Goal: Task Accomplishment & Management: Manage account settings

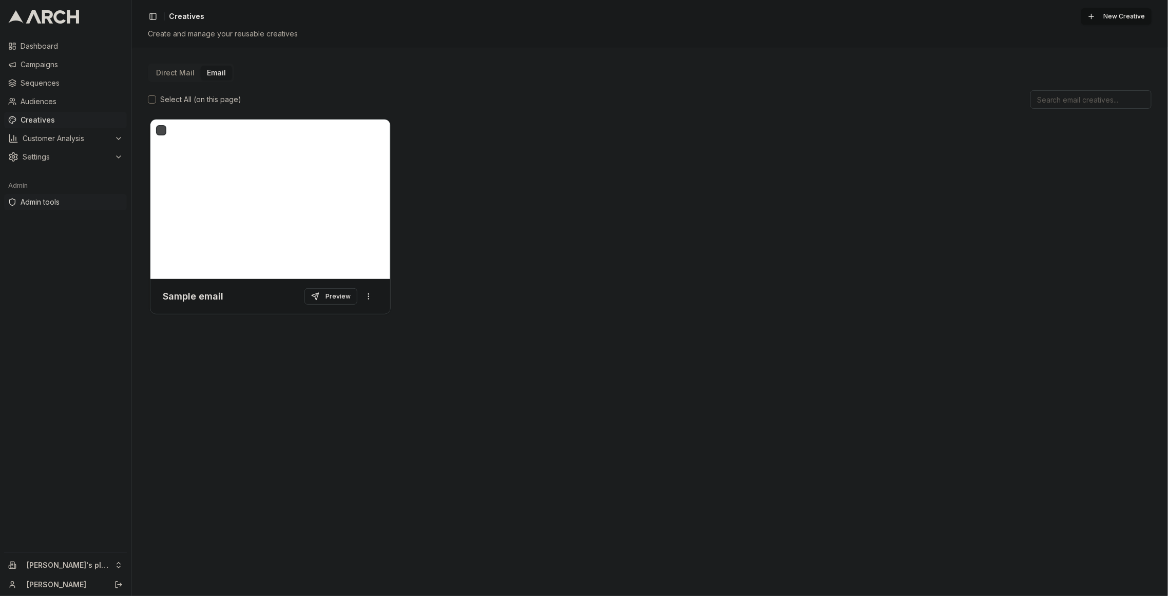
click at [67, 203] on span "Admin tools" at bounding box center [72, 202] width 102 height 10
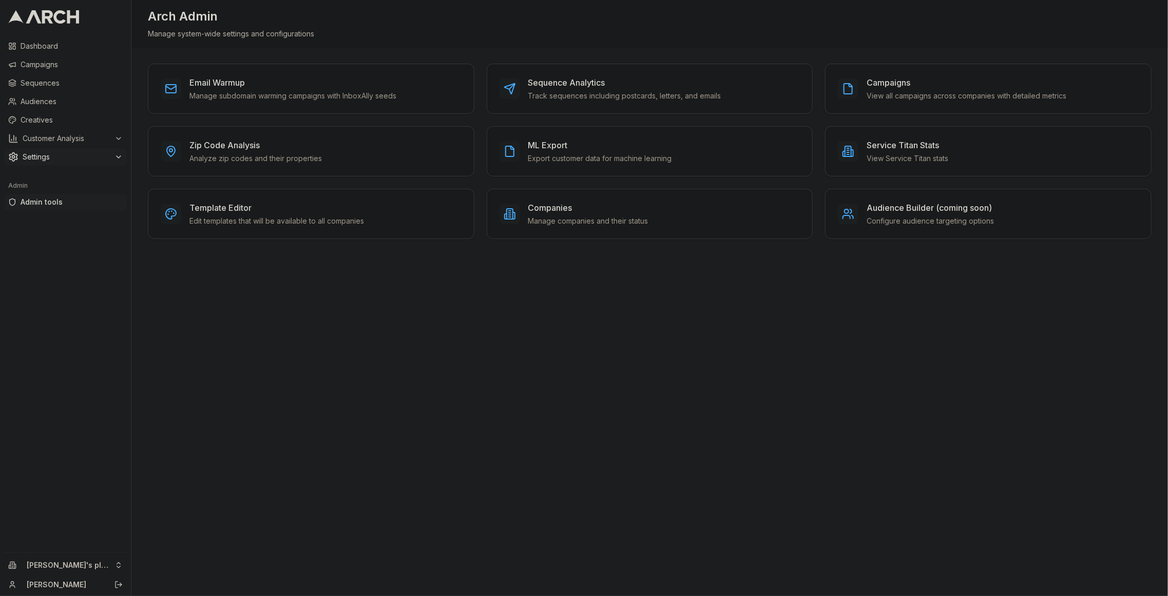
click at [84, 155] on span "Settings" at bounding box center [67, 157] width 88 height 10
click at [70, 273] on span "Integrations" at bounding box center [57, 272] width 40 height 10
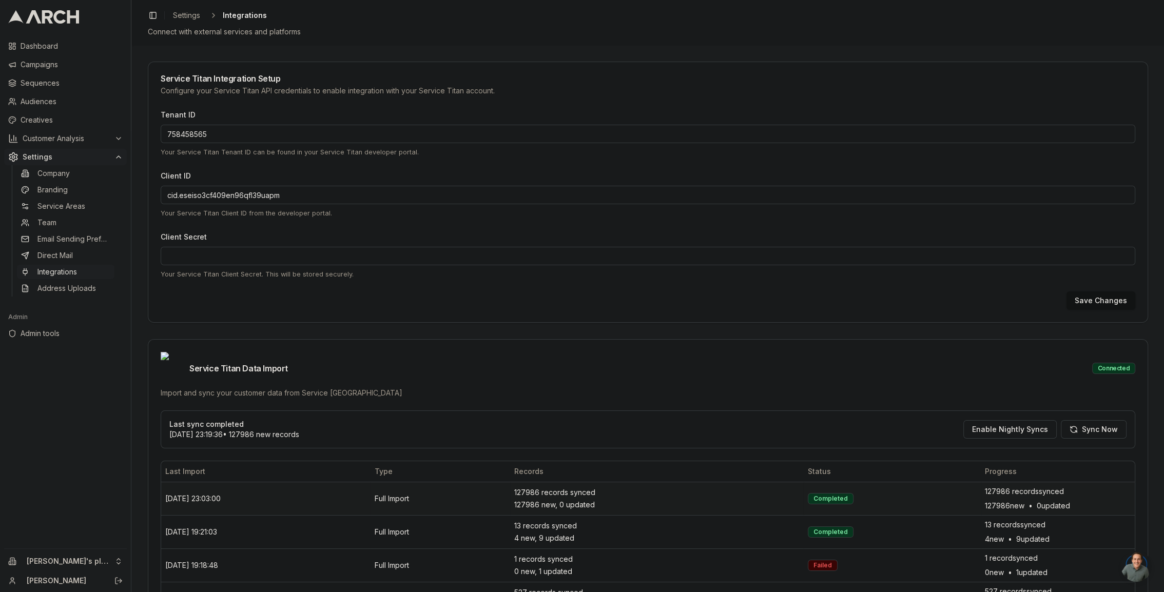
click at [178, 483] on td "23/09/2025, 23:03:00" at bounding box center [265, 498] width 209 height 33
copy td "23/09/2025, 23:03:00"
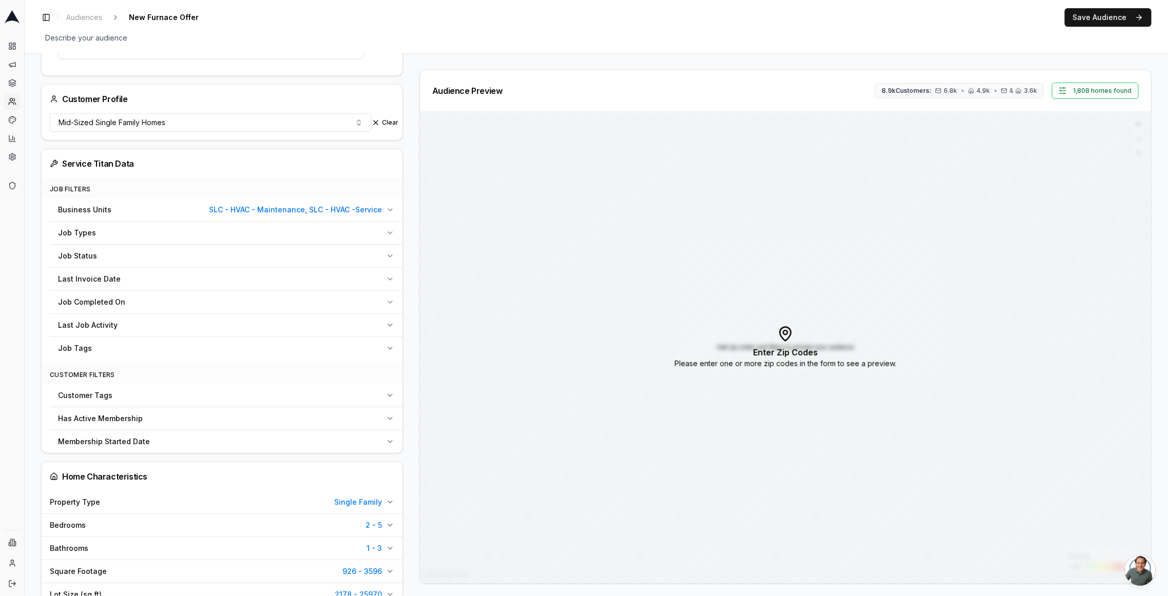
scroll to position [395, 0]
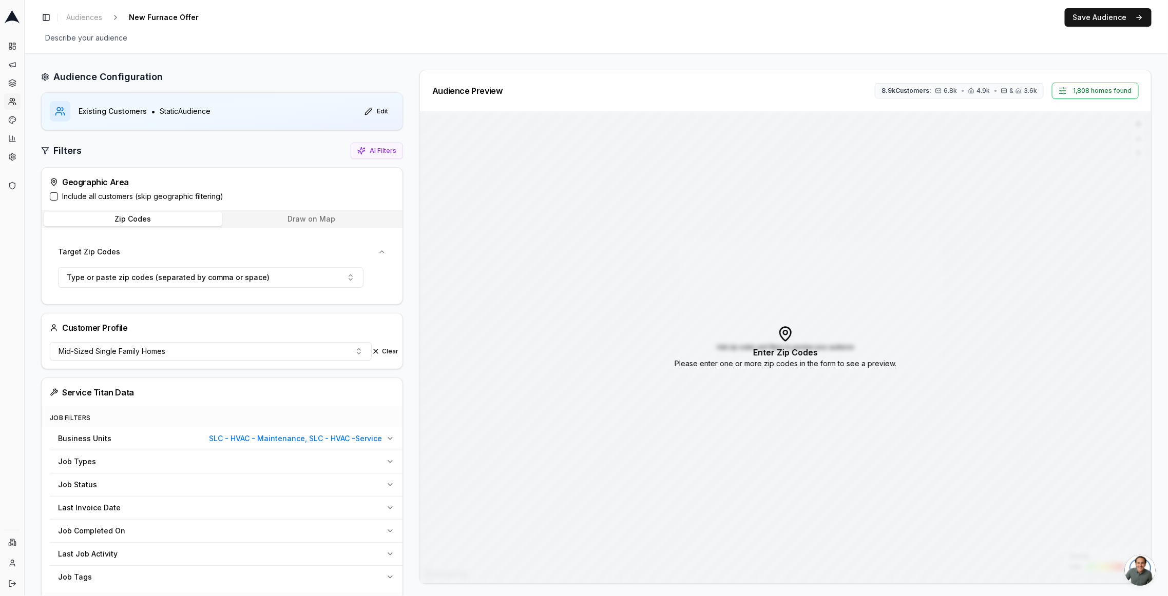
click at [351, 223] on button "Draw on Map" at bounding box center [311, 219] width 179 height 14
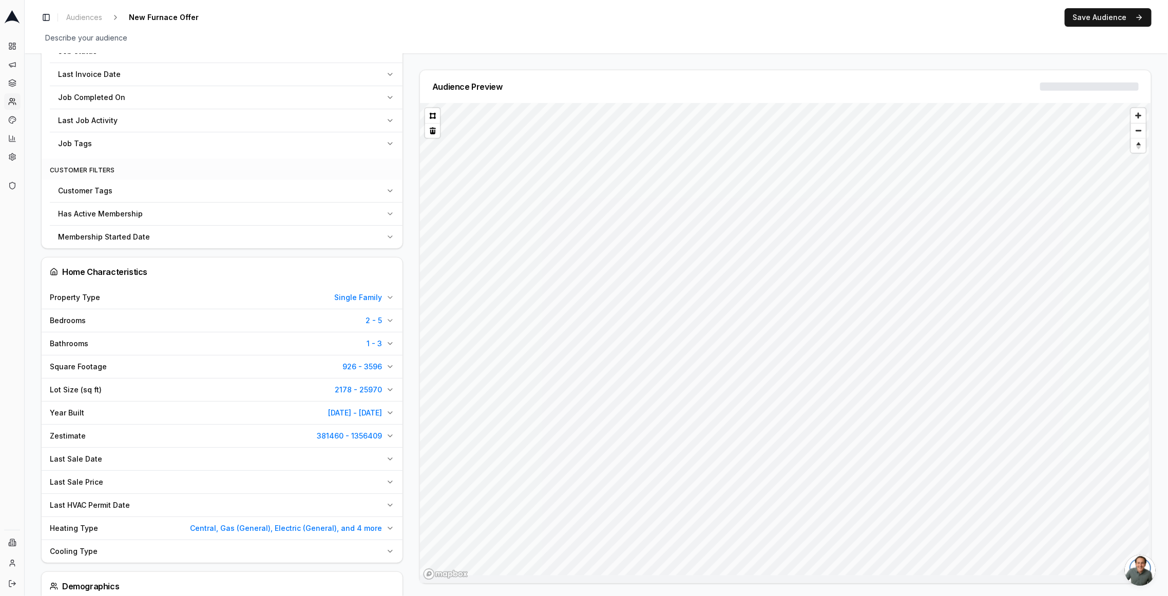
scroll to position [435, 0]
click at [371, 433] on span "381460 - 1356409" at bounding box center [349, 438] width 65 height 10
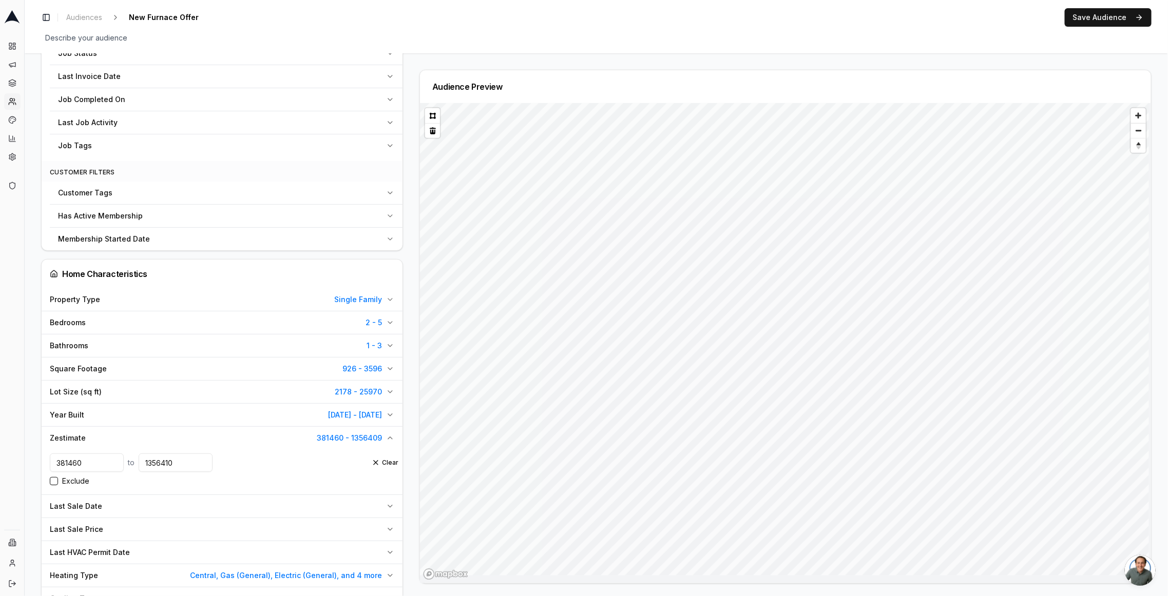
type input "1356410"
click at [199, 454] on input "1356410" at bounding box center [176, 463] width 74 height 18
click at [381, 459] on button "Clear" at bounding box center [385, 463] width 27 height 8
click at [163, 459] on input "number" at bounding box center [176, 463] width 74 height 18
type input "10000000"
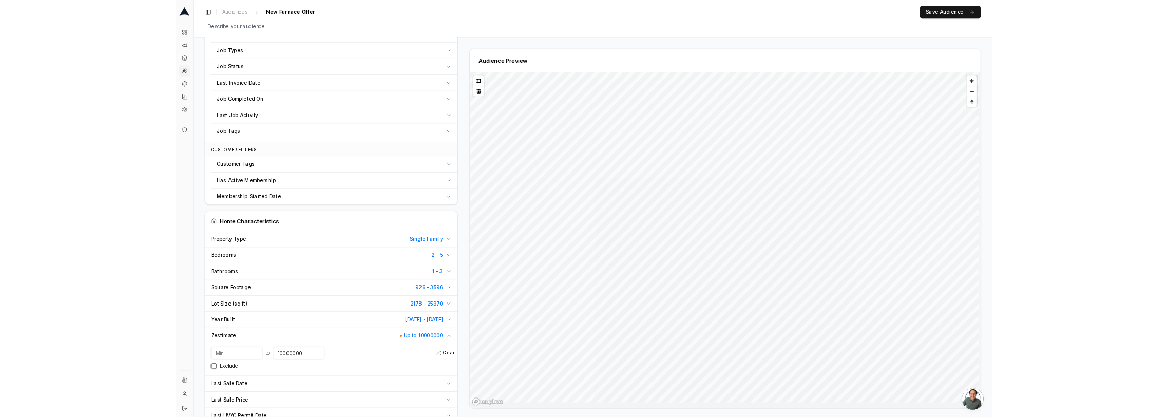
scroll to position [412, 0]
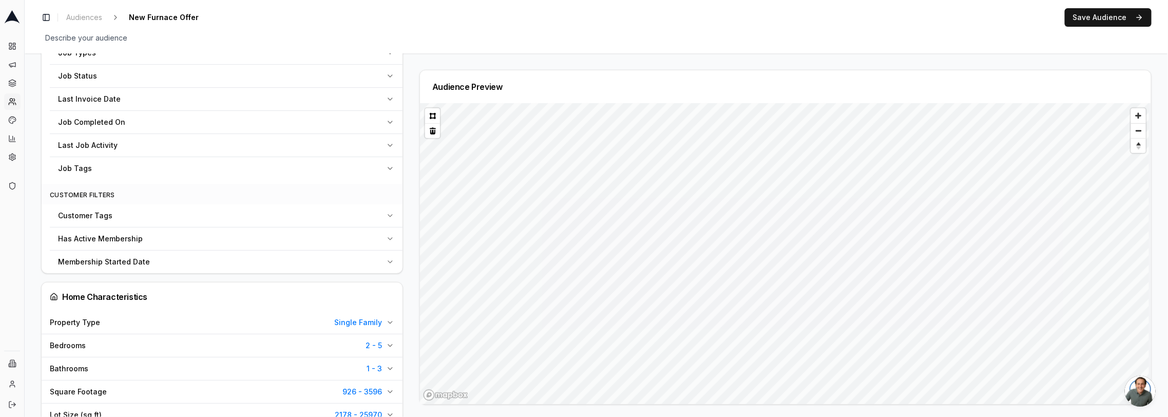
click at [87, 416] on button "Lot Size (sq ft) 2178 - 25970" at bounding box center [222, 414] width 361 height 23
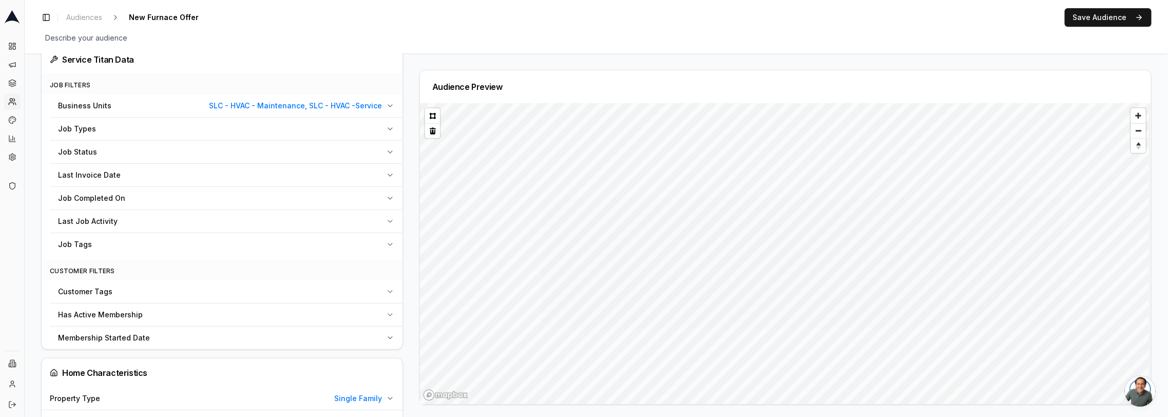
scroll to position [336, 0]
click at [15, 132] on button "Customer Analysis" at bounding box center [12, 138] width 16 height 16
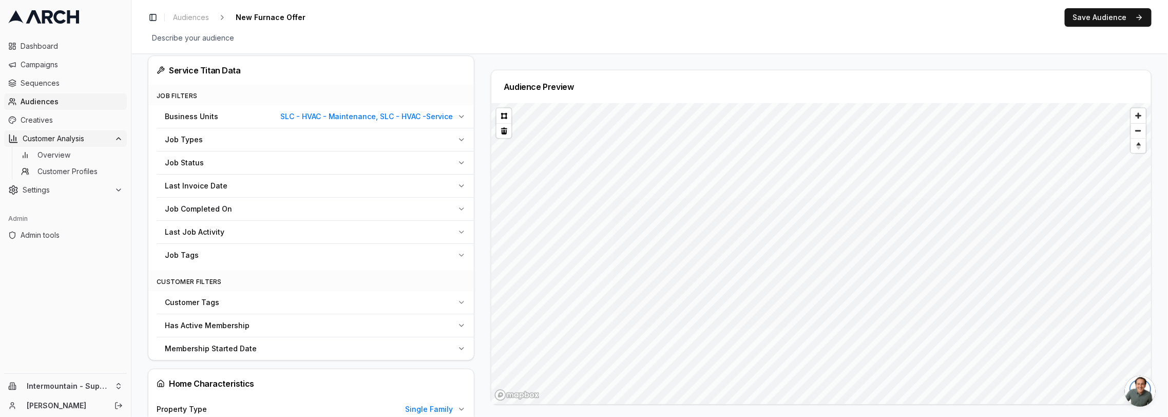
scroll to position [346, 0]
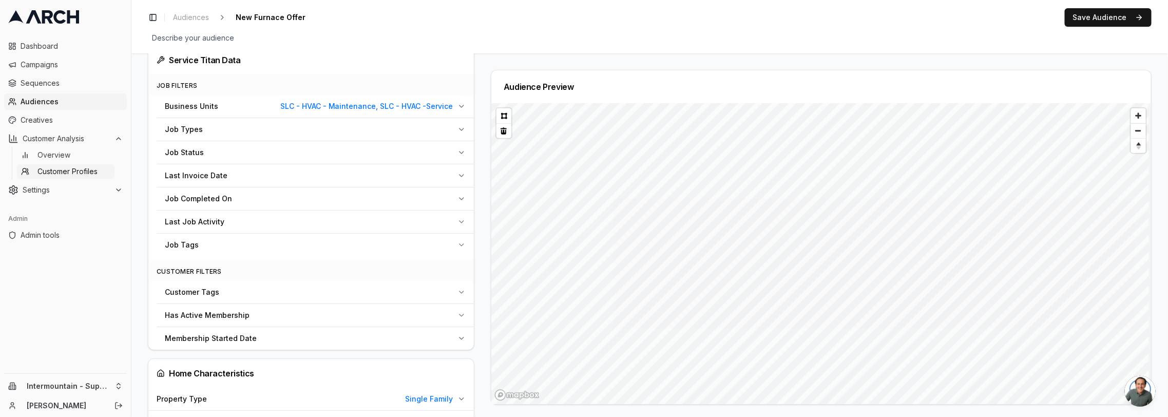
click at [52, 169] on span "Customer Profiles" at bounding box center [67, 171] width 60 height 10
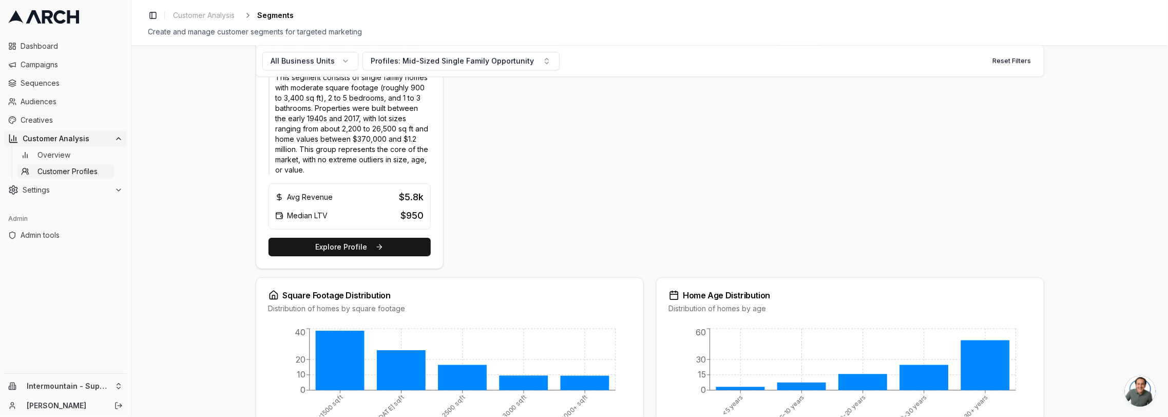
scroll to position [311, 0]
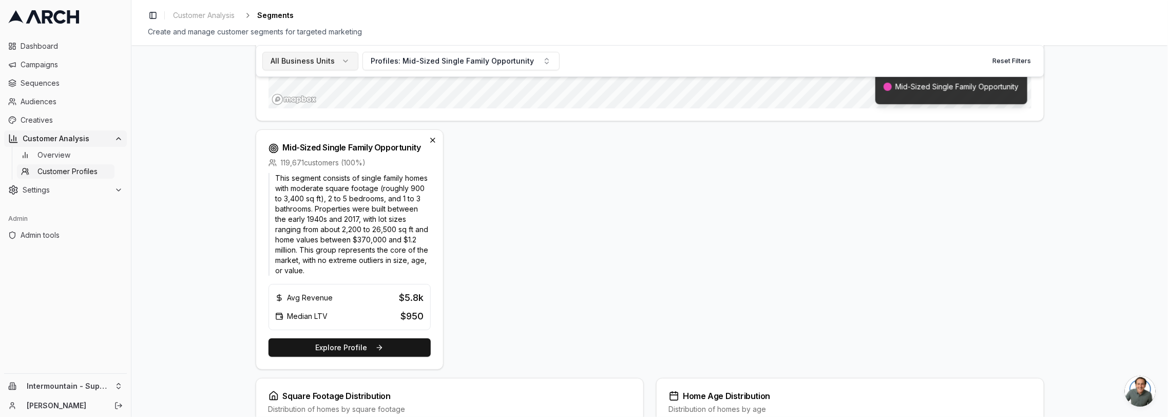
click at [326, 60] on span "All Business Units" at bounding box center [303, 61] width 64 height 10
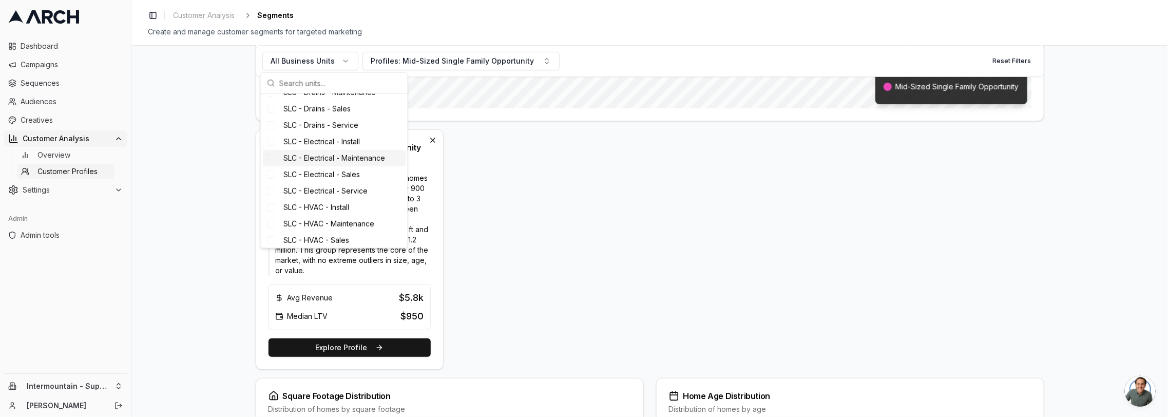
scroll to position [314, 0]
click at [50, 106] on span "Audiences" at bounding box center [72, 102] width 102 height 10
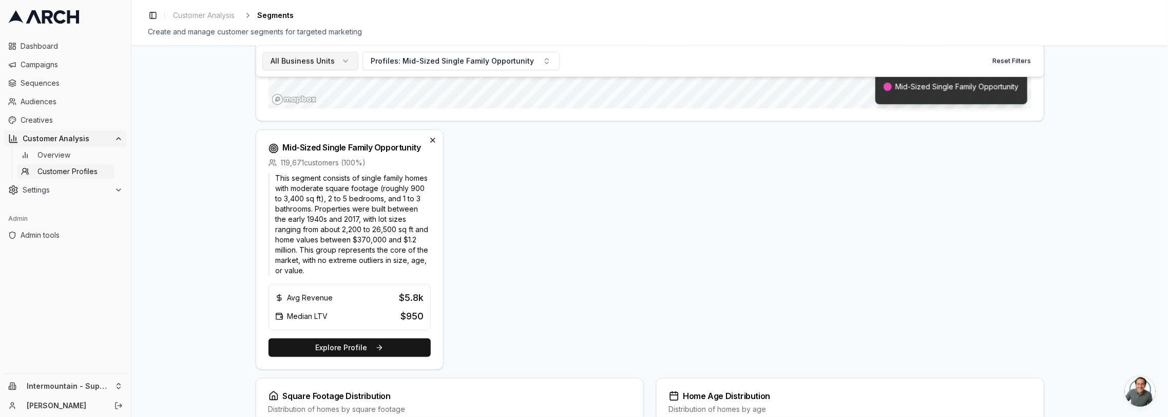
click at [336, 65] on button "All Business Units" at bounding box center [310, 61] width 96 height 18
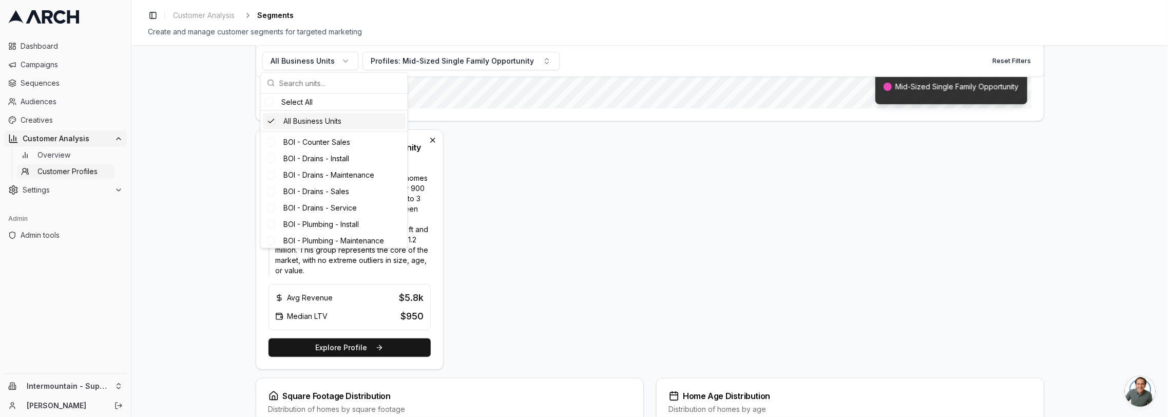
click at [324, 120] on div "All Business Units" at bounding box center [334, 121] width 143 height 16
click at [484, 259] on div "Mid-Sized Single Family Opportunity 119,671 customers ( 100 %) This segment con…" at bounding box center [650, 249] width 788 height 240
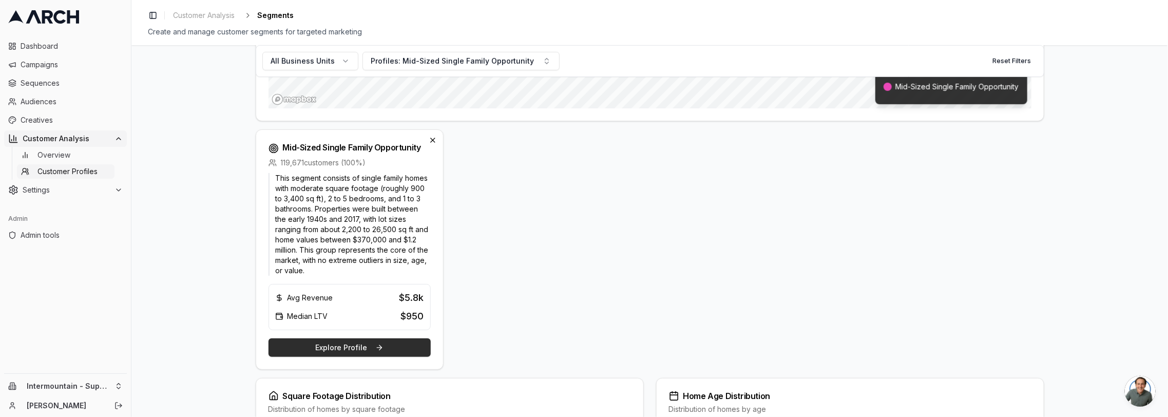
click at [342, 338] on button "Explore Profile" at bounding box center [349, 347] width 162 height 18
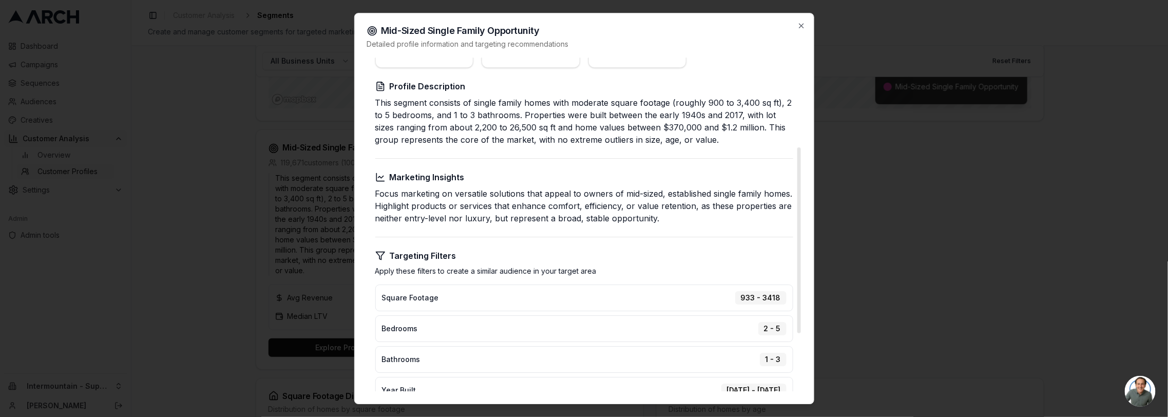
scroll to position [160, 0]
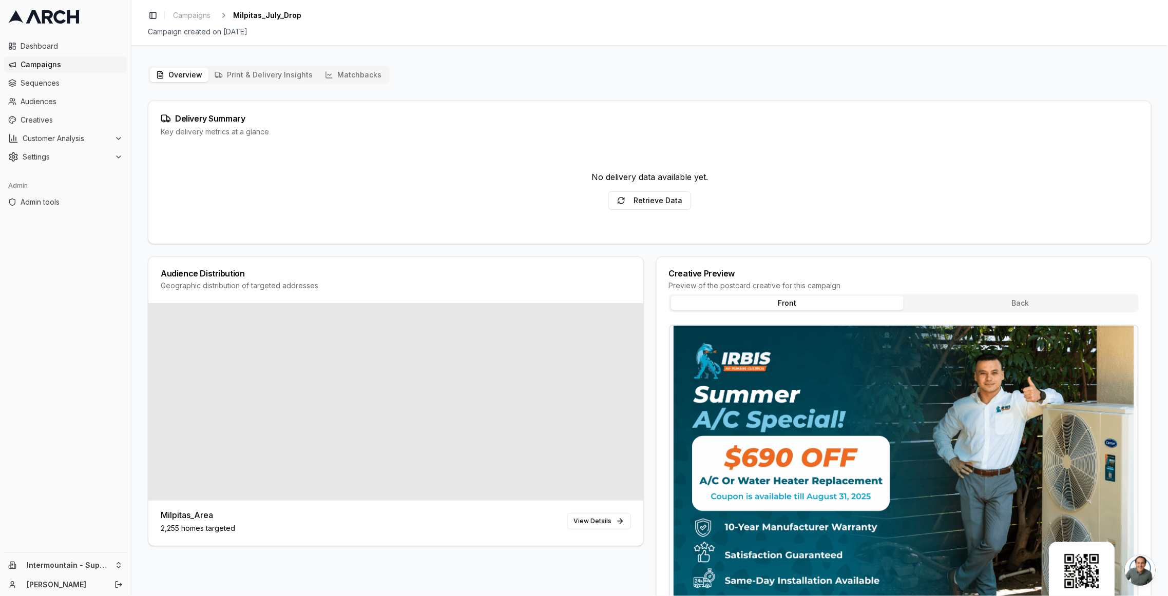
click at [337, 74] on button "Matchbacks" at bounding box center [353, 75] width 69 height 14
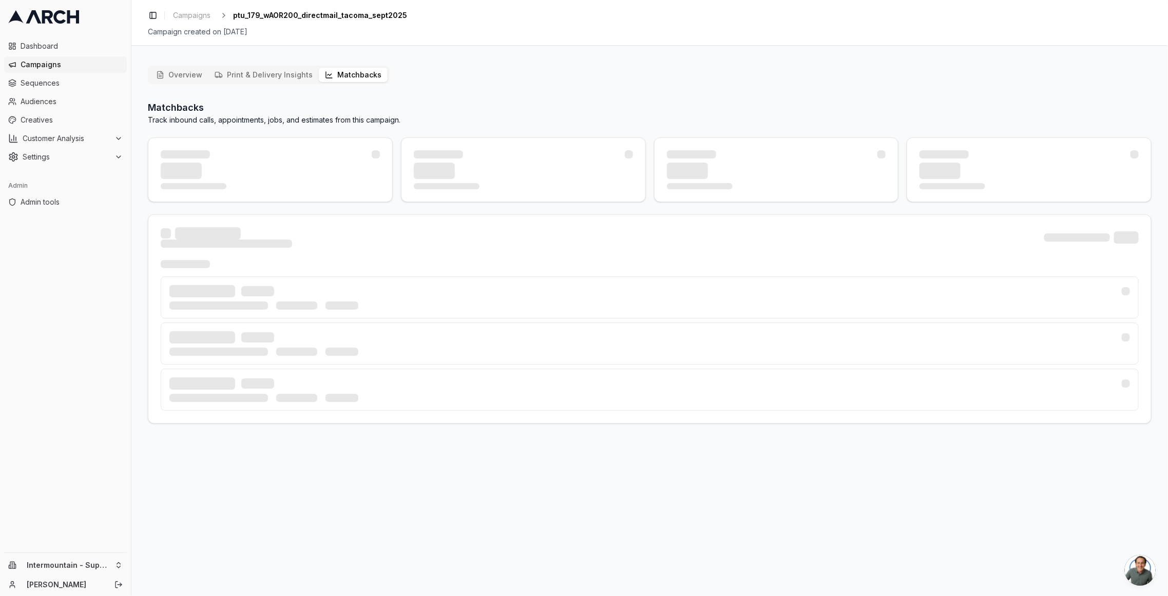
click at [354, 68] on button "Matchbacks" at bounding box center [353, 75] width 69 height 14
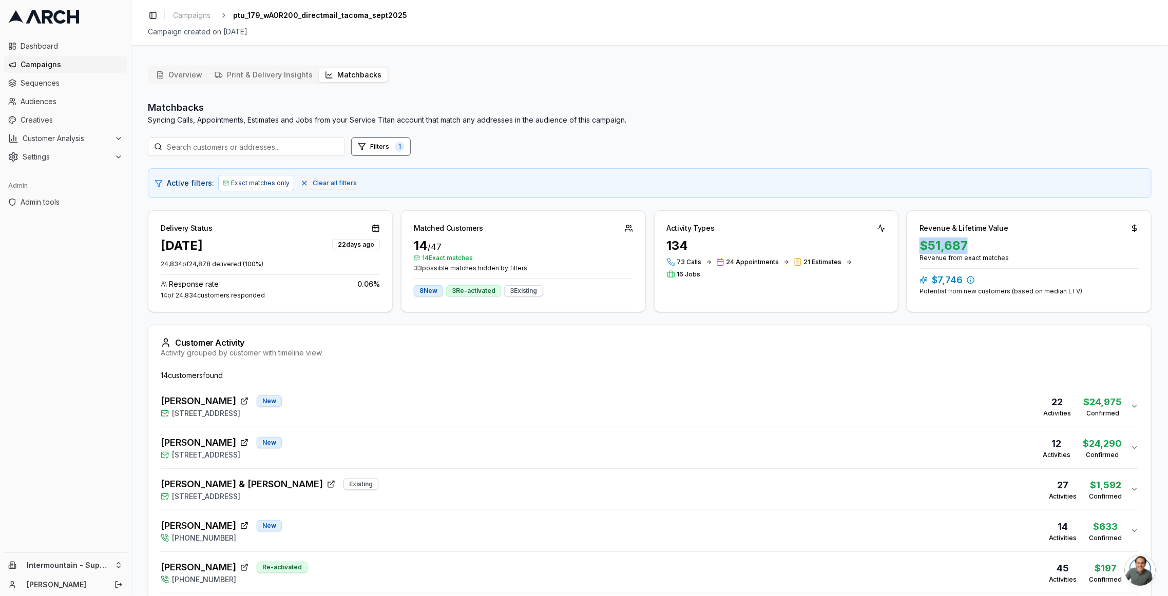
drag, startPoint x: 919, startPoint y: 246, endPoint x: 970, endPoint y: 249, distance: 50.9
click at [970, 249] on div "$51,687" at bounding box center [1028, 246] width 219 height 16
copy div "$51,687"
click at [604, 181] on div "Active filters: Exact matches only Clear all filters" at bounding box center [656, 183] width 978 height 16
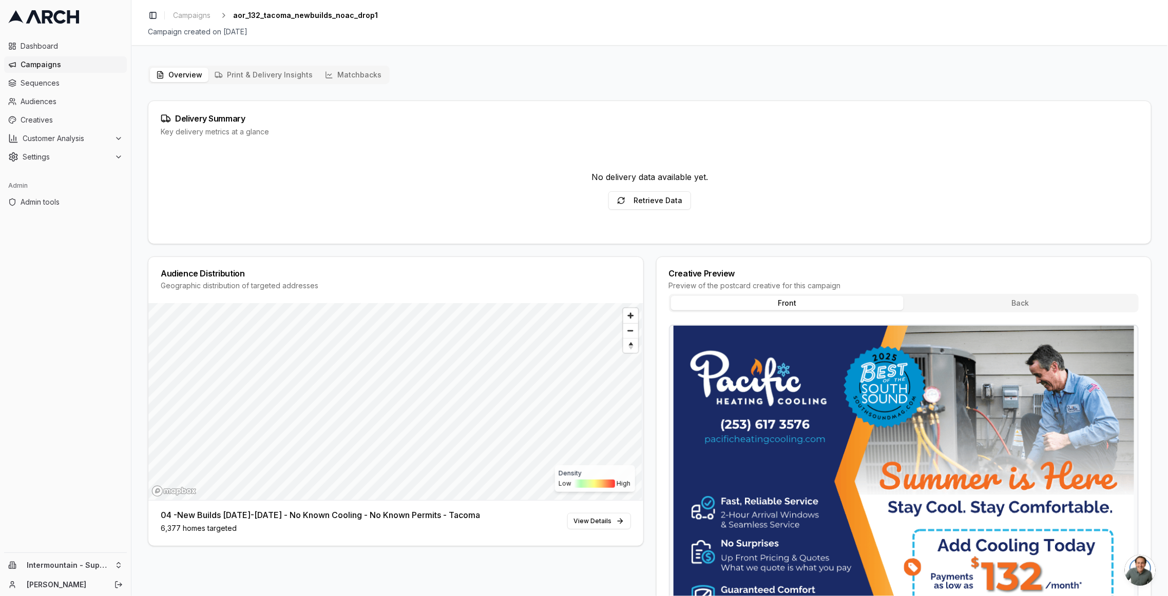
click at [346, 77] on button "Matchbacks" at bounding box center [353, 75] width 69 height 14
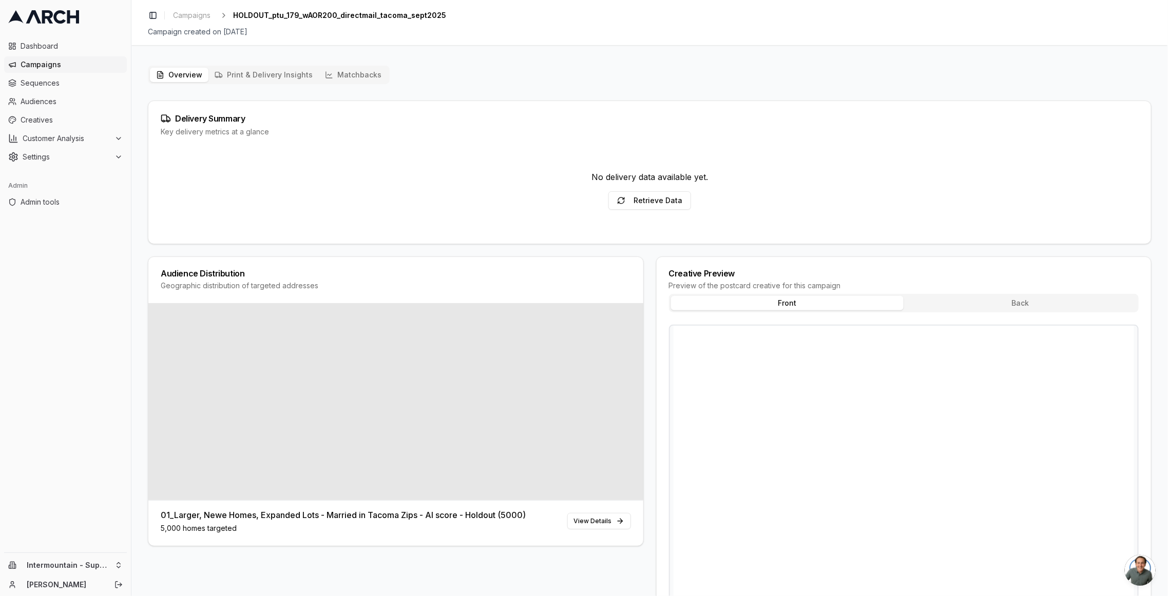
click at [365, 71] on button "Matchbacks" at bounding box center [353, 75] width 69 height 14
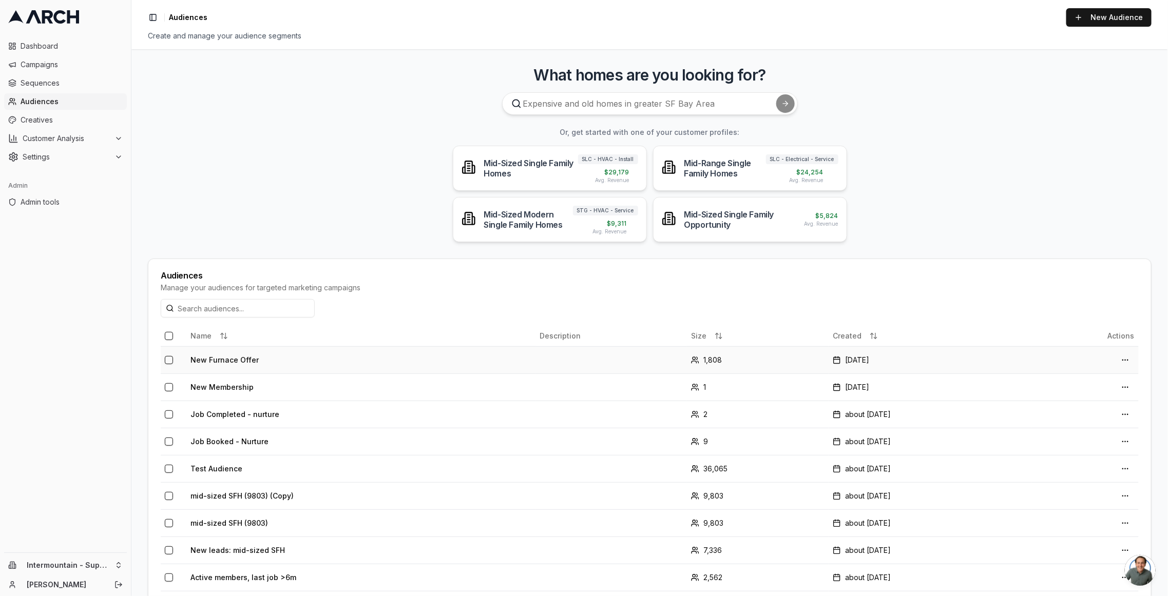
click at [243, 357] on td "New Furnace Offer" at bounding box center [361, 359] width 350 height 27
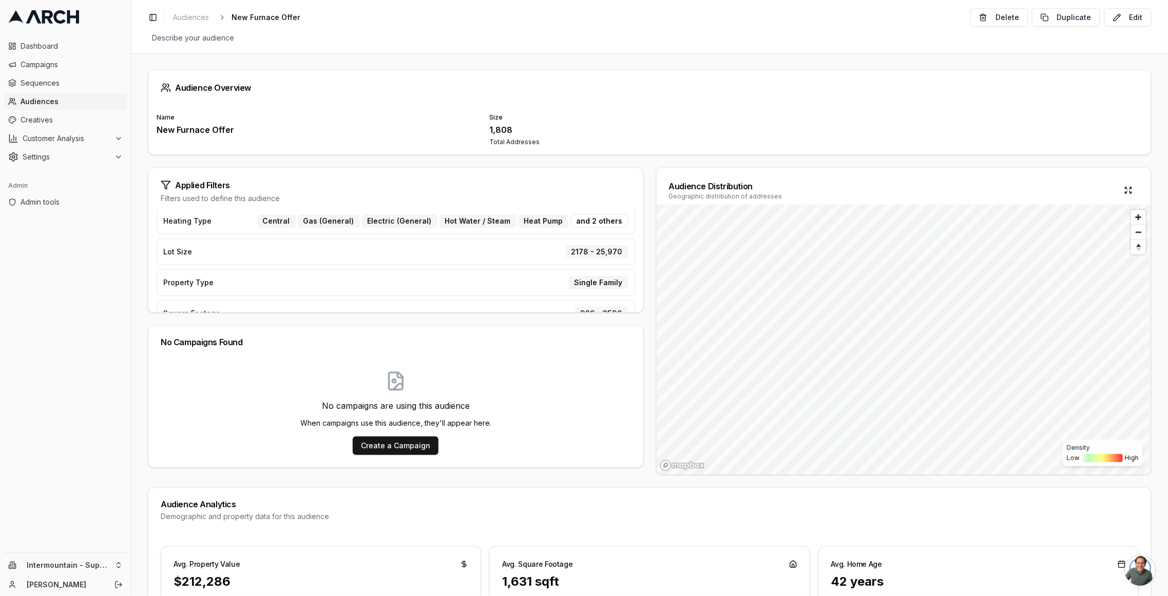
scroll to position [208, 0]
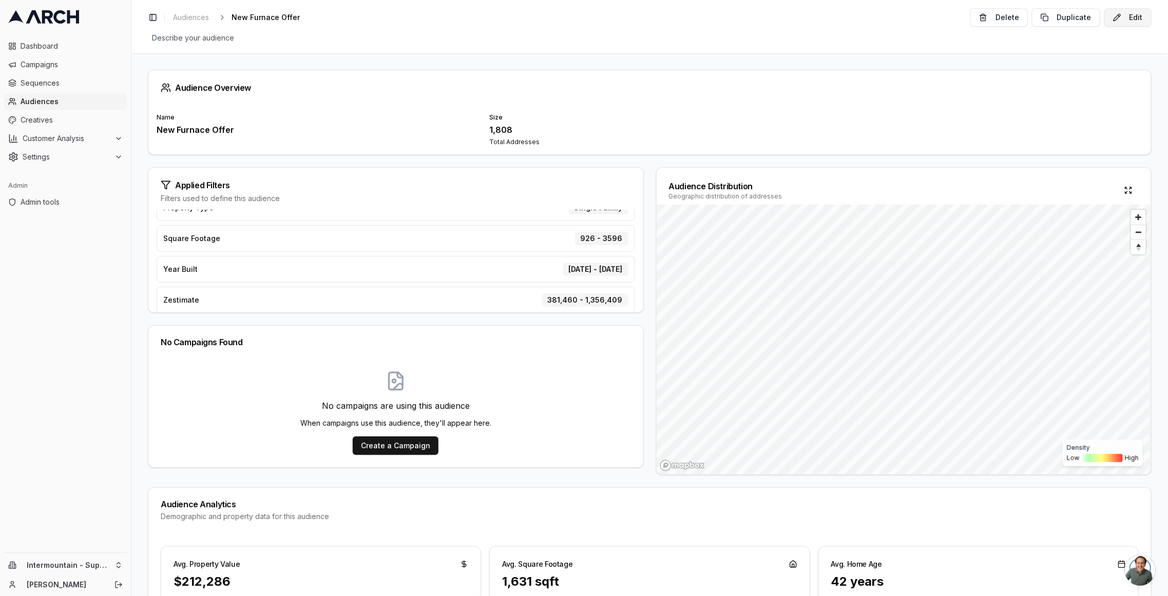
click at [1126, 12] on button "Edit" at bounding box center [1127, 17] width 47 height 18
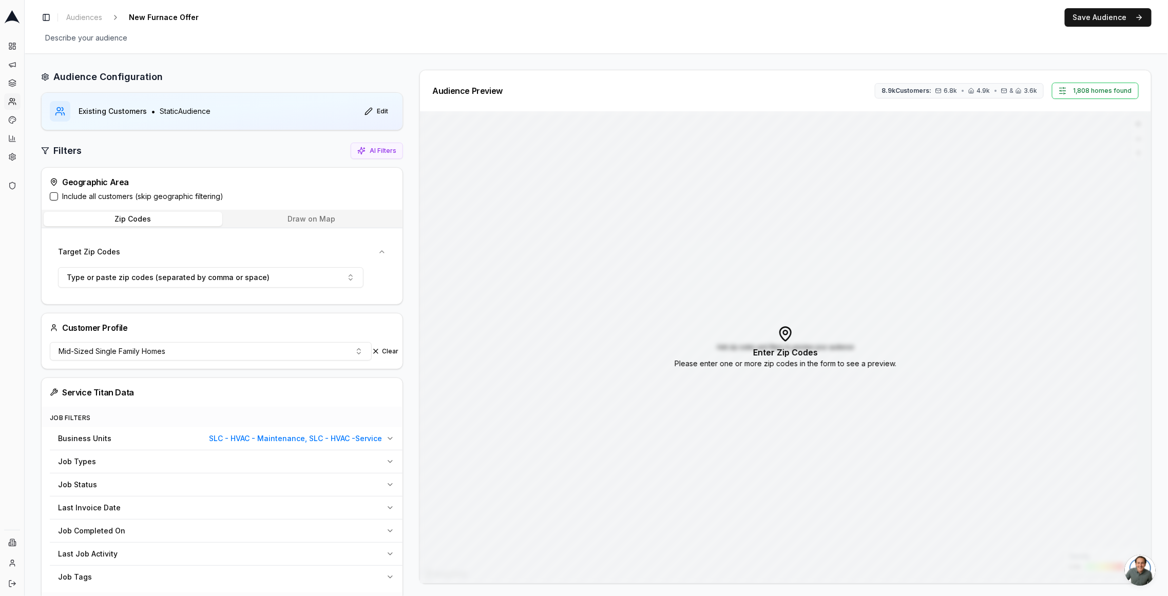
click at [284, 217] on button "Draw on Map" at bounding box center [311, 219] width 179 height 14
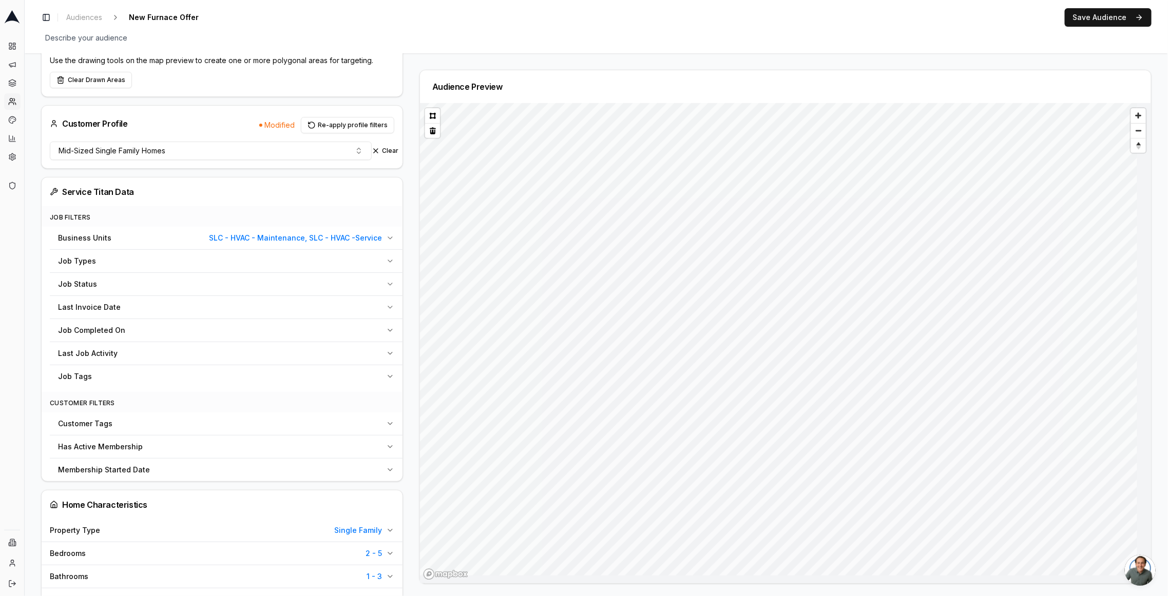
scroll to position [156, 0]
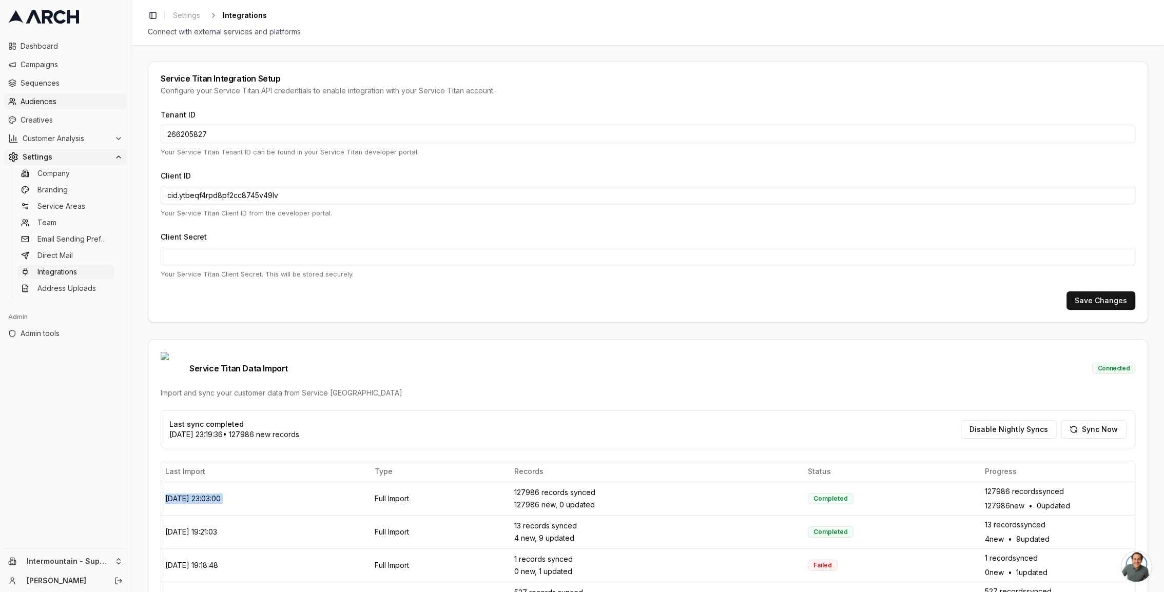
click at [56, 106] on span "Audiences" at bounding box center [72, 102] width 102 height 10
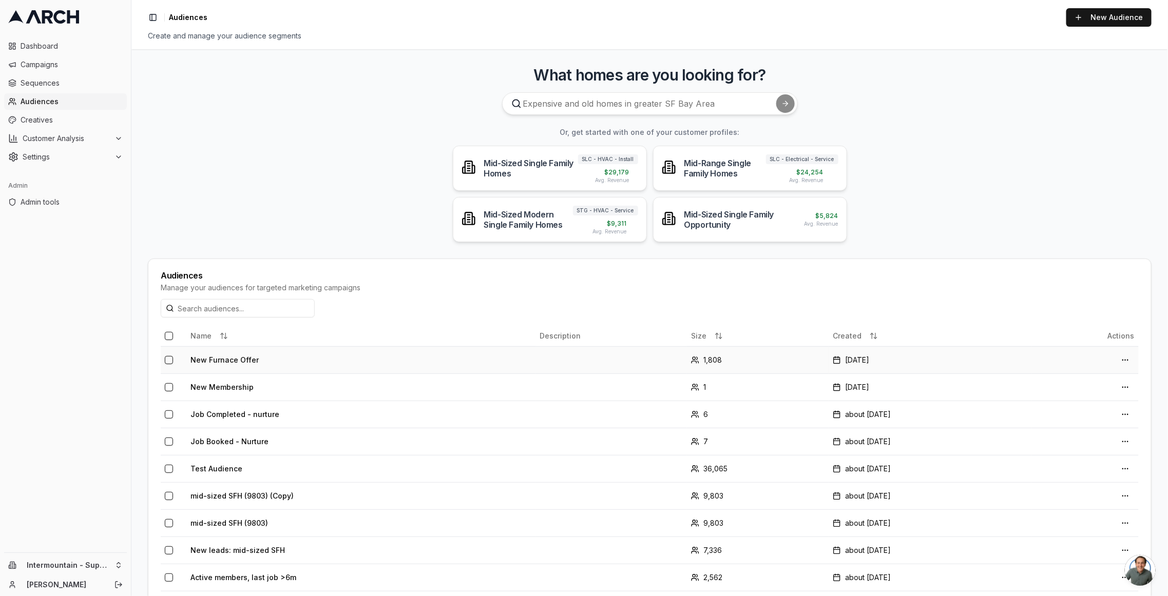
click at [229, 358] on td "New Furnace Offer" at bounding box center [361, 359] width 350 height 27
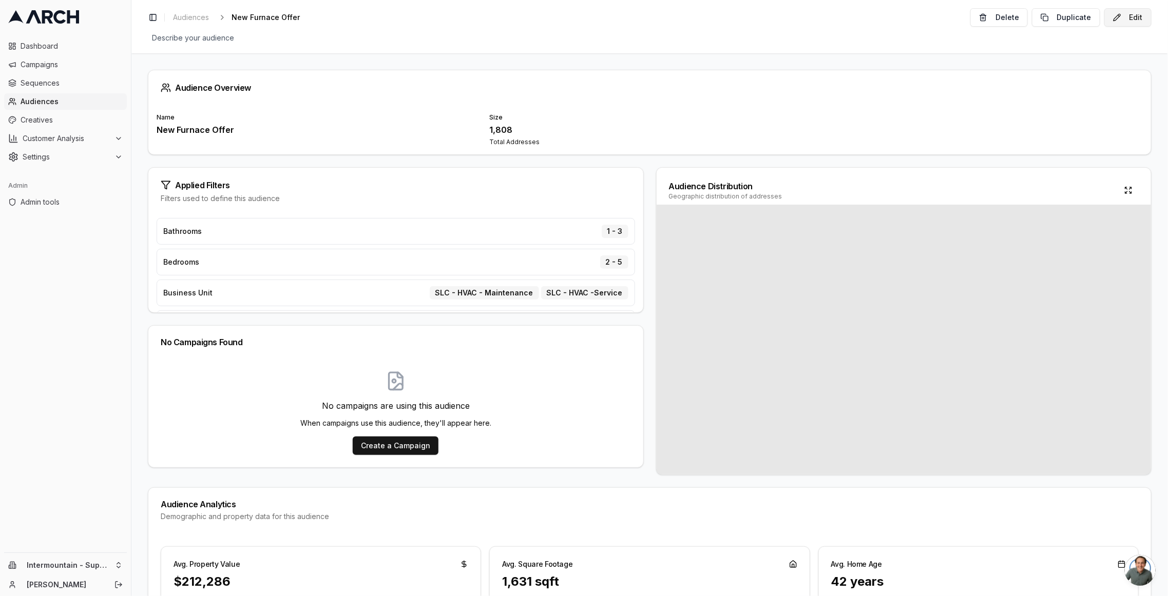
click at [1118, 18] on button "Edit" at bounding box center [1127, 17] width 47 height 18
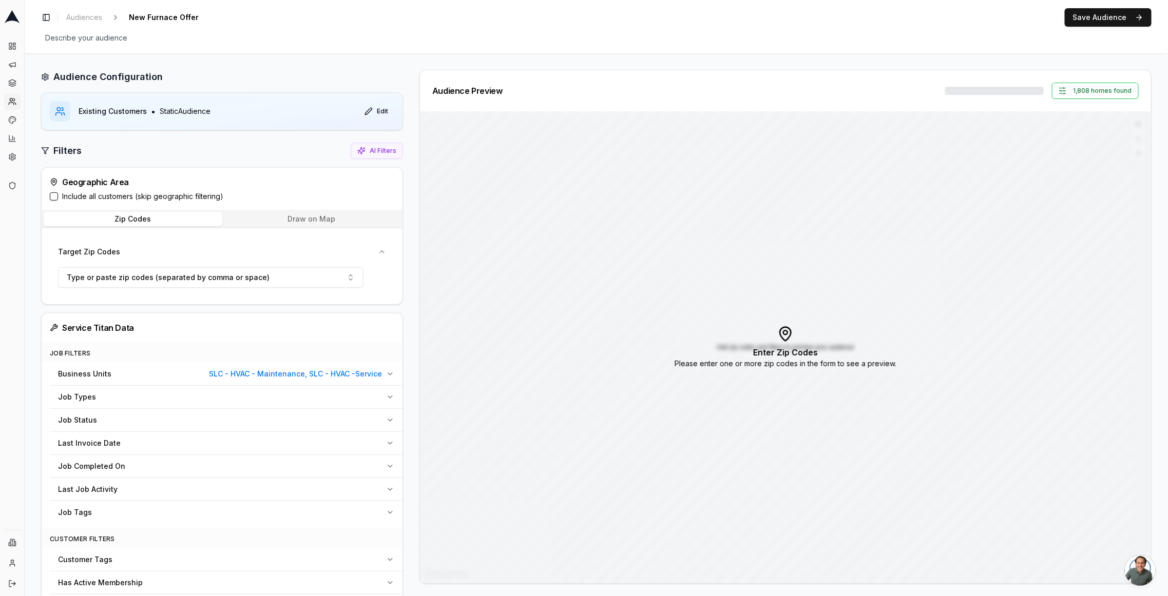
click at [284, 226] on div "Zip Codes Draw on Map" at bounding box center [222, 219] width 361 height 18
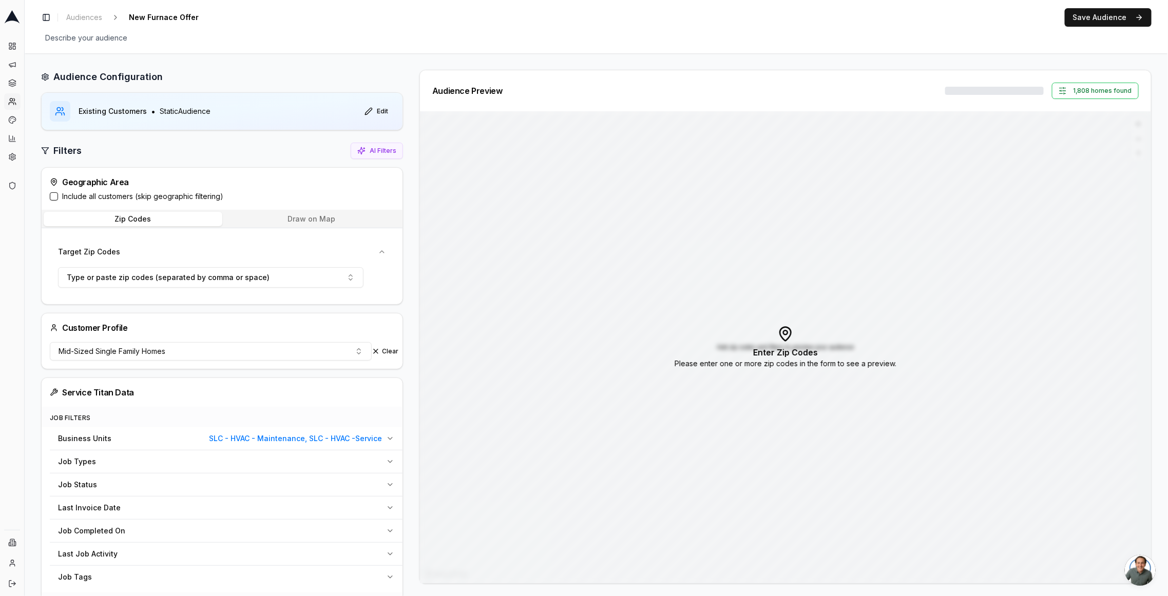
click at [292, 220] on button "Draw on Map" at bounding box center [311, 219] width 179 height 14
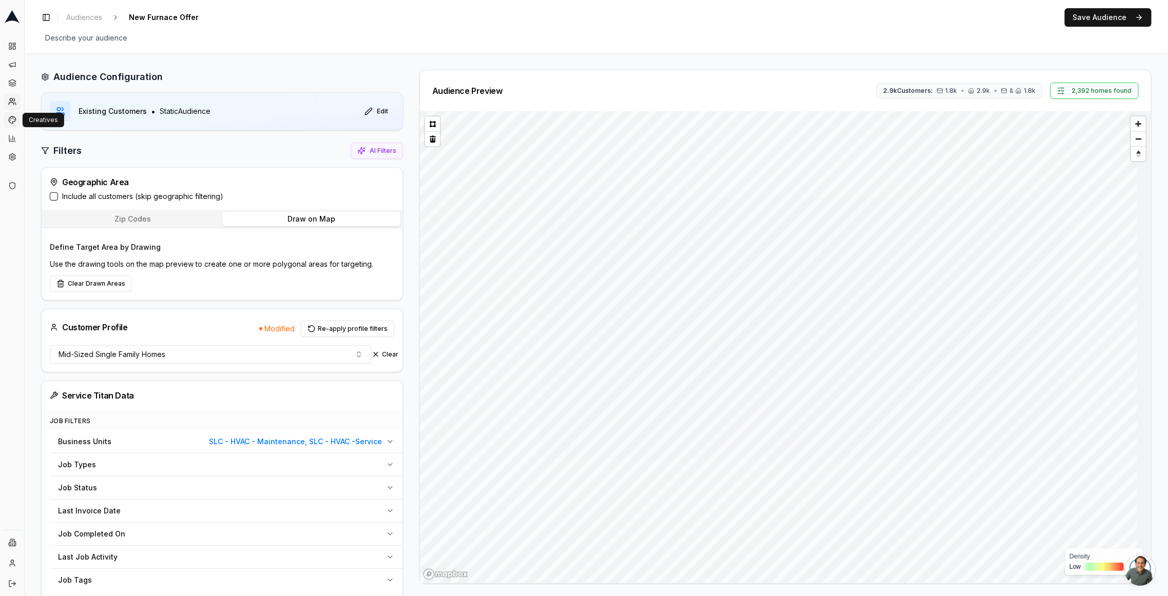
click at [16, 117] on icon at bounding box center [12, 120] width 8 height 8
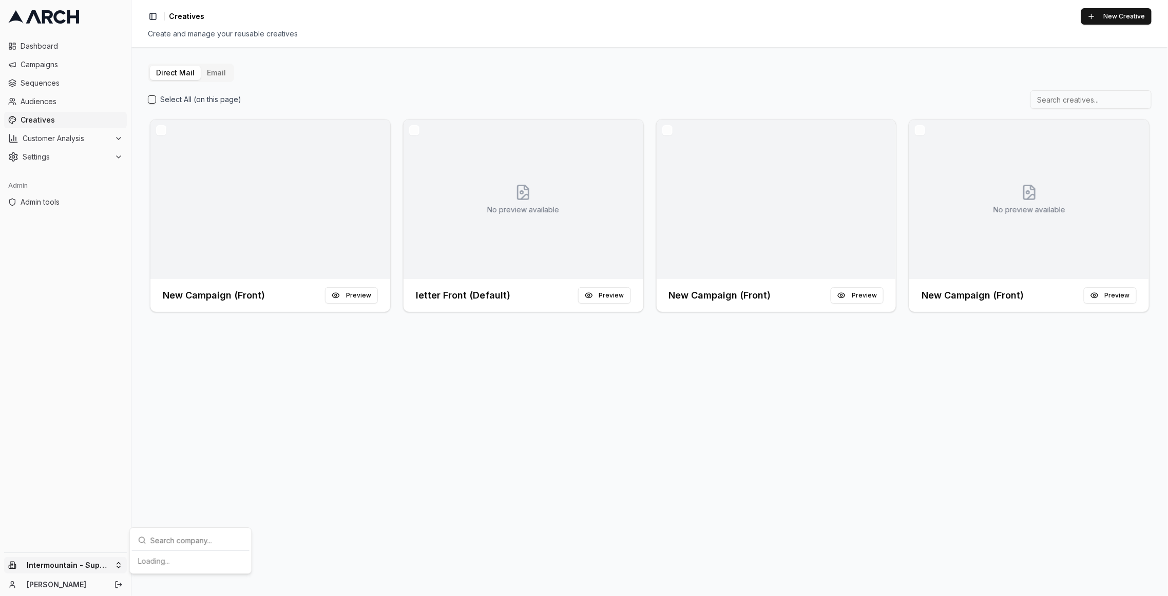
click at [103, 565] on html "Dashboard Campaigns Sequences Audiences Creatives Customer Analysis Settings Ad…" at bounding box center [584, 298] width 1168 height 596
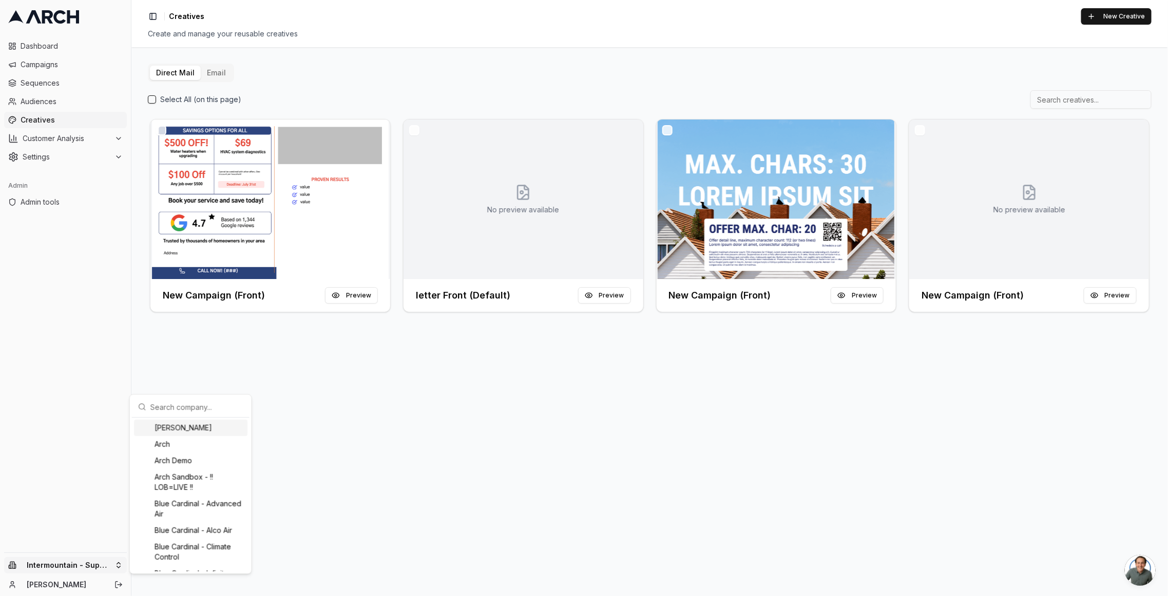
click at [179, 410] on input "text" at bounding box center [196, 407] width 93 height 21
type input "pacifi"
click at [196, 556] on div "Pacific Heating & Cooling" at bounding box center [190, 562] width 113 height 16
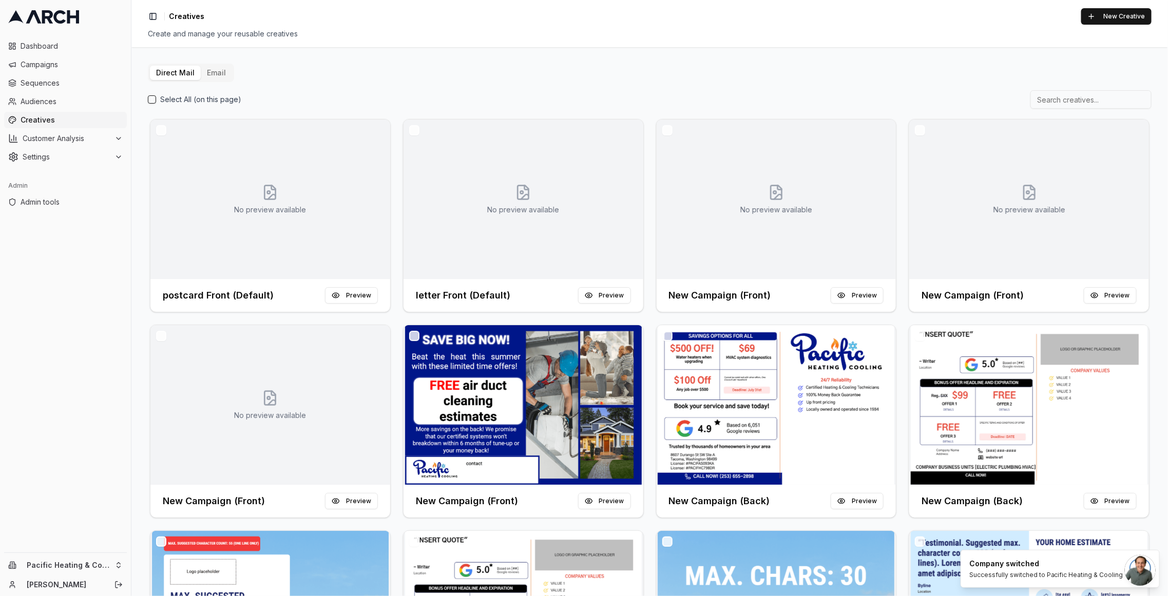
click at [218, 77] on button "Email" at bounding box center [216, 73] width 31 height 14
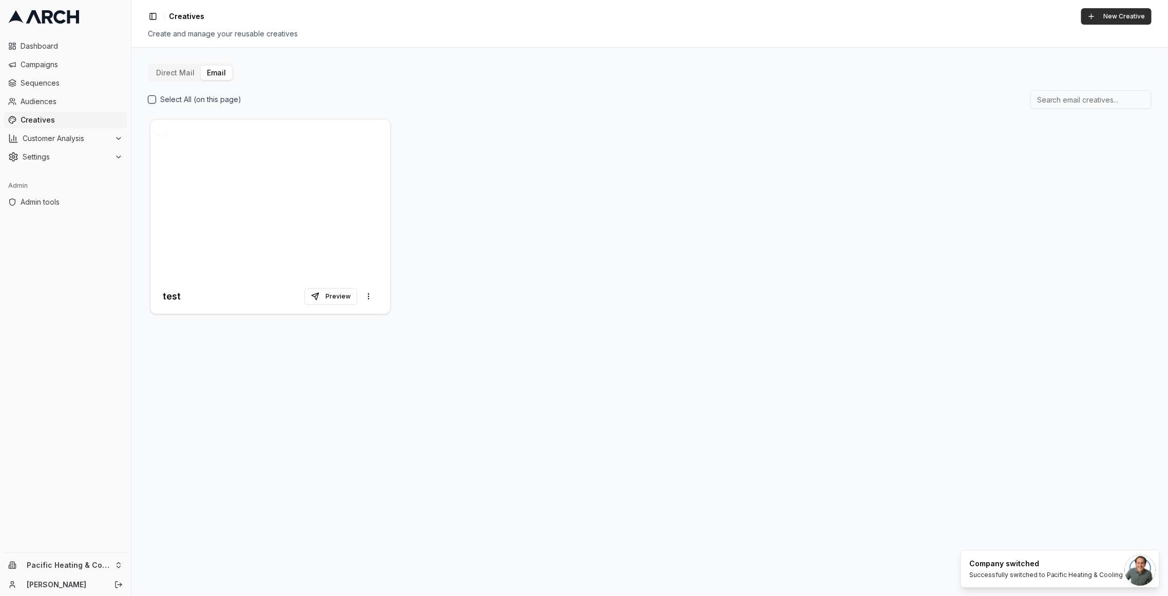
click at [1099, 13] on button "New Creative" at bounding box center [1116, 16] width 70 height 16
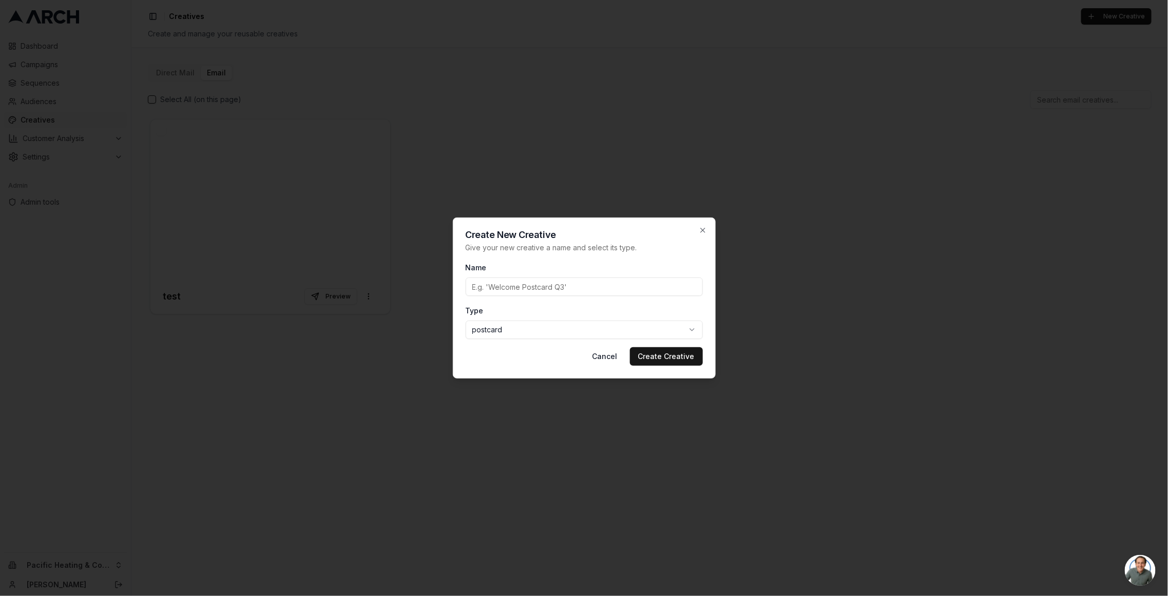
click at [608, 320] on div "Type postcard postcard letter email" at bounding box center [584, 321] width 237 height 35
click at [605, 324] on body "Dashboard Campaigns Sequences Audiences Creatives Customer Analysis Settings Ad…" at bounding box center [584, 298] width 1168 height 596
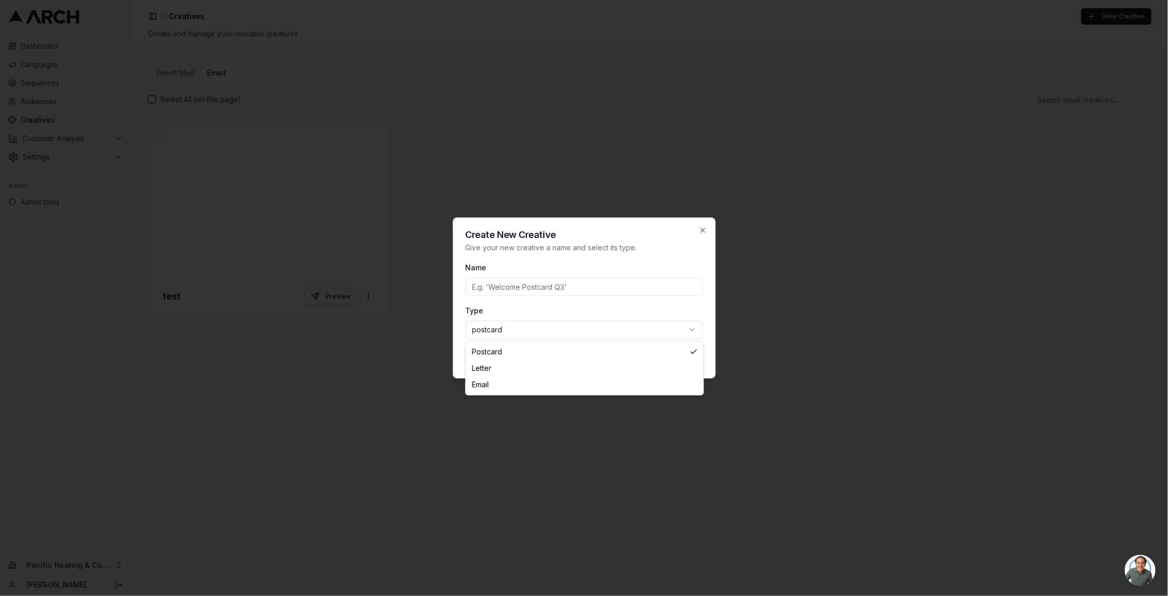
select select "email"
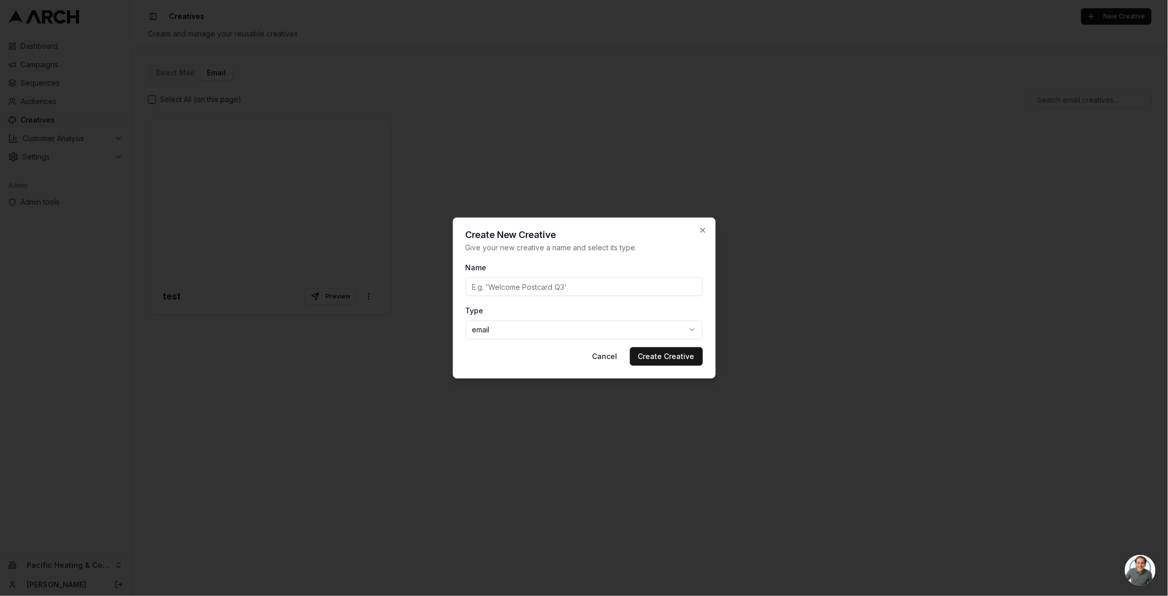
click at [558, 291] on input "Name" at bounding box center [584, 287] width 237 height 18
type input "Job completed"
click at [656, 359] on button "Create Creative" at bounding box center [666, 357] width 73 height 18
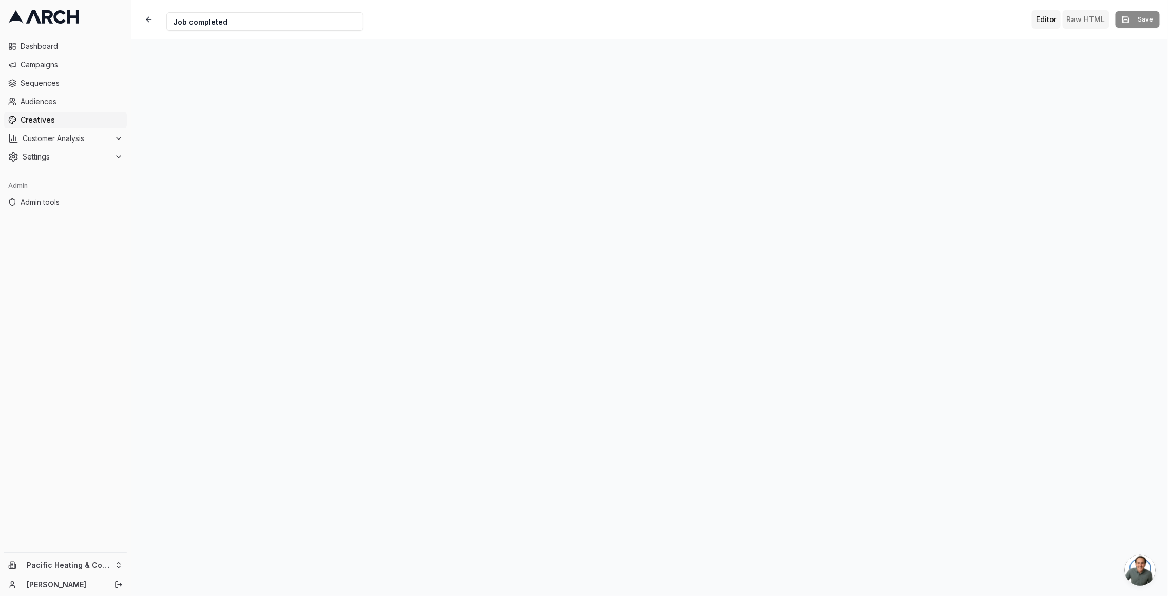
click at [1095, 21] on button "Raw HTML" at bounding box center [1086, 19] width 47 height 18
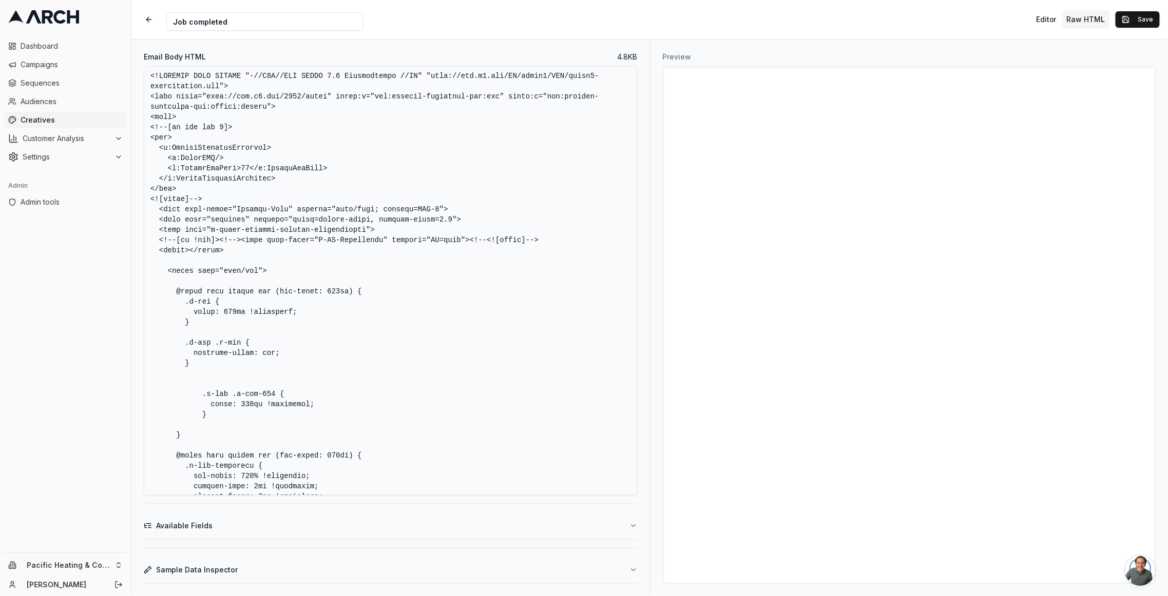
click at [479, 140] on textarea "Email Body HTML" at bounding box center [391, 281] width 494 height 430
paste textarea "html> <html xmlns:v="urn:schemas-microsoft-com:vml" xmlns:o="urn:schemas-micros…"
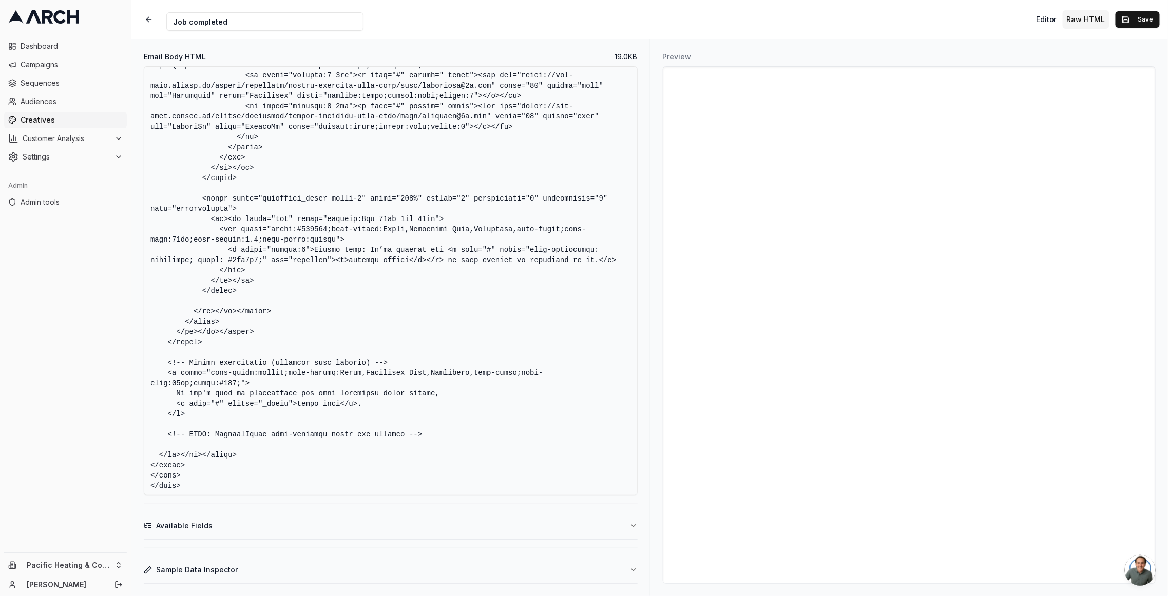
scroll to position [3243, 0]
click at [491, 434] on textarea "Email Body HTML" at bounding box center [391, 281] width 494 height 430
drag, startPoint x: 173, startPoint y: 395, endPoint x: 448, endPoint y: 404, distance: 275.3
click at [448, 404] on textarea "Email Body HTML" at bounding box center [391, 281] width 494 height 430
drag, startPoint x: 204, startPoint y: 417, endPoint x: 134, endPoint y: 375, distance: 81.7
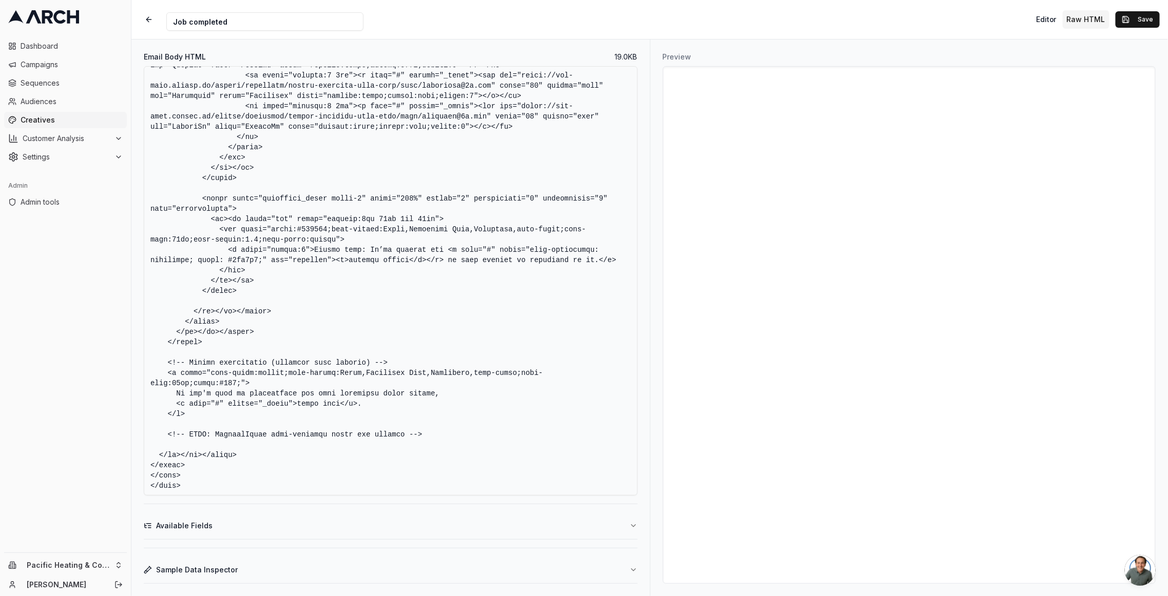
click at [134, 375] on div "Email Body HTML 19.0 KB Available Fields Sample Data Inspector" at bounding box center [390, 318] width 518 height 557
drag, startPoint x: 436, startPoint y: 431, endPoint x: 94, endPoint y: 350, distance: 351.2
click at [94, 350] on div "Dashboard Campaigns Sequences Audiences Creatives Customer Analysis Settings Ad…" at bounding box center [584, 298] width 1168 height 596
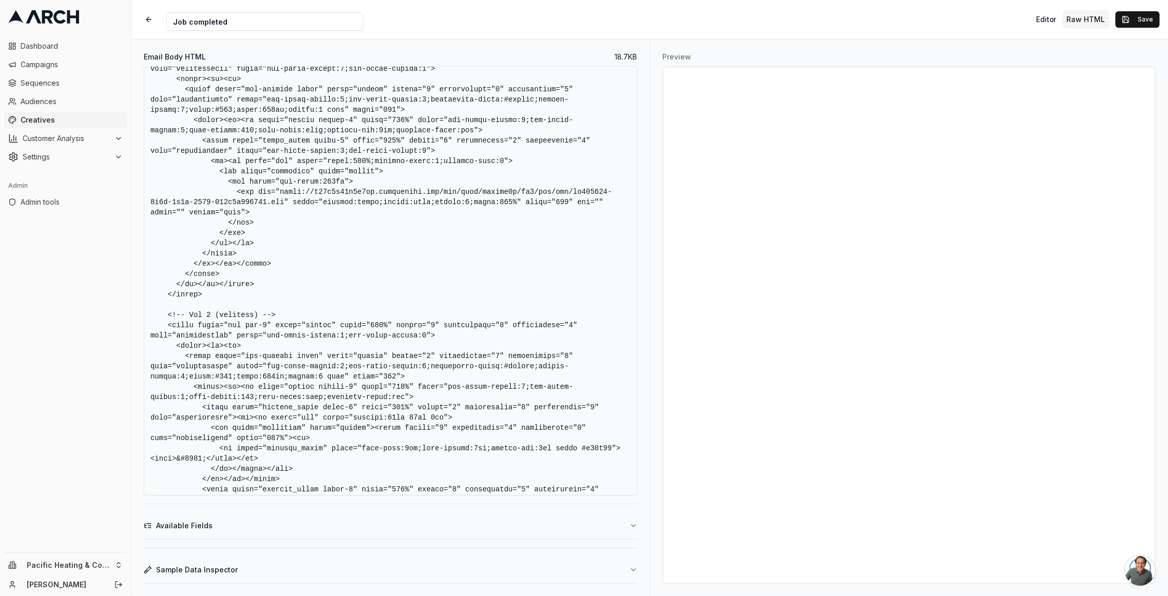
scroll to position [0, 0]
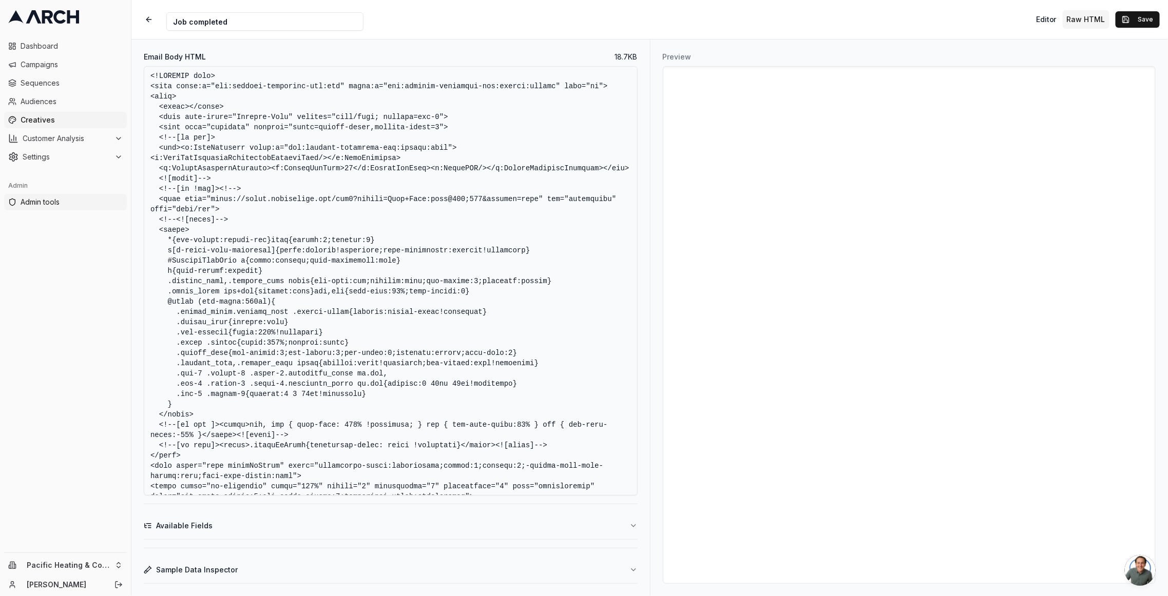
drag, startPoint x: 229, startPoint y: 219, endPoint x: 114, endPoint y: 205, distance: 116.3
click at [114, 205] on div "Dashboard Campaigns Sequences Audiences Creatives Customer Analysis Settings Ad…" at bounding box center [584, 298] width 1168 height 596
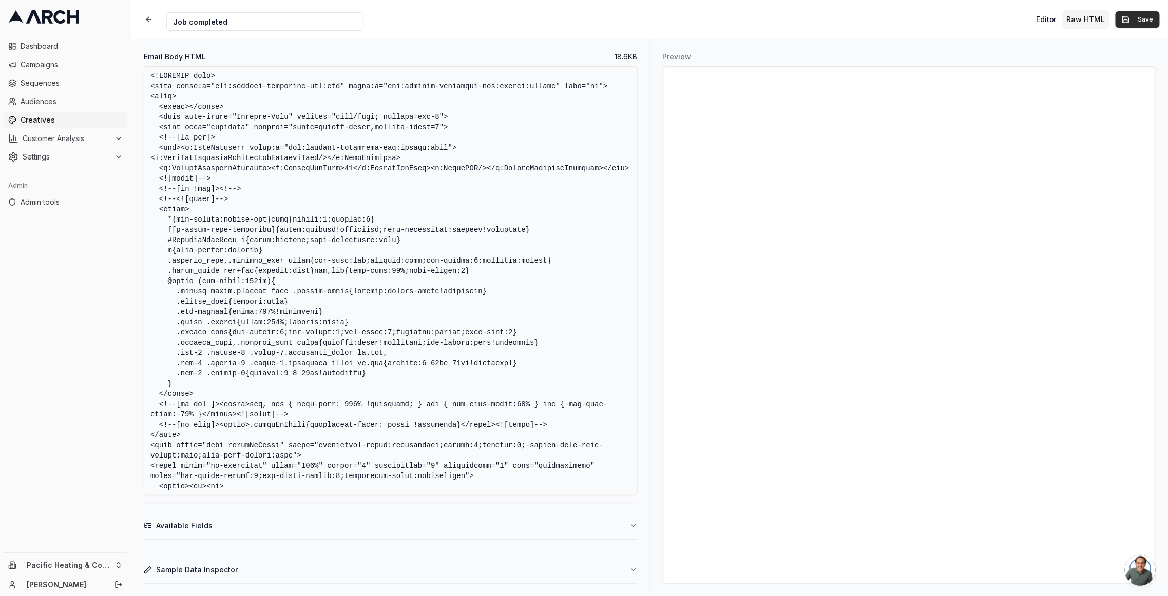
type textarea "<!DOCTYPE html> <html xmlns:v="urn:schemas-microsoft-com:vml" xmlns:o="urn:sche…"
click at [1126, 16] on button "Save" at bounding box center [1137, 19] width 44 height 16
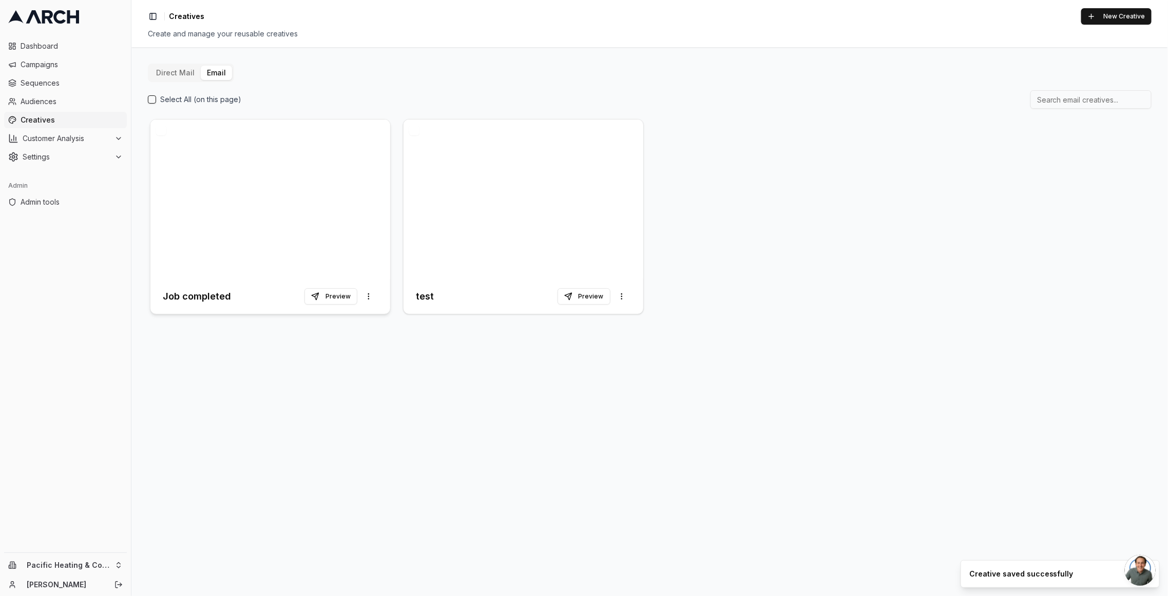
click at [205, 291] on h3 "Job completed" at bounding box center [197, 297] width 68 height 14
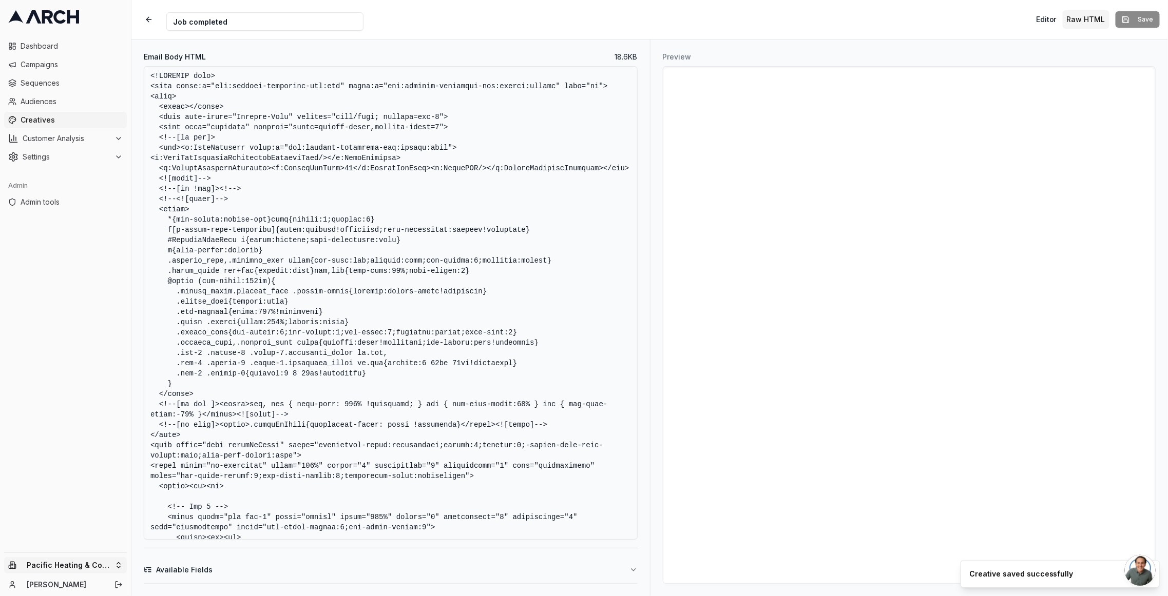
click at [65, 563] on html "Dashboard Campaigns Sequences Audiences Creatives Customer Analysis Settings Ad…" at bounding box center [584, 298] width 1168 height 596
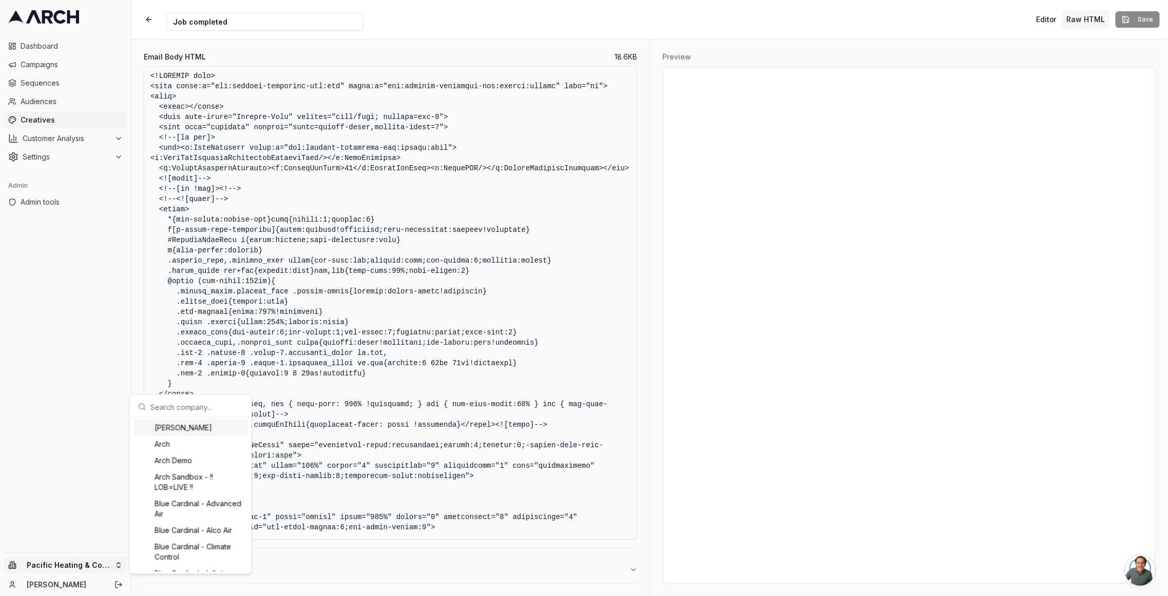
click at [188, 409] on input "text" at bounding box center [196, 407] width 93 height 21
click at [59, 259] on html "Dashboard Campaigns Sequences Audiences Creatives Customer Analysis Settings Ad…" at bounding box center [584, 298] width 1168 height 596
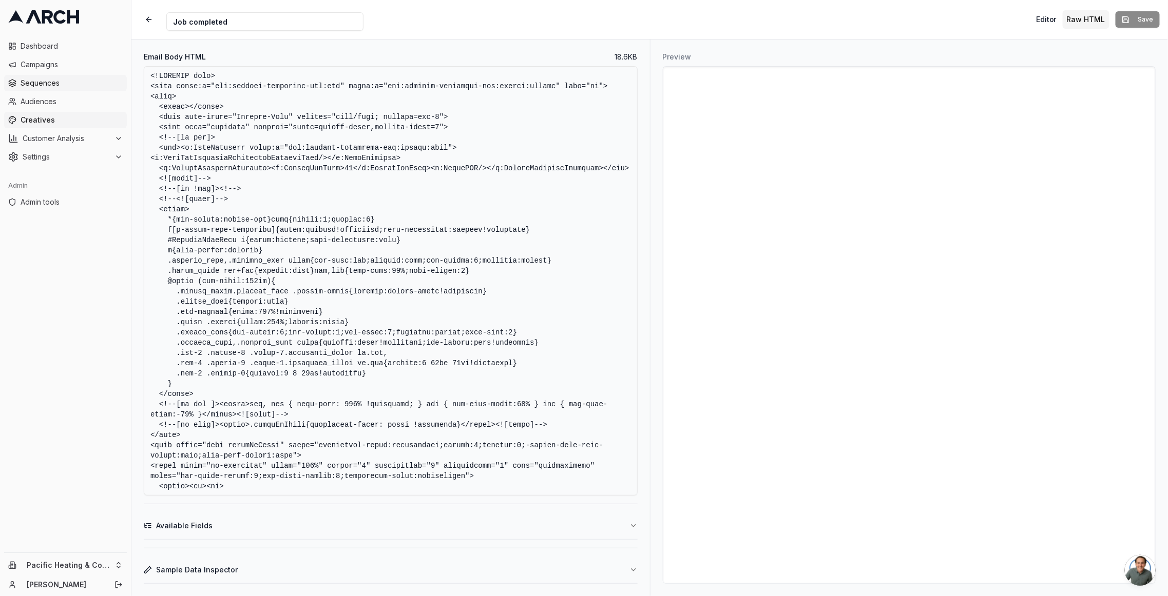
click at [57, 82] on span "Sequences" at bounding box center [72, 83] width 102 height 10
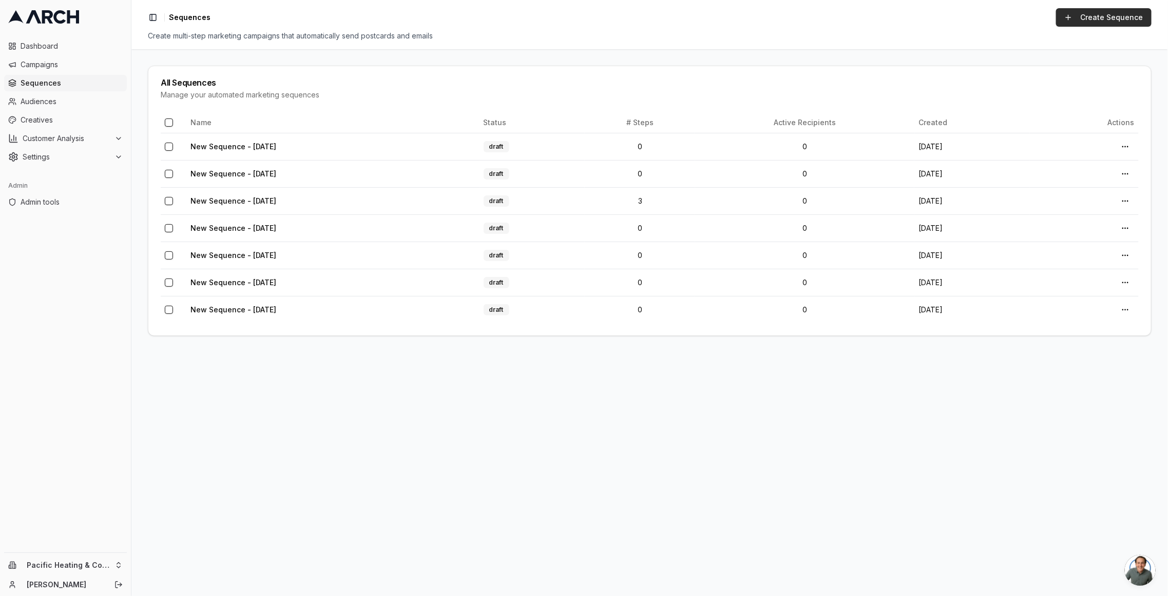
click at [1092, 20] on link "Create Sequence" at bounding box center [1103, 17] width 95 height 18
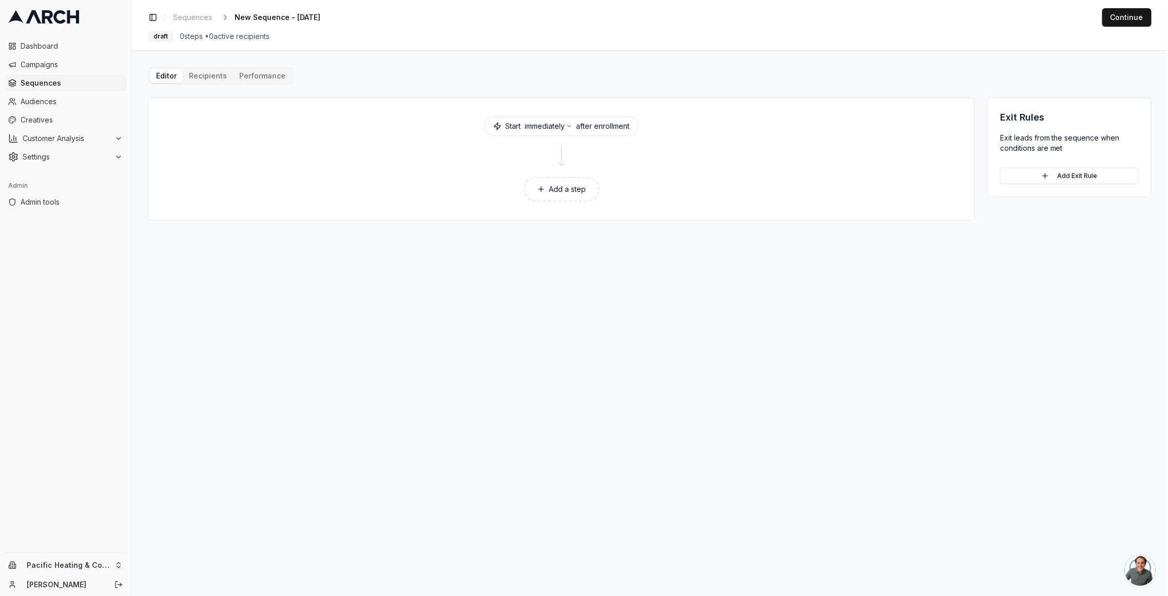
click at [217, 76] on div "Editor Recipients Performance Start immediately after enrollment Add a step Exi…" at bounding box center [650, 144] width 1004 height 154
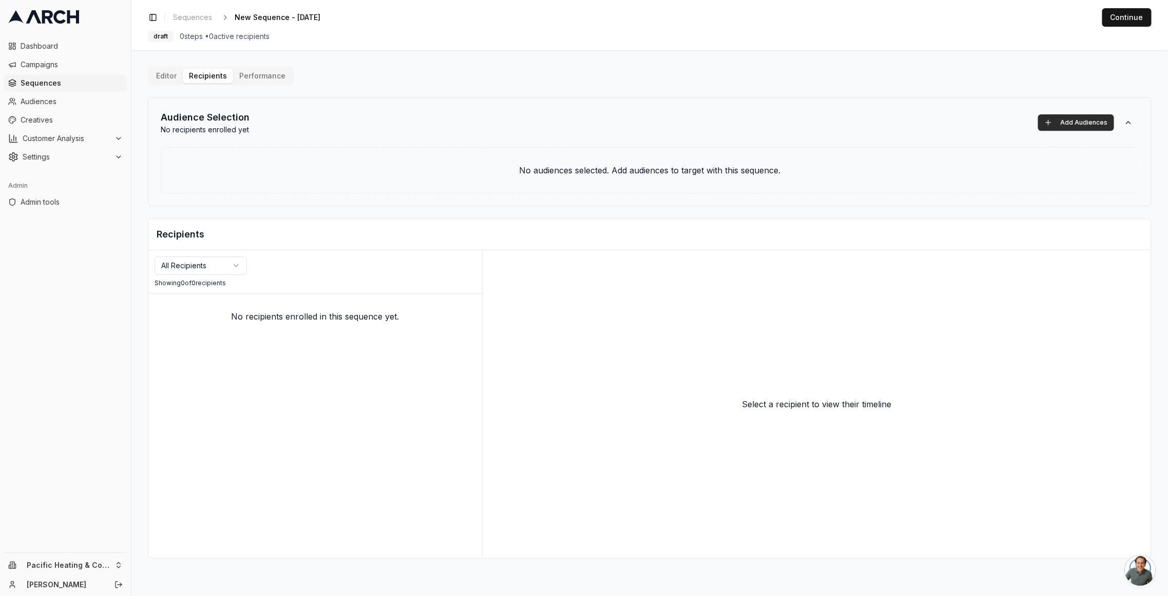
click at [1078, 121] on button "Add Audiences" at bounding box center [1076, 122] width 76 height 16
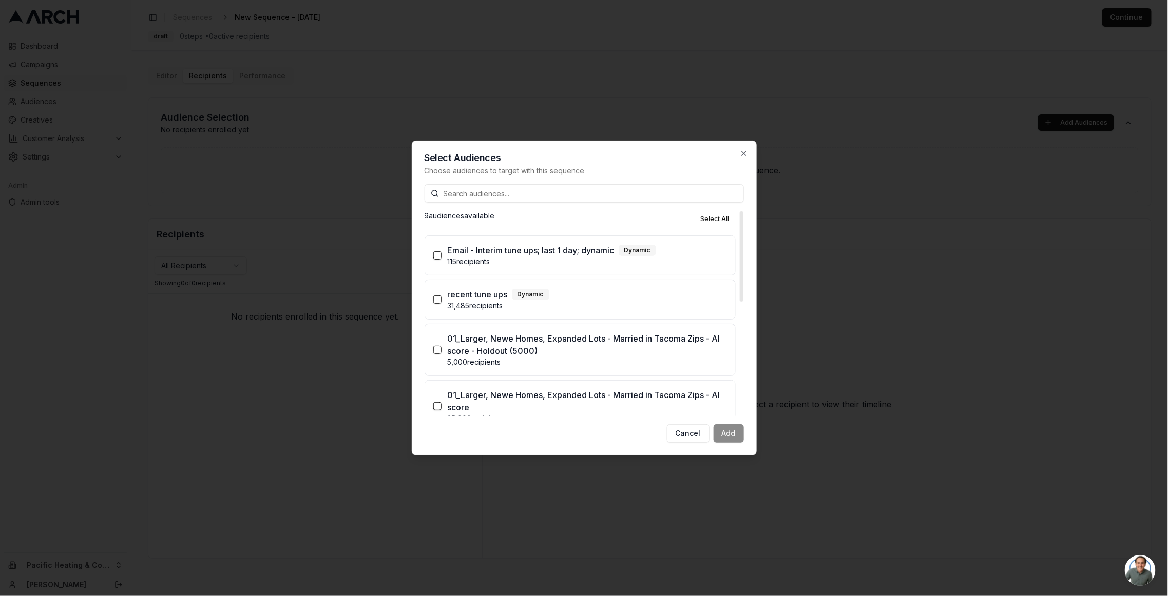
click at [472, 258] on p "115 recipients" at bounding box center [587, 262] width 279 height 10
click at [441, 258] on button "Email - Interim tune ups; last 1 day; dynamic Dynamic 115 recipients" at bounding box center [437, 256] width 8 height 8
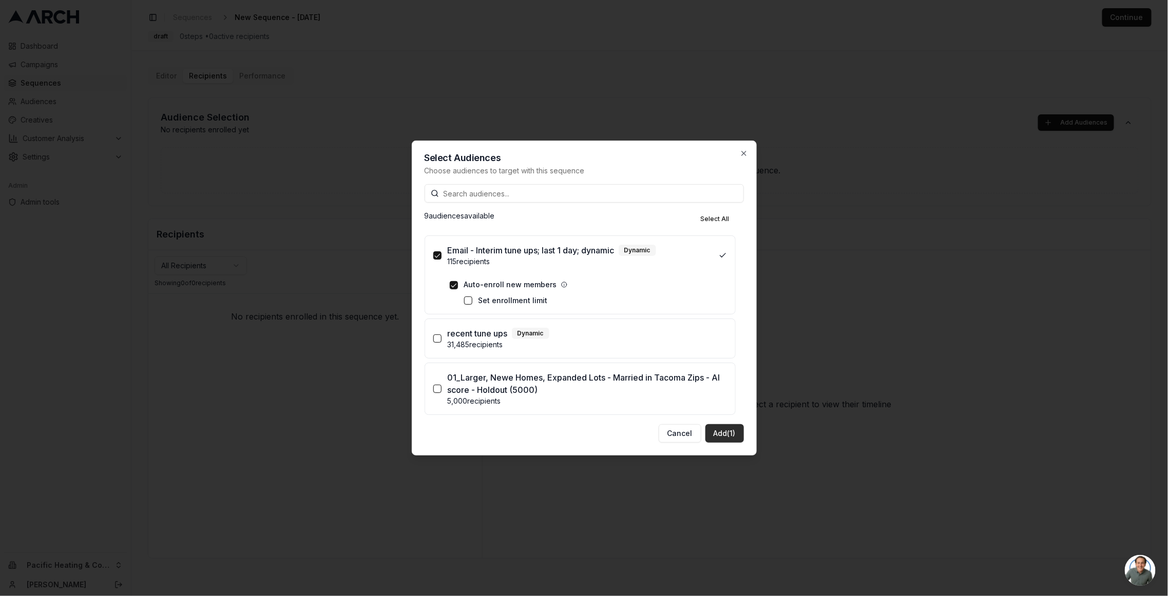
click at [737, 439] on button "Add (1)" at bounding box center [724, 434] width 38 height 18
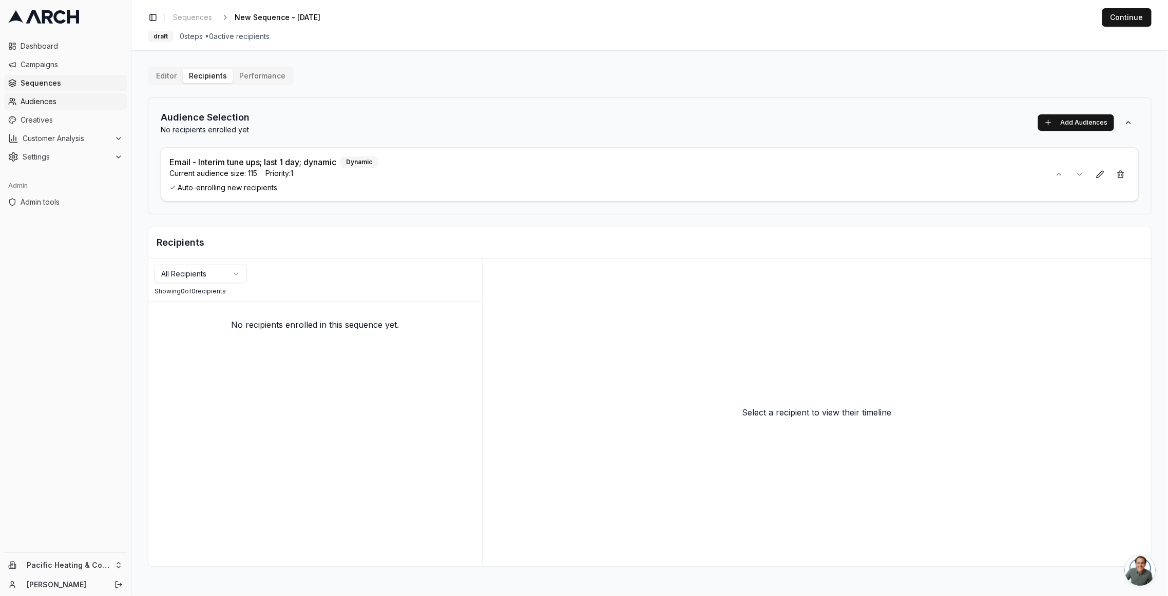
click at [61, 105] on span "Audiences" at bounding box center [72, 102] width 102 height 10
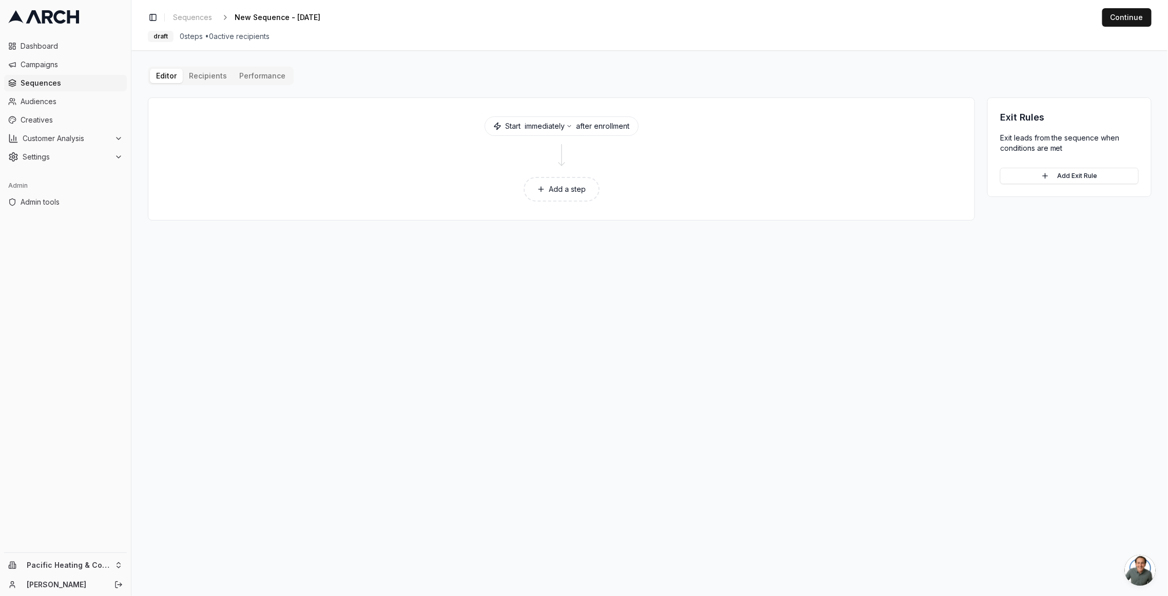
click at [542, 186] on icon at bounding box center [541, 189] width 8 height 8
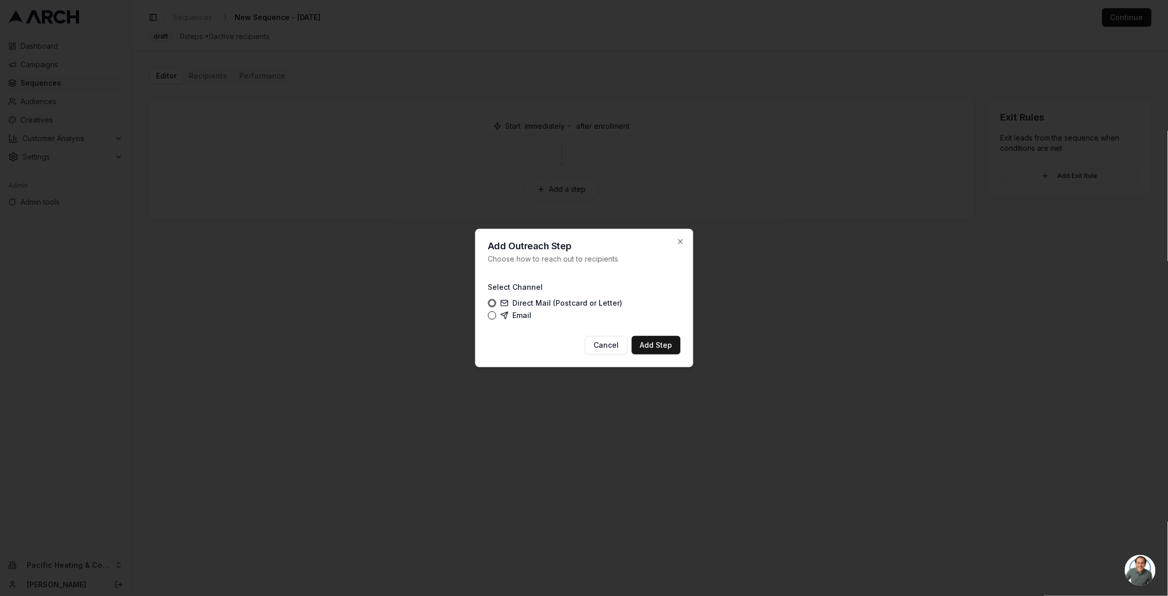
click at [508, 316] on icon at bounding box center [504, 316] width 8 height 8
click at [496, 316] on button "Email" at bounding box center [492, 316] width 8 height 8
click at [652, 349] on button "Add Step" at bounding box center [655, 345] width 49 height 18
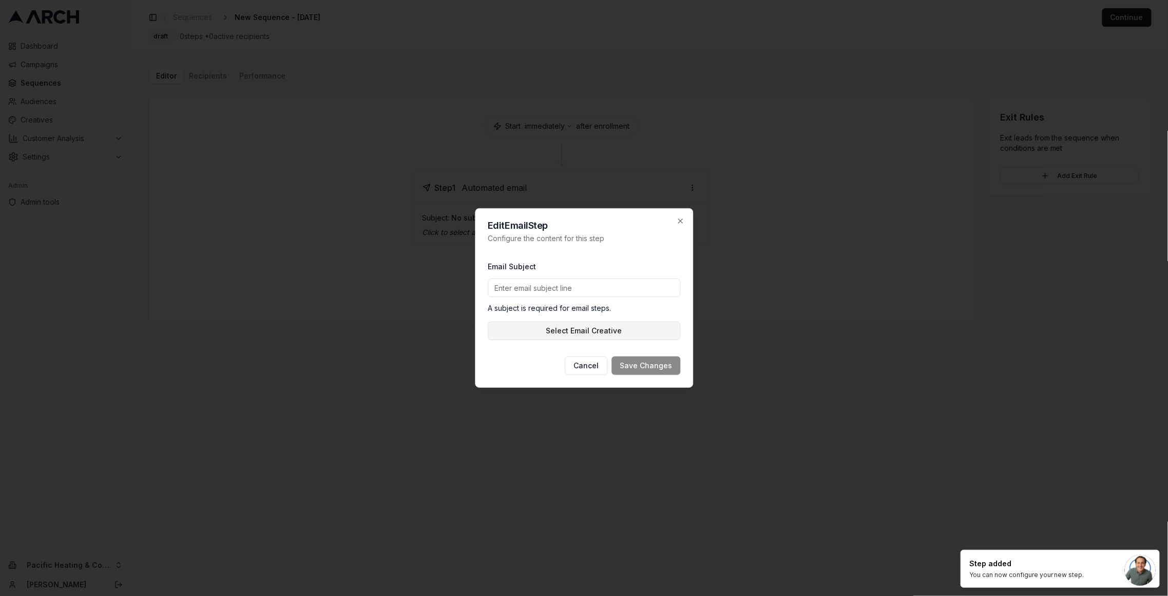
click at [585, 330] on button "Select Email Creative" at bounding box center [584, 331] width 192 height 18
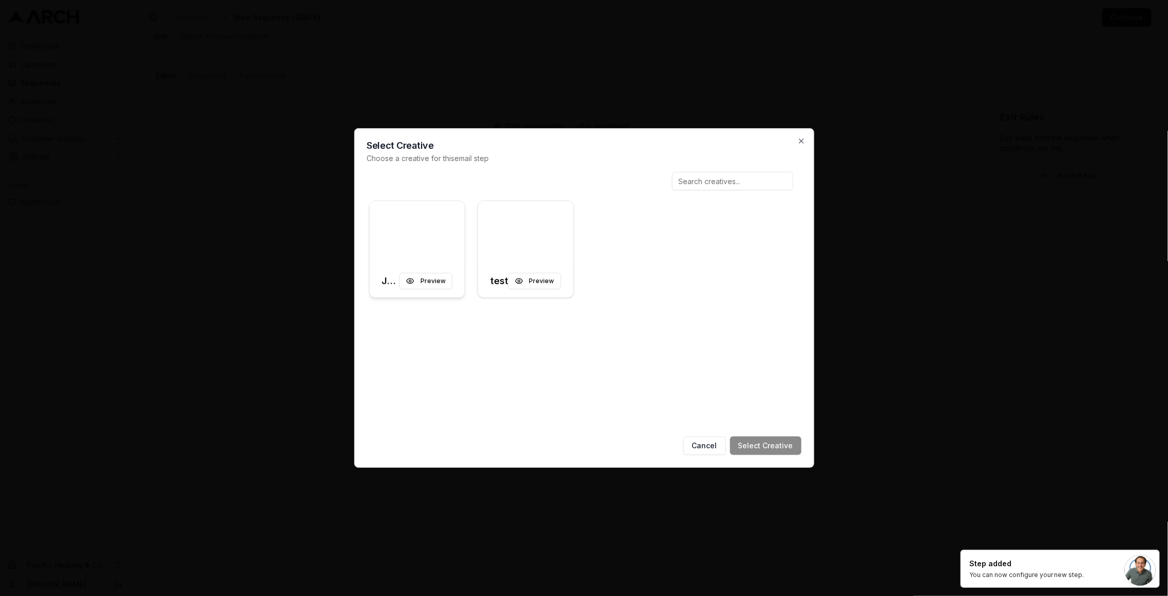
click at [412, 222] on div at bounding box center [417, 233] width 95 height 64
click at [796, 447] on button "Select Creative" at bounding box center [765, 446] width 71 height 18
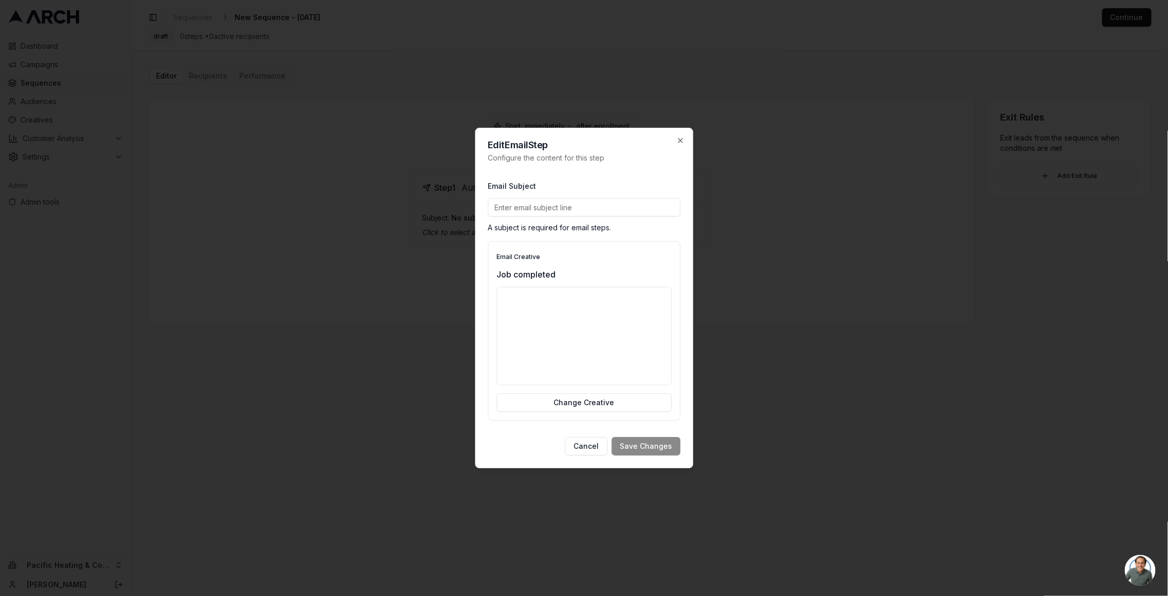
click at [571, 208] on input "Email Subject" at bounding box center [584, 207] width 192 height 18
click at [636, 274] on p "Job completed" at bounding box center [583, 274] width 175 height 12
click at [563, 206] on input "Email Subject" at bounding box center [584, 207] width 192 height 18
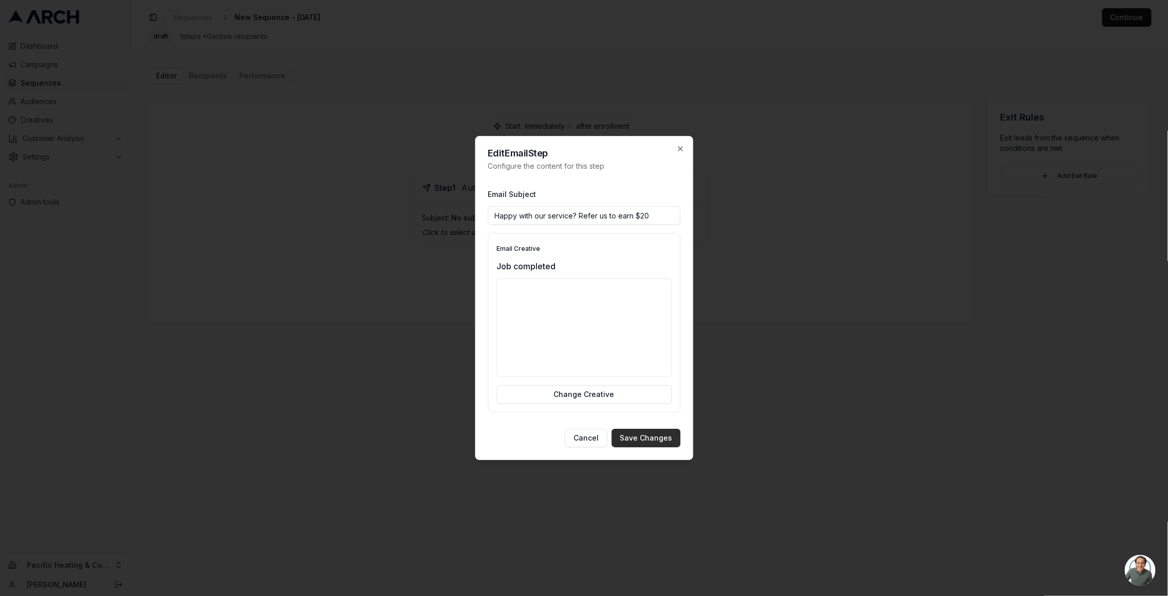
type input "Happy with our service? Refer us to earn $20"
click at [643, 432] on button "Save Changes" at bounding box center [645, 438] width 69 height 18
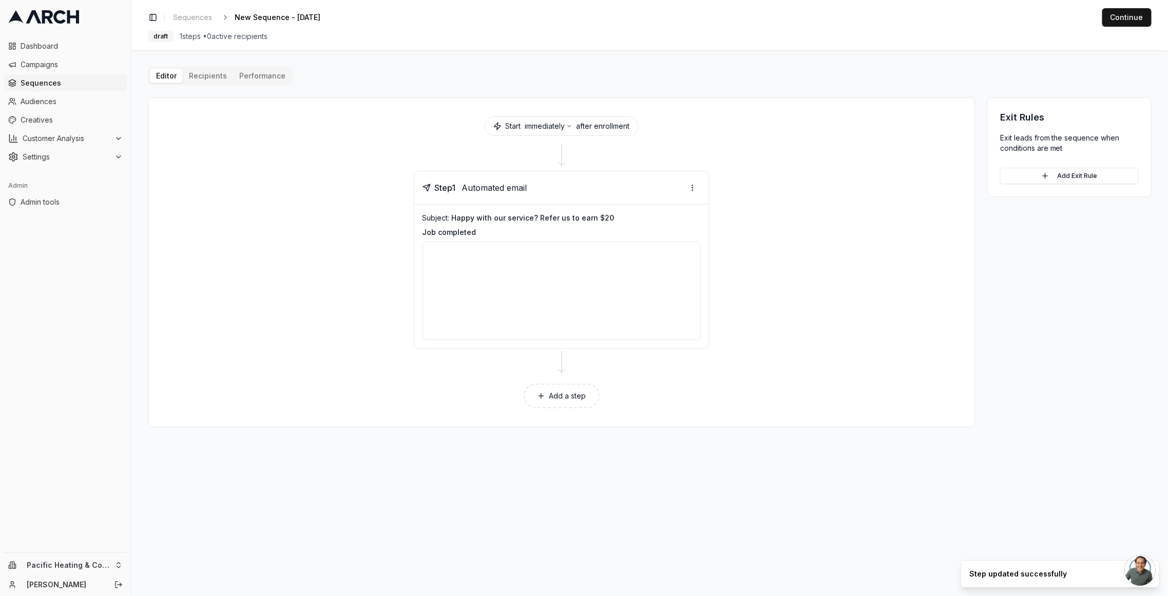
click at [203, 78] on div "Editor Recipients Performance Start immediately after enrollment Step 1 Automat…" at bounding box center [650, 247] width 1004 height 361
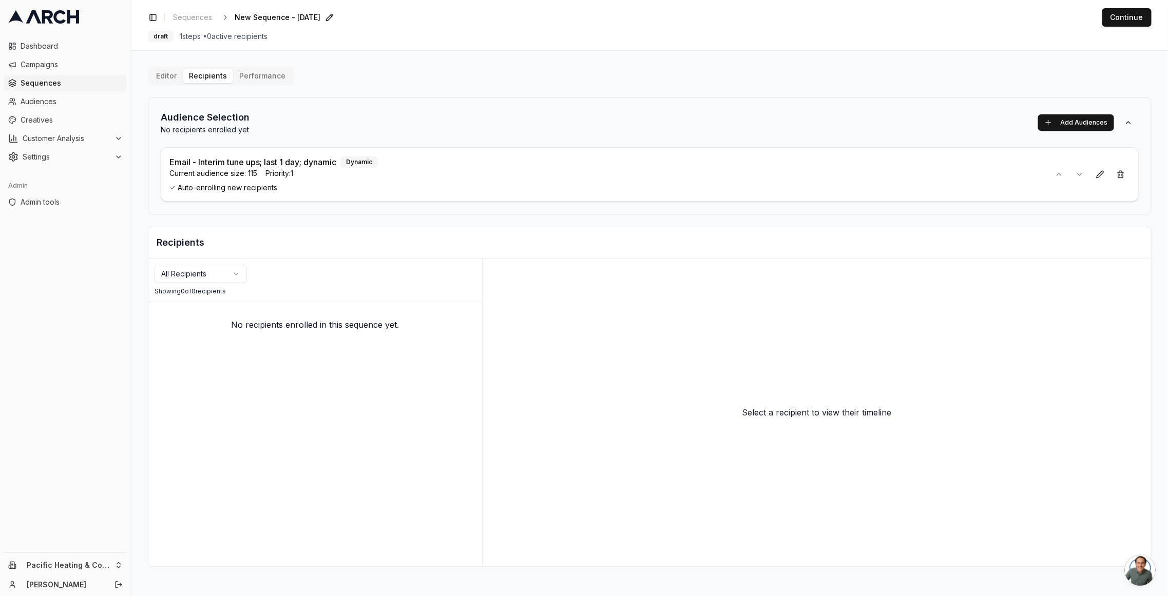
click at [261, 17] on span "New Sequence - Sep 26, 2025" at bounding box center [278, 17] width 86 height 10
type input "I"
type input "Email - interim tune ups"
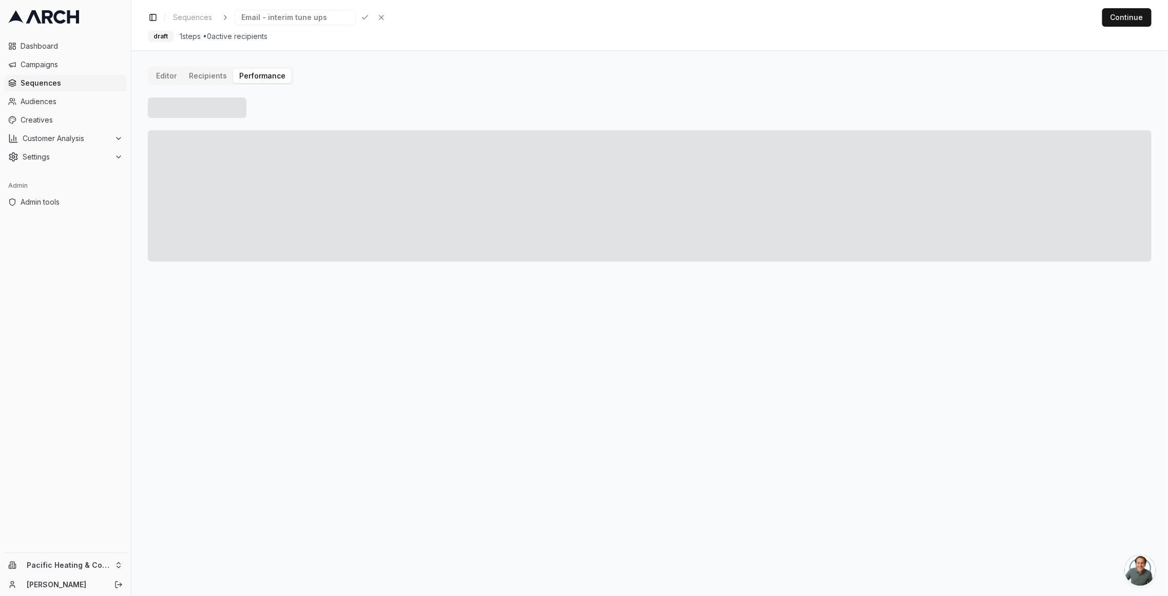
click at [257, 75] on button "Performance" at bounding box center [262, 76] width 59 height 14
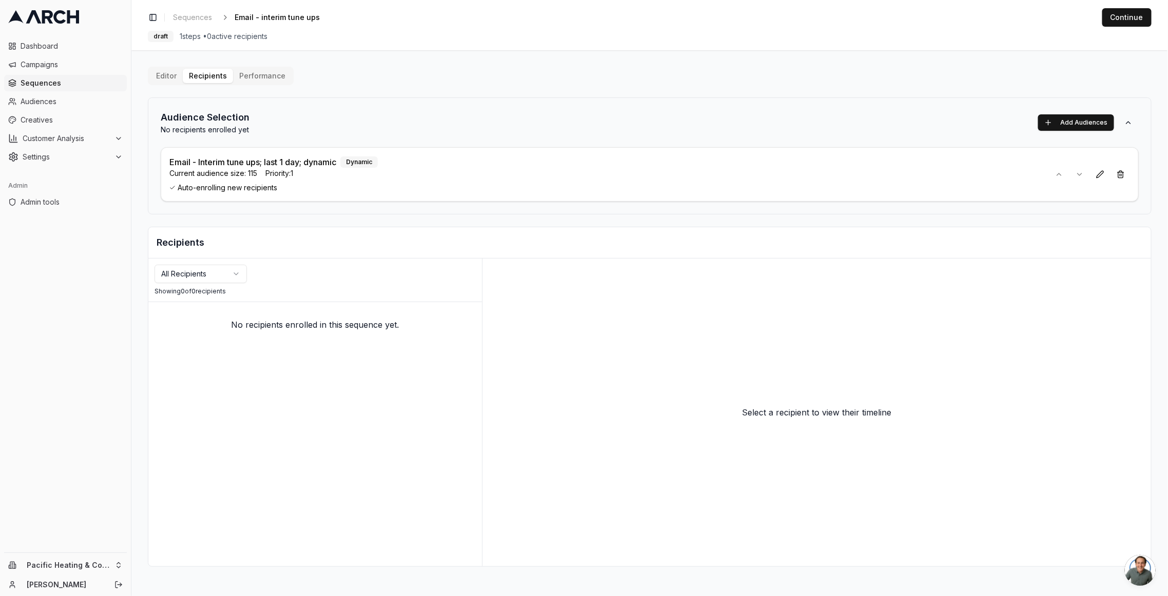
click at [329, 160] on p "Email - Interim tune ups; last 1 day; dynamic" at bounding box center [252, 162] width 167 height 12
click at [177, 75] on button "Editor" at bounding box center [166, 76] width 33 height 14
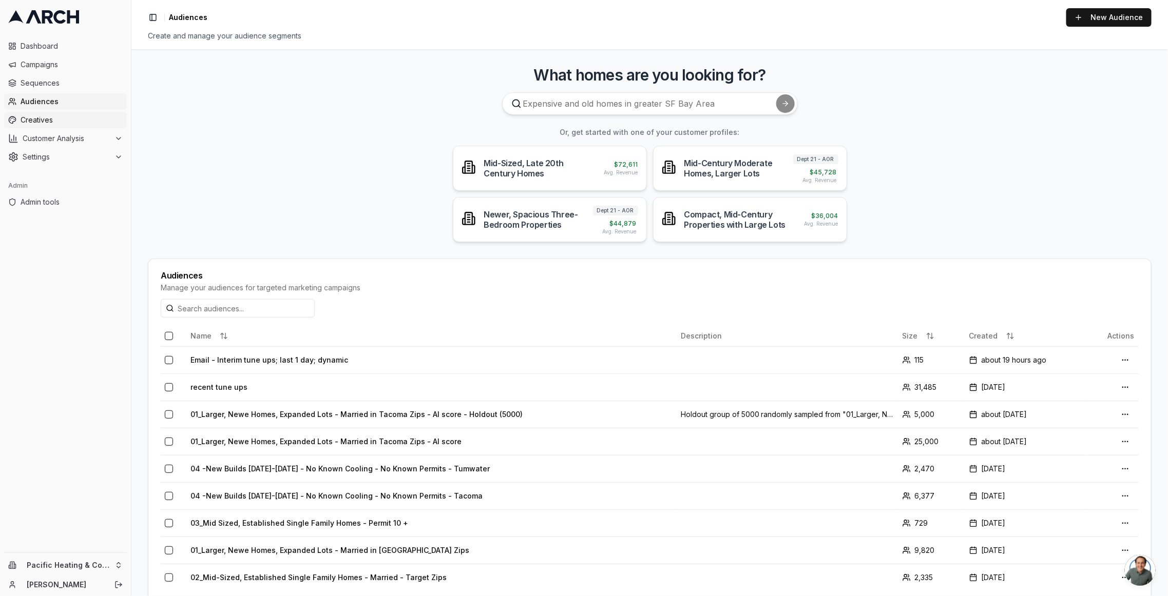
click at [80, 120] on span "Creatives" at bounding box center [72, 120] width 102 height 10
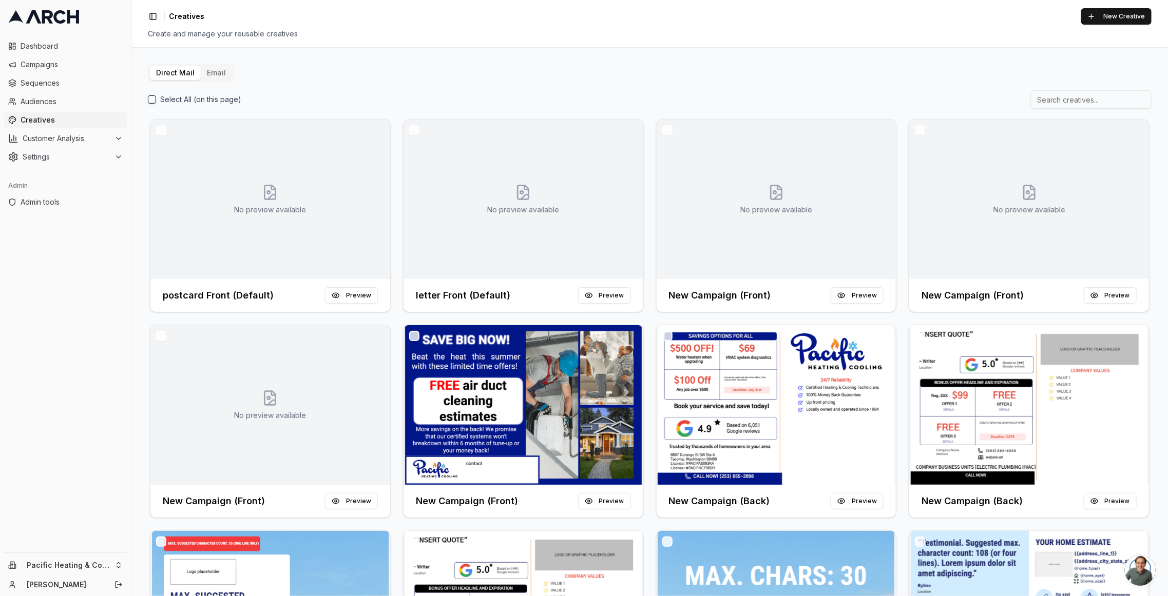
click at [204, 71] on button "Email" at bounding box center [216, 73] width 31 height 14
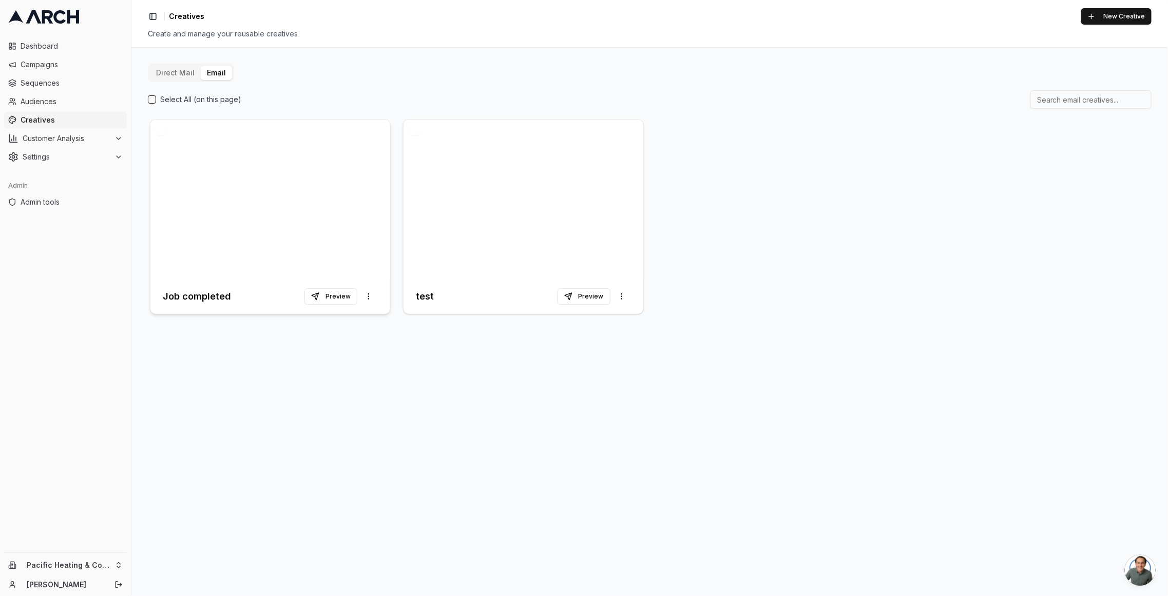
click at [212, 299] on h3 "Job completed" at bounding box center [197, 297] width 68 height 14
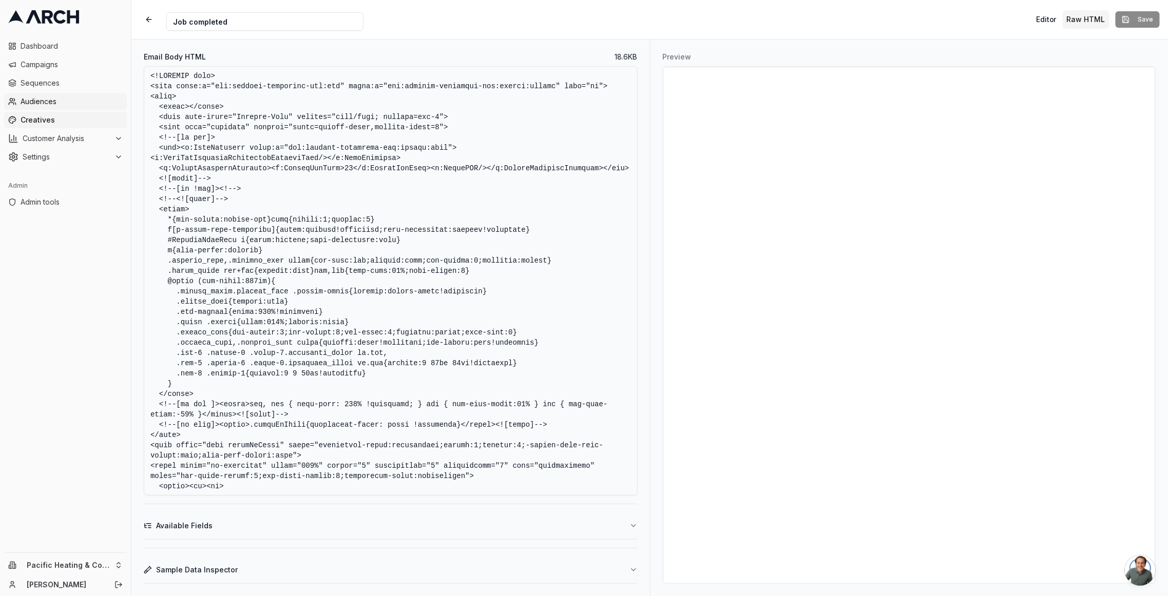
click at [79, 103] on span "Audiences" at bounding box center [72, 102] width 102 height 10
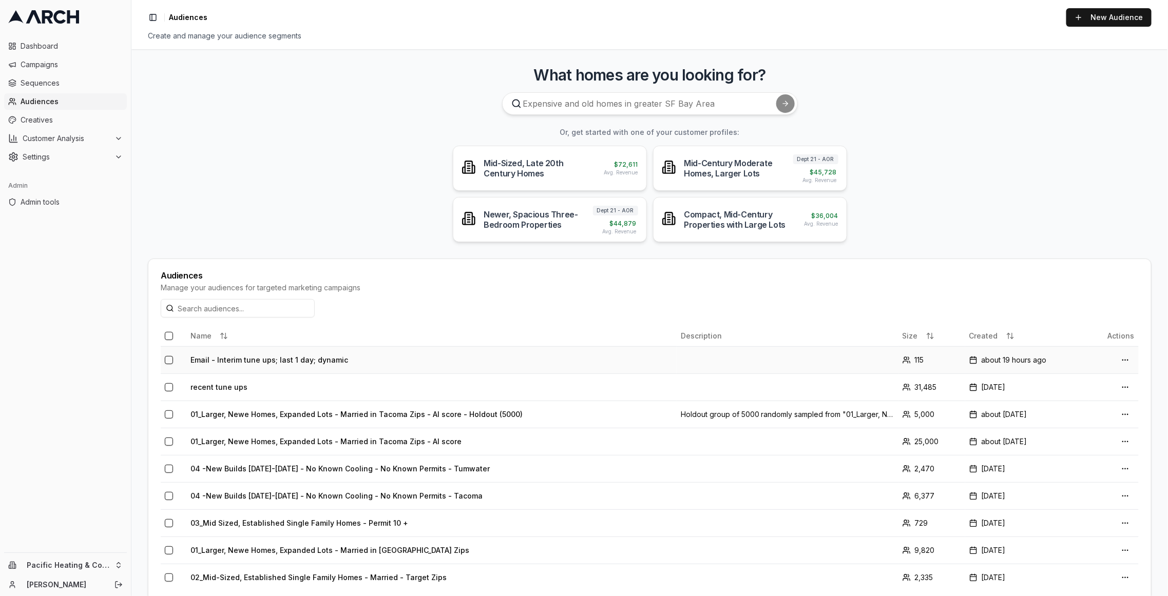
click at [220, 359] on td "Email - Interim tune ups; last 1 day; dynamic" at bounding box center [431, 359] width 490 height 27
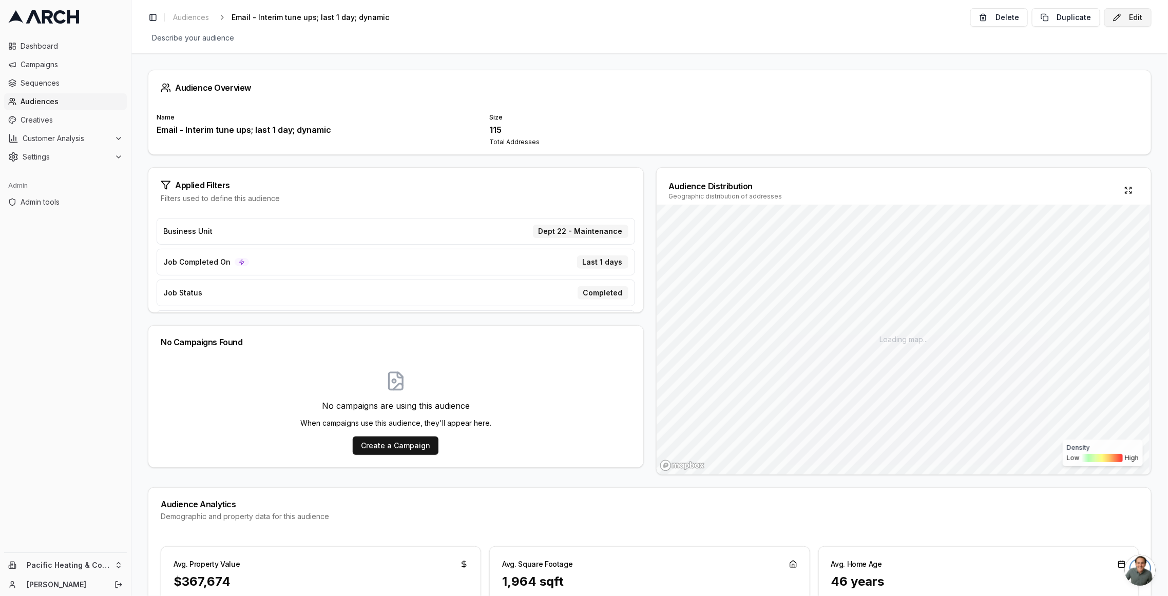
click at [1123, 19] on button "Edit" at bounding box center [1127, 17] width 47 height 18
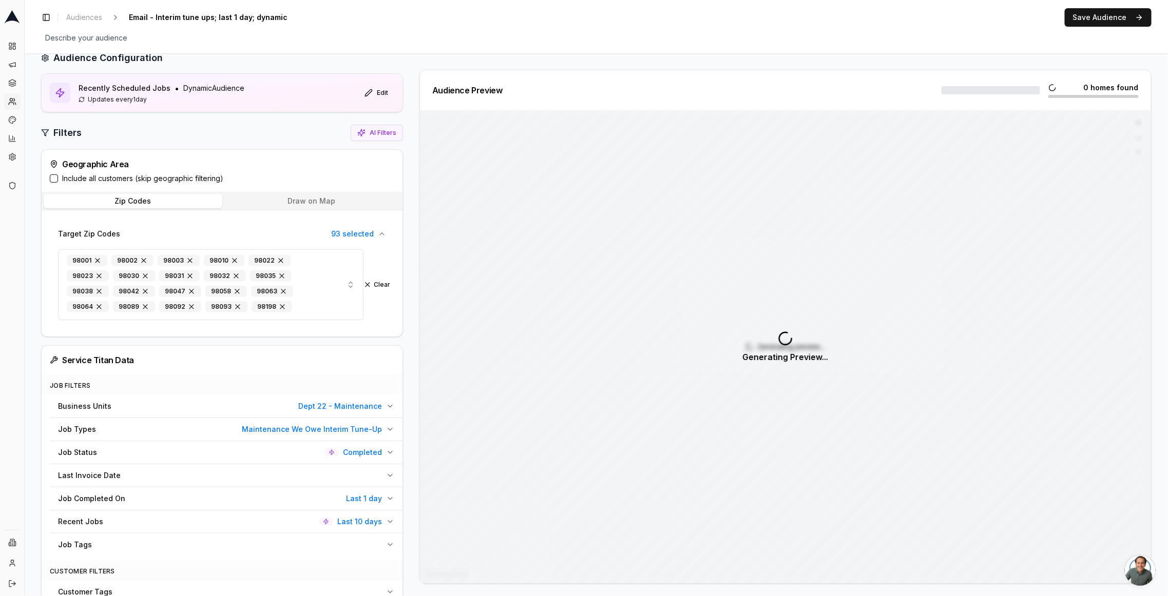
scroll to position [160, 0]
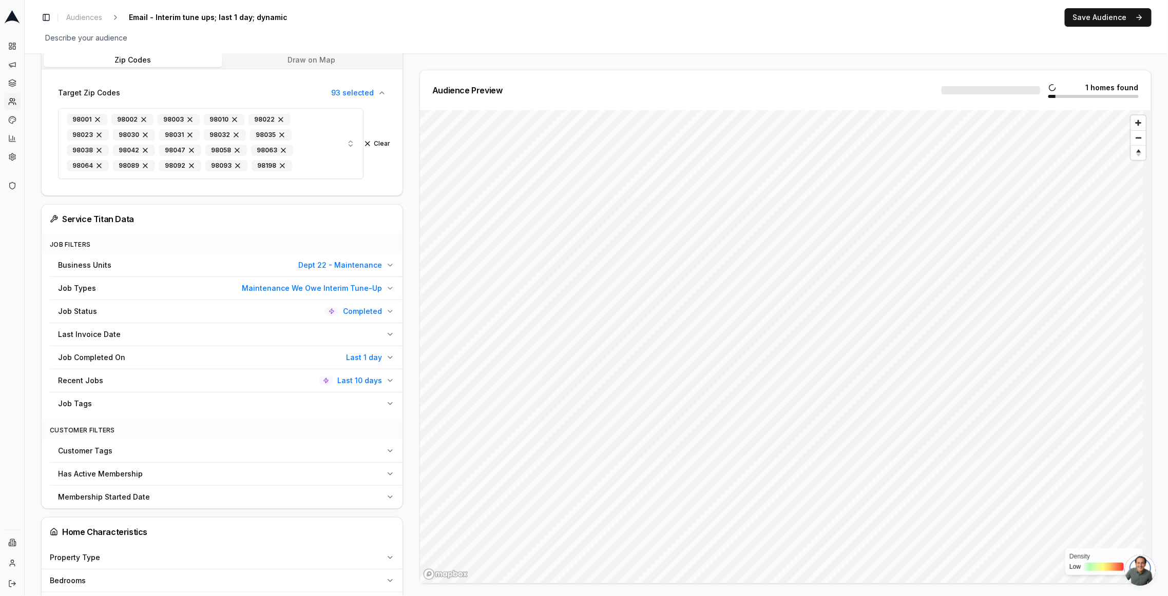
click at [204, 379] on div "Recent Jobs Last 10 days" at bounding box center [220, 381] width 324 height 10
click at [387, 403] on button "Clear" at bounding box center [385, 405] width 27 height 8
click at [386, 357] on icon "button" at bounding box center [390, 358] width 8 height 8
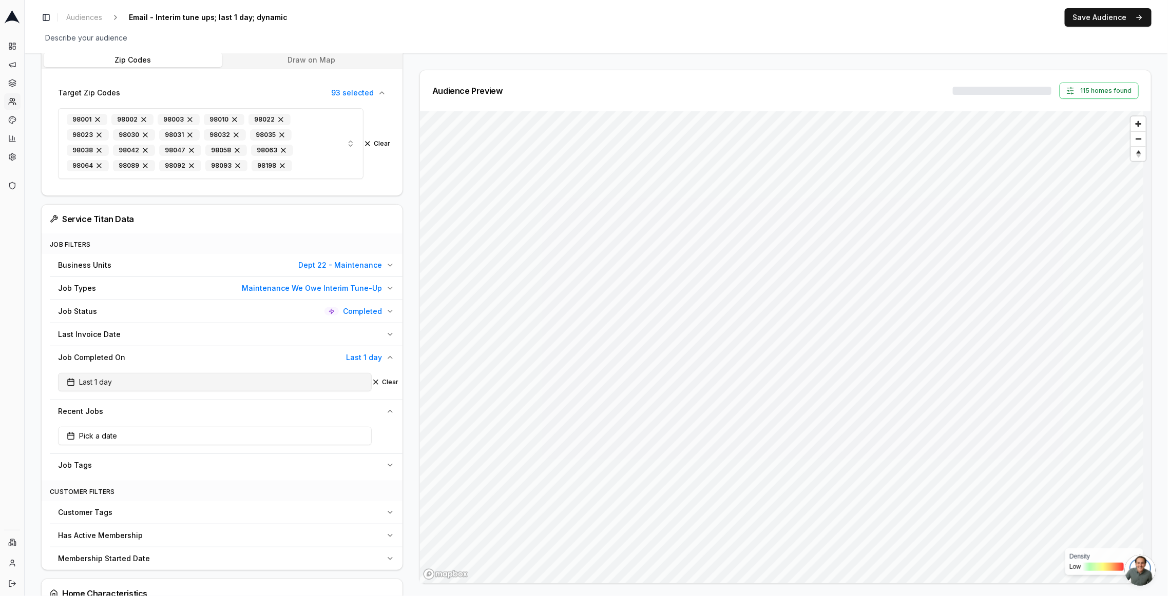
click at [257, 377] on button "Last 1 day" at bounding box center [215, 382] width 314 height 18
click at [212, 434] on html "Dashboard Campaigns Sequences Audiences Creatives Customer Analysis Settings Ad…" at bounding box center [584, 298] width 1168 height 596
click at [162, 434] on input "1" at bounding box center [157, 435] width 41 height 18
type input "10"
click at [35, 375] on div "Audience Configuration Recently Scheduled Jobs • Dynamic Audience Updates every…" at bounding box center [596, 554] width 1143 height 1323
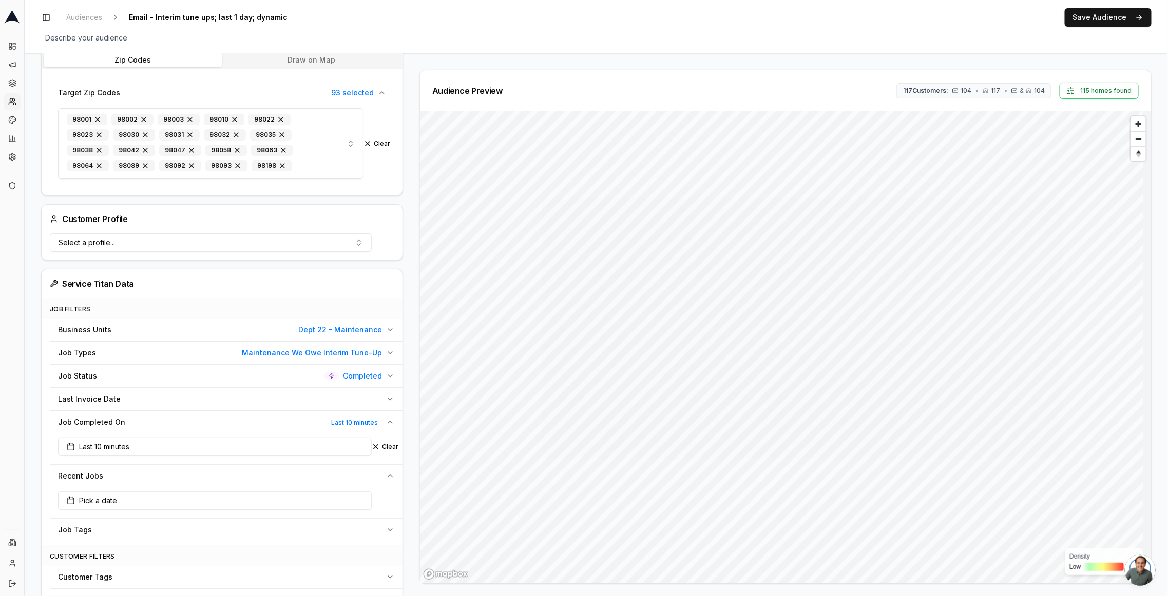
drag, startPoint x: 60, startPoint y: 473, endPoint x: 117, endPoint y: 476, distance: 57.1
click at [117, 476] on div "Recent Jobs" at bounding box center [220, 476] width 324 height 10
click at [96, 477] on span "Recent Jobs" at bounding box center [80, 476] width 45 height 10
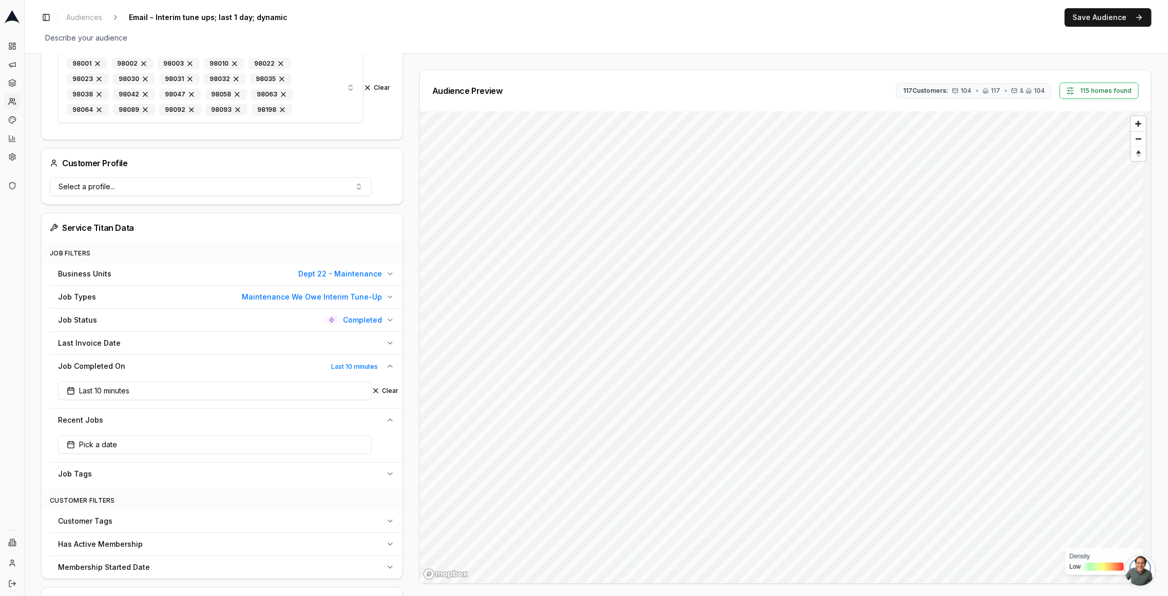
scroll to position [220, 0]
click at [386, 383] on button "Clear" at bounding box center [385, 387] width 27 height 8
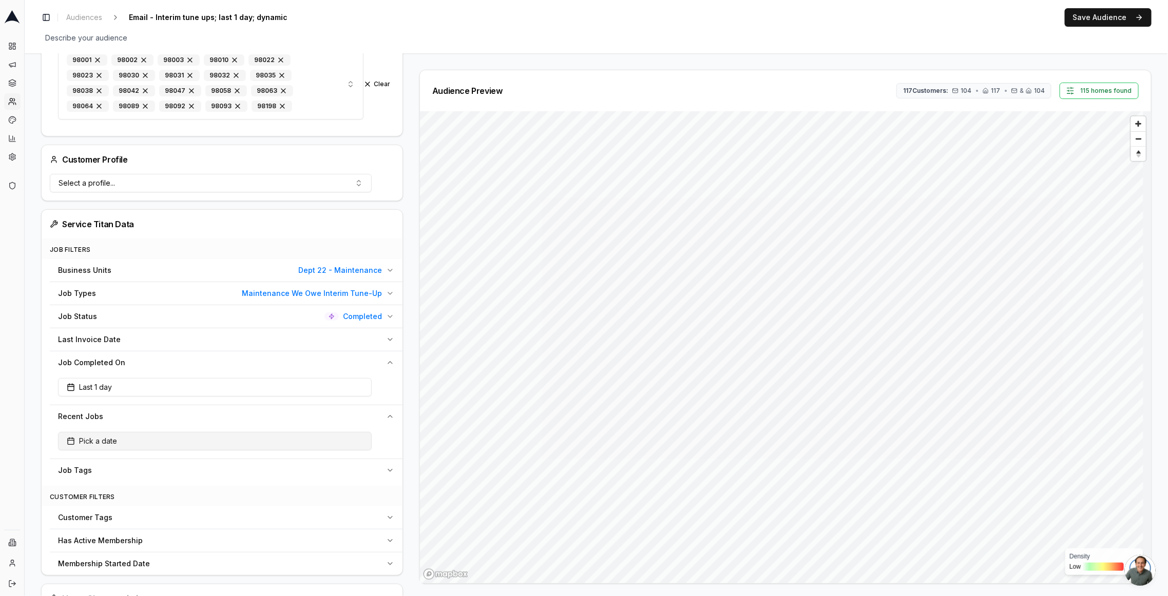
click at [309, 432] on button "Pick a date" at bounding box center [215, 441] width 314 height 18
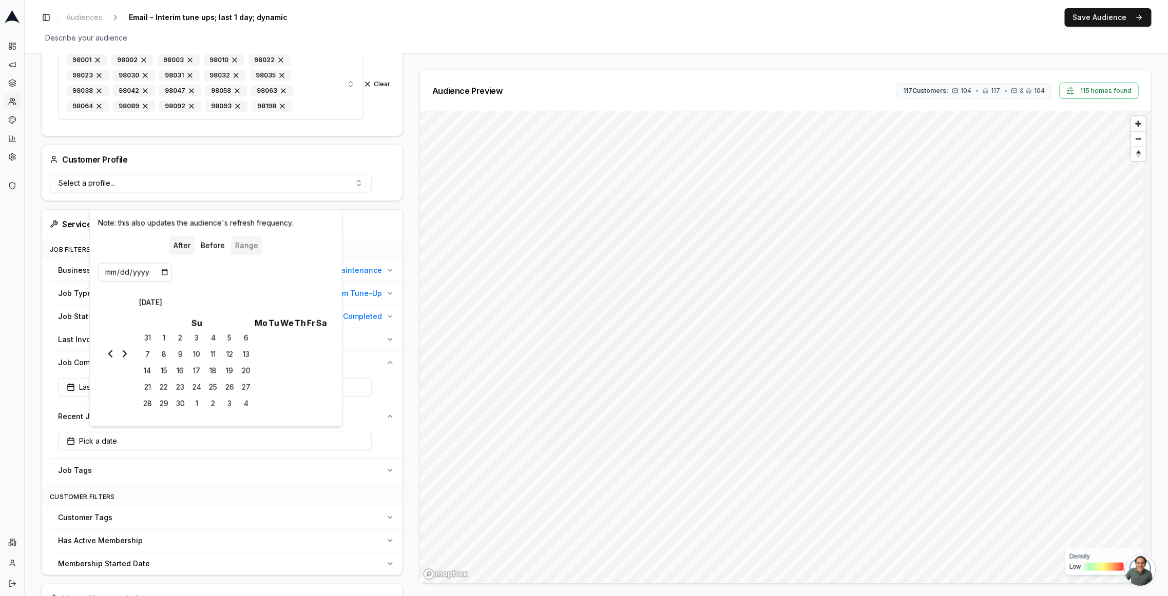
click at [244, 242] on button "Range" at bounding box center [246, 246] width 31 height 18
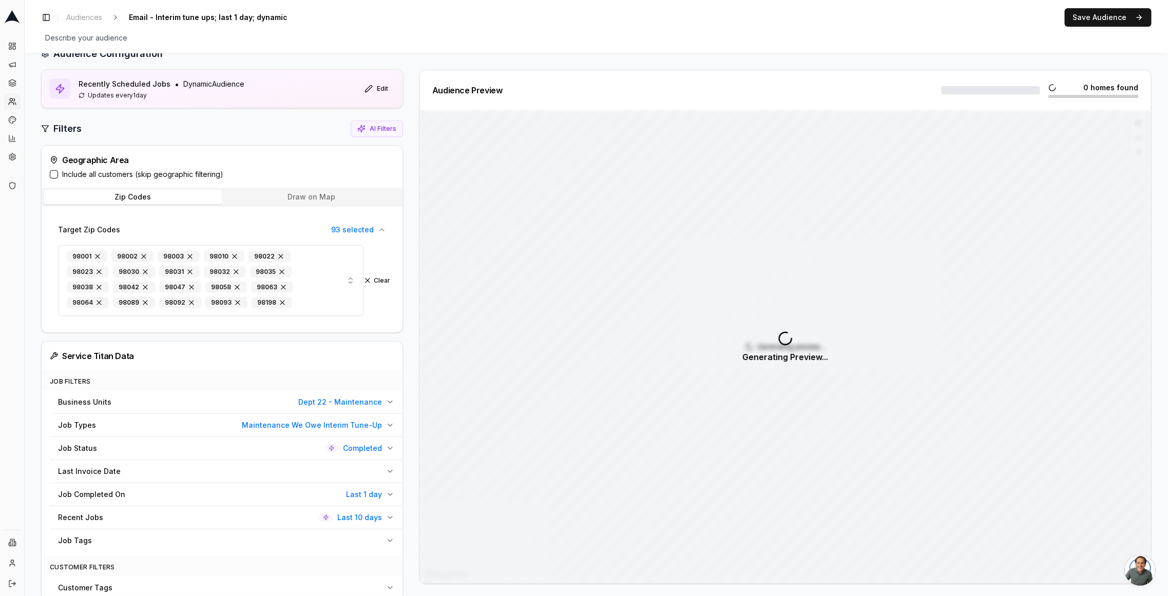
scroll to position [87, 0]
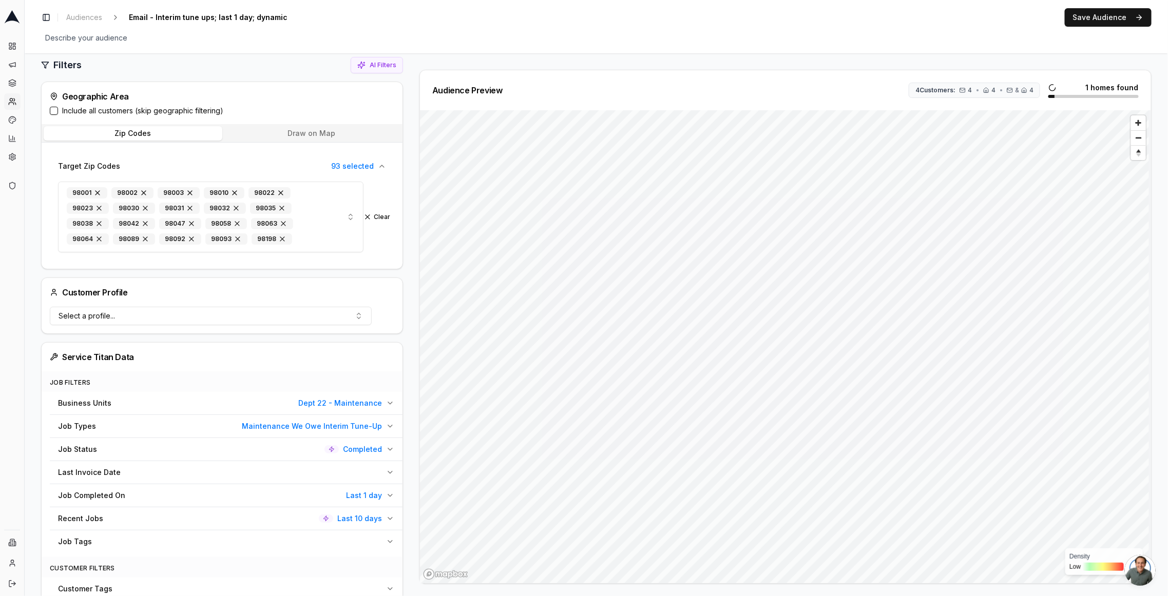
click at [357, 495] on span "Last 1 day" at bounding box center [364, 496] width 36 height 10
click at [393, 519] on button "Clear" at bounding box center [385, 520] width 27 height 8
click at [373, 547] on span "Last 10 days" at bounding box center [359, 550] width 45 height 10
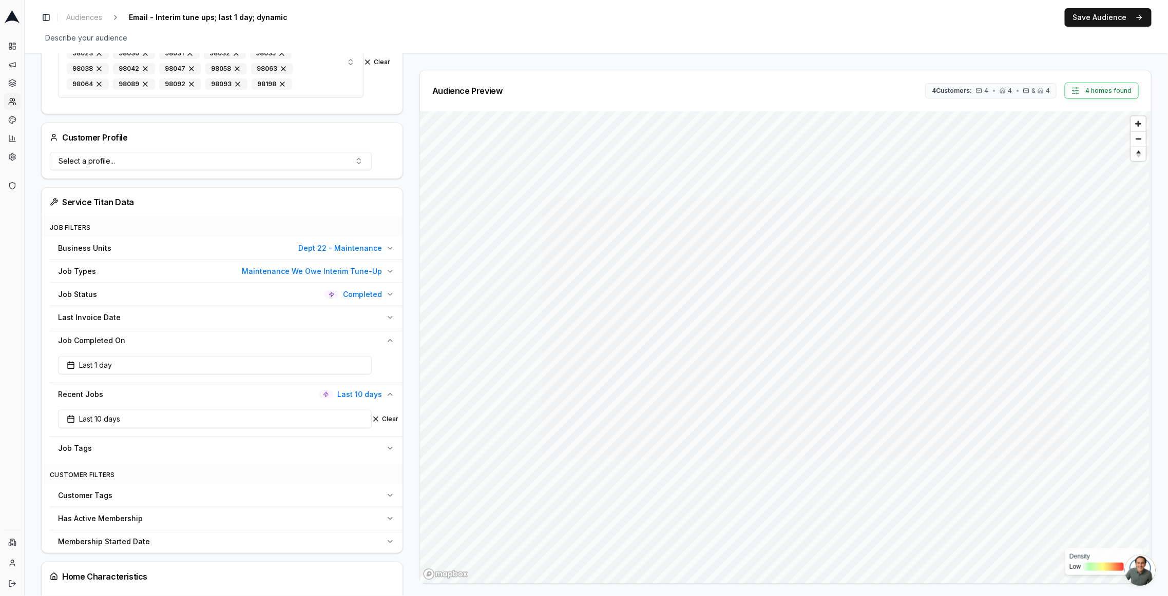
scroll to position [263, 0]
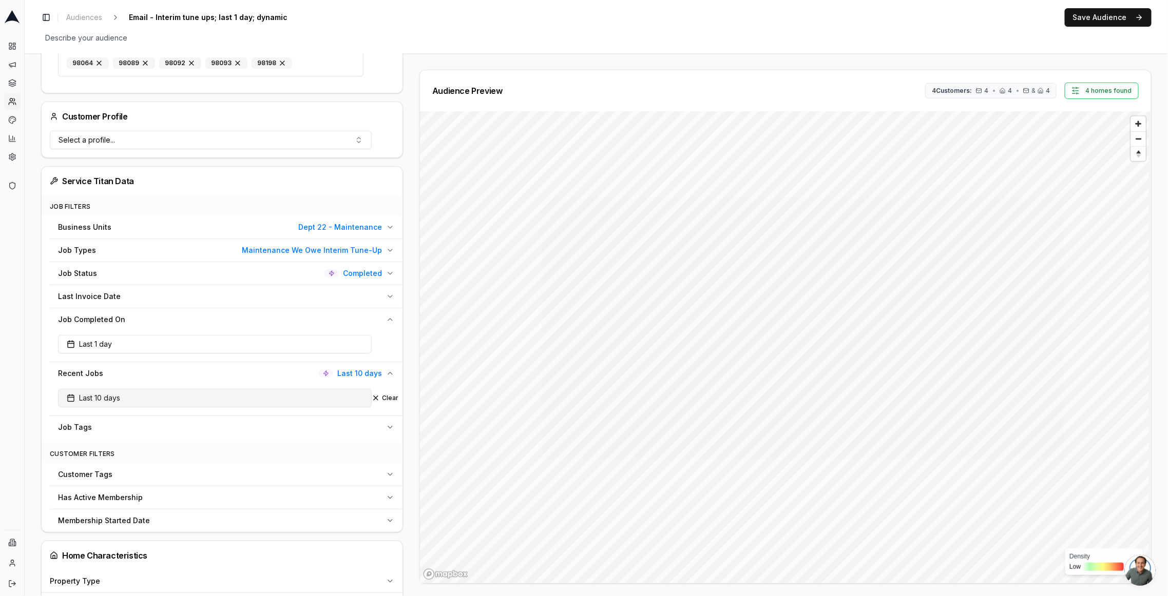
click at [164, 390] on button "Last 10 days" at bounding box center [215, 398] width 314 height 18
click at [182, 446] on html "Dashboard Campaigns Sequences Audiences Creatives Customer Analysis Settings Ad…" at bounding box center [584, 298] width 1168 height 596
click at [33, 357] on div "Audience Configuration Recently Scheduled Jobs • Dynamic Audience Updates every…" at bounding box center [596, 485] width 1143 height 1388
click at [1098, 17] on button "Save Audience" at bounding box center [1108, 17] width 87 height 18
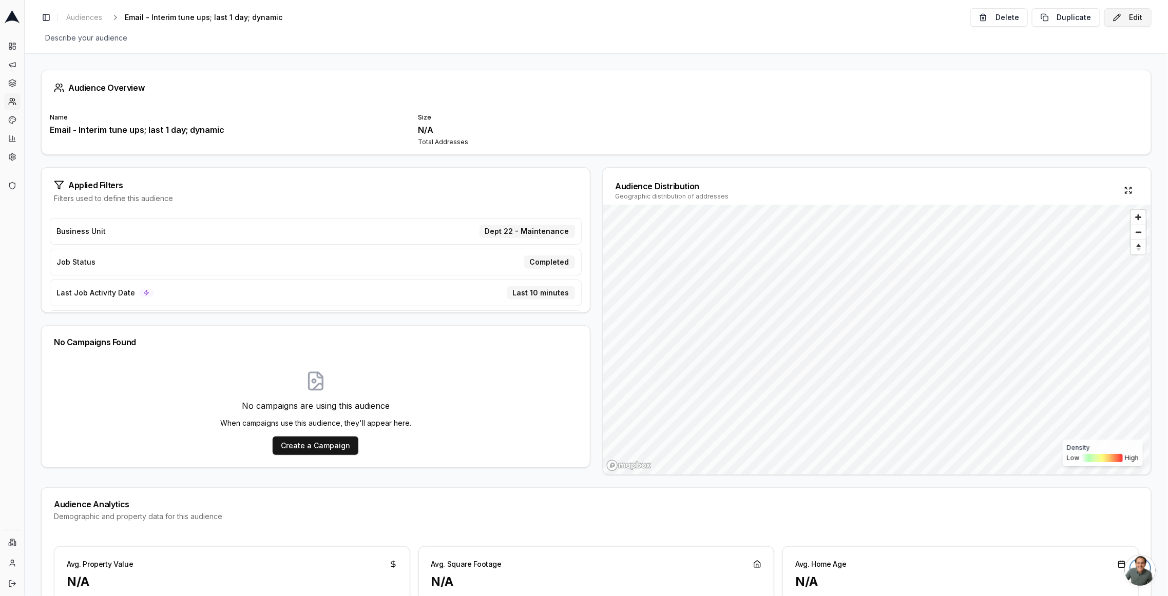
click at [1124, 17] on button "Edit" at bounding box center [1127, 17] width 47 height 18
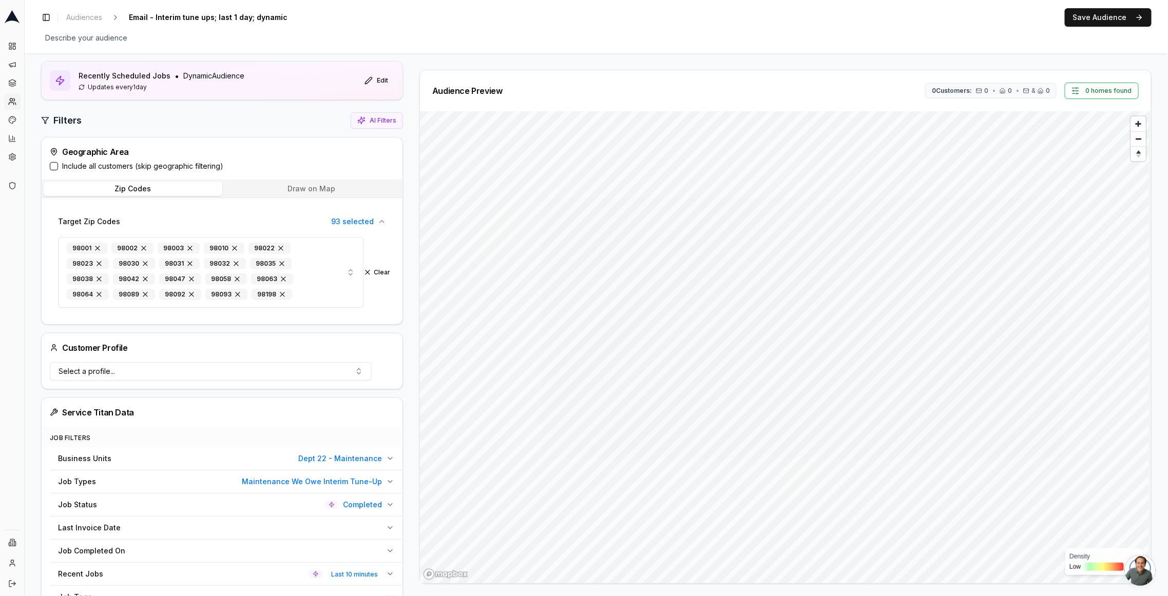
scroll to position [194, 0]
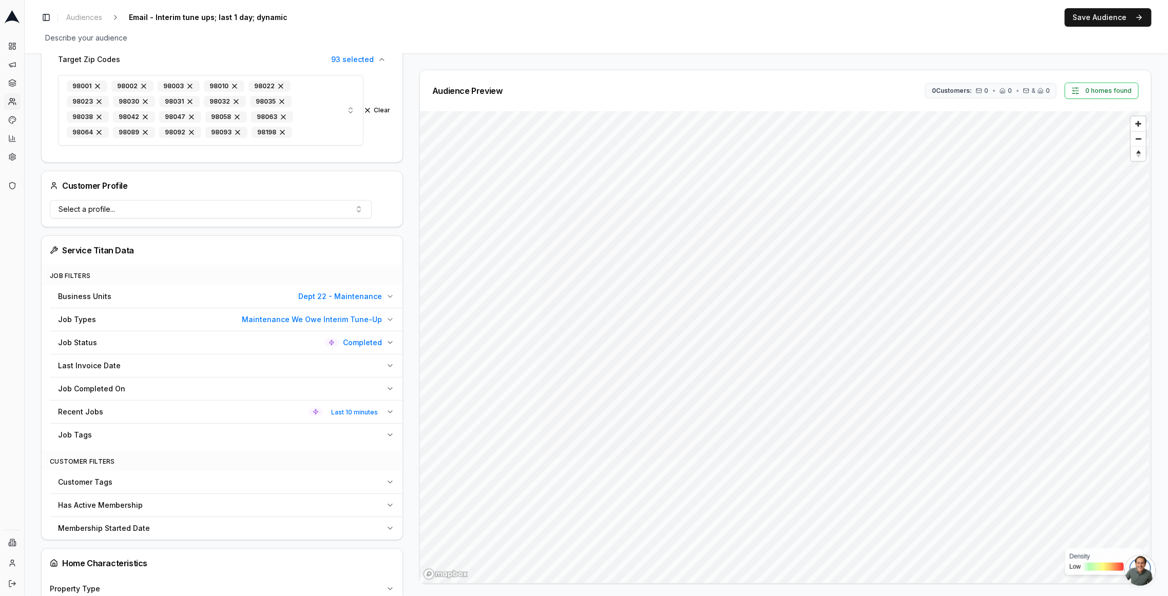
click at [346, 408] on span "Last 10 minutes" at bounding box center [354, 413] width 55 height 12
click at [269, 443] on div "Last 10 minutes Clear" at bounding box center [226, 438] width 353 height 31
click at [266, 436] on button "Last 10 minutes" at bounding box center [215, 437] width 314 height 18
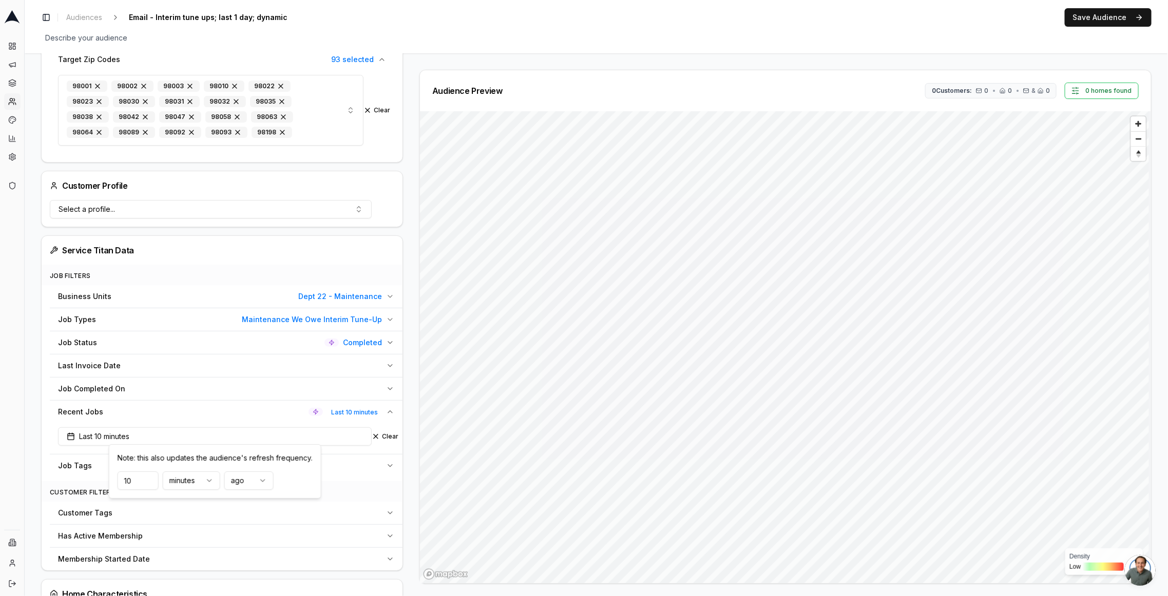
click at [196, 484] on html "Dashboard Campaigns Sequences Audiences Creatives Customer Analysis Settings Ad…" at bounding box center [584, 298] width 1168 height 596
click at [136, 478] on input "10" at bounding box center [138, 481] width 41 height 18
click at [148, 481] on input "9" at bounding box center [138, 481] width 41 height 18
click at [129, 483] on input "9" at bounding box center [138, 481] width 41 height 18
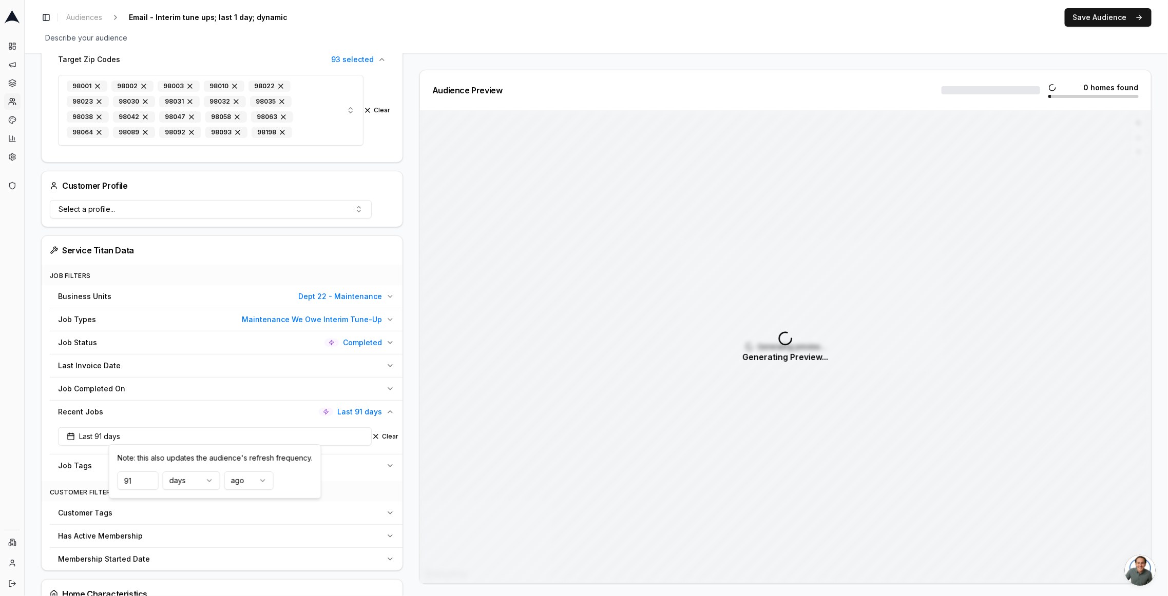
click at [127, 481] on input "91" at bounding box center [138, 481] width 41 height 18
click at [126, 481] on input "91" at bounding box center [138, 481] width 41 height 18
type input "1"
click at [30, 396] on div "Audience Configuration Recently Scheduled Jobs • Dynamic Audience Updates every…" at bounding box center [596, 538] width 1143 height 1357
click at [416, 238] on div "Audience Preview 3 Customers: 3 • 3 • & 3 3 homes found Density Low High" at bounding box center [781, 327] width 740 height 514
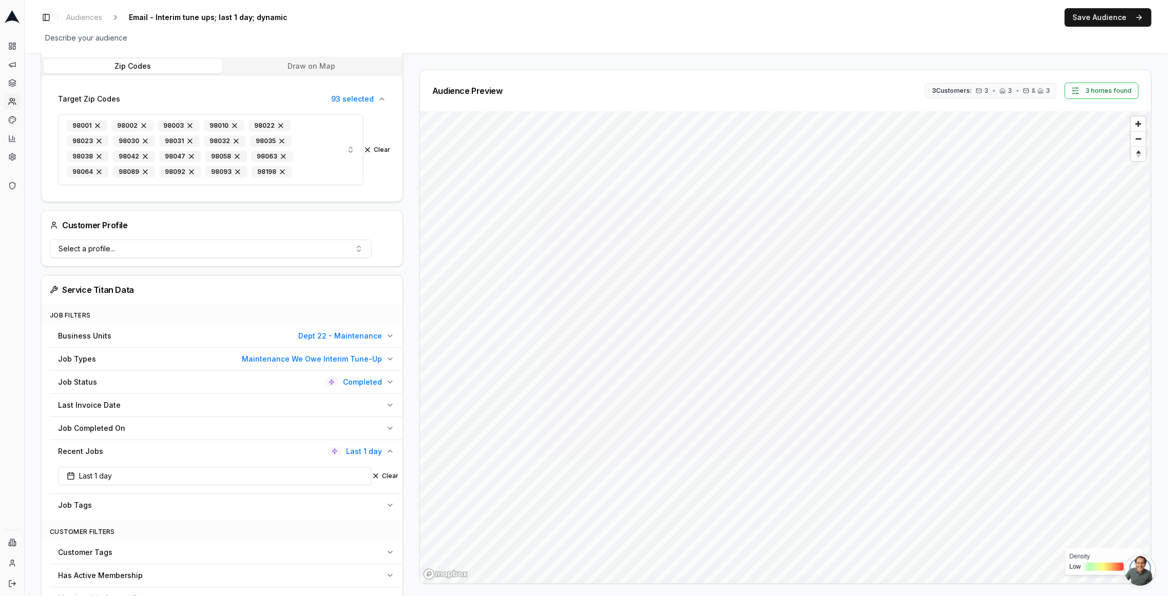
scroll to position [184, 0]
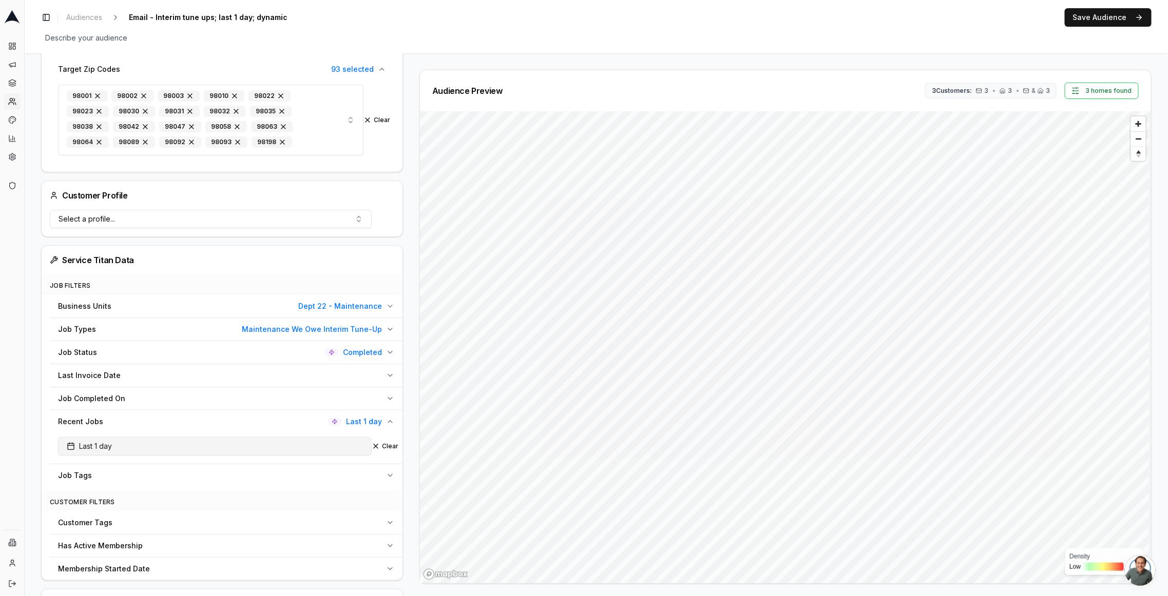
click at [107, 443] on span "Last 1 day" at bounding box center [89, 446] width 45 height 10
click at [150, 488] on input "2" at bounding box center [138, 490] width 41 height 18
click at [146, 487] on input "3" at bounding box center [138, 490] width 41 height 18
click at [147, 487] on input "4" at bounding box center [138, 490] width 41 height 18
click at [147, 487] on input "5" at bounding box center [138, 490] width 41 height 18
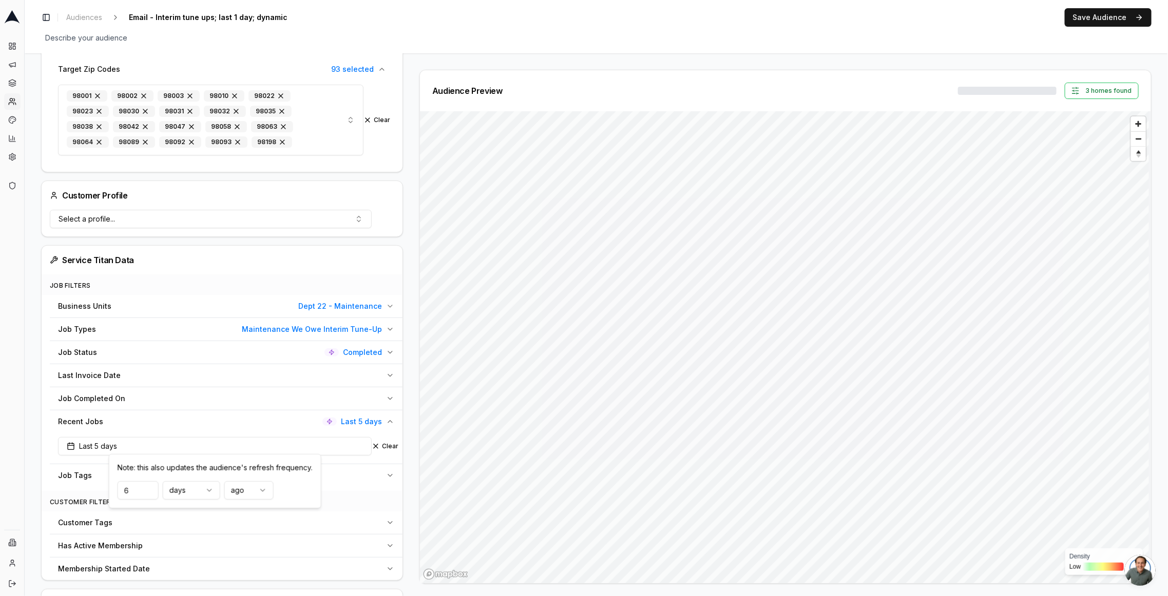
click at [147, 487] on input "6" at bounding box center [138, 490] width 41 height 18
click at [147, 487] on input "7" at bounding box center [138, 490] width 41 height 18
type input "70"
click at [44, 405] on div "Business Units Dept 22 - Maintenance Job Types Maintenance We Owe Interim Tune-…" at bounding box center [222, 391] width 361 height 192
click at [128, 444] on button "Last 70 days" at bounding box center [215, 446] width 314 height 18
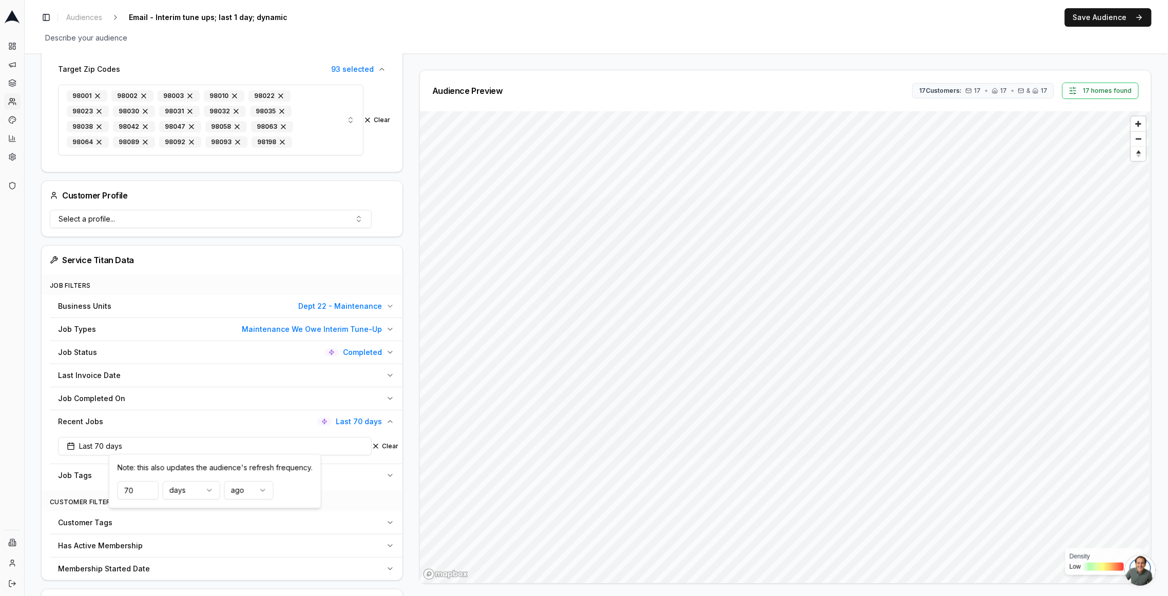
click at [175, 490] on html "Dashboard Campaigns Sequences Audiences Creatives Customer Analysis Settings Ad…" at bounding box center [584, 298] width 1168 height 596
click at [129, 494] on input "70" at bounding box center [138, 490] width 41 height 18
click at [129, 493] on input "70" at bounding box center [138, 490] width 41 height 18
click at [192, 493] on html "Dashboard Campaigns Sequences Audiences Creatives Customer Analysis Settings Ad…" at bounding box center [584, 298] width 1168 height 596
click at [137, 494] on input "10" at bounding box center [138, 490] width 41 height 18
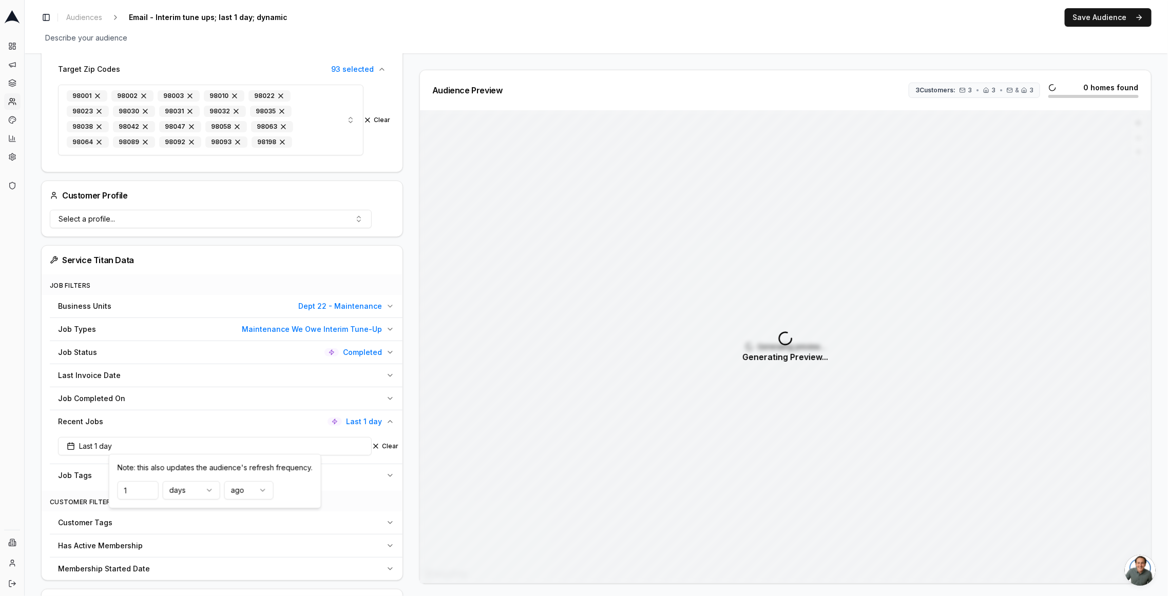
type input "1"
click at [41, 438] on div "Service Titan Data Job Filters Business Units Dept 22 - Maintenance Job Types M…" at bounding box center [222, 413] width 362 height 336
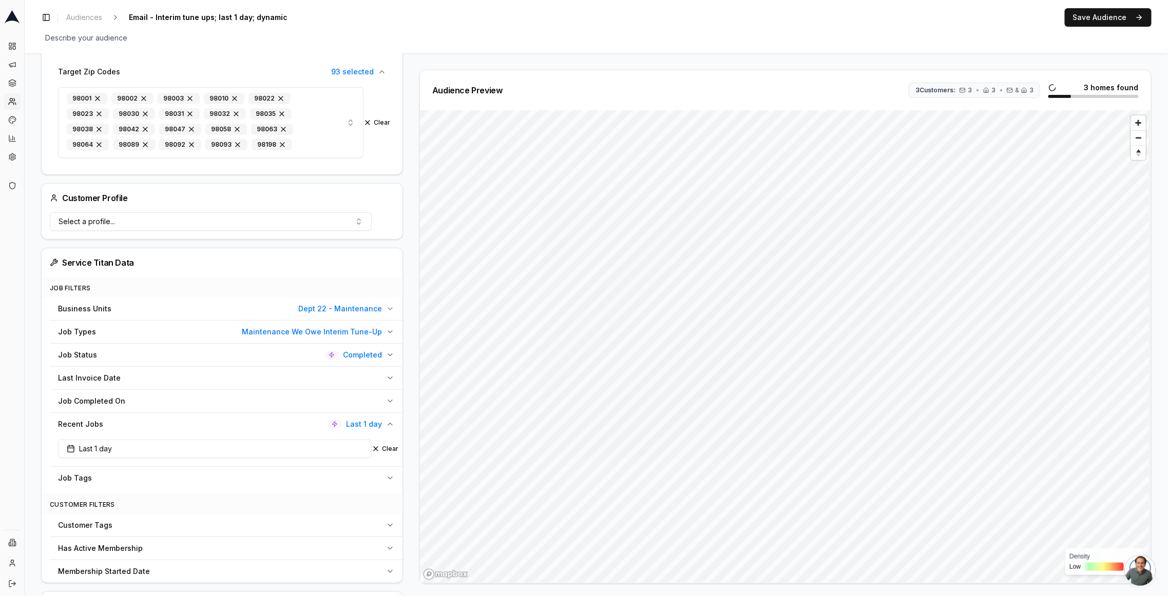
scroll to position [182, 0]
click at [26, 382] on div "Audience Configuration Recently Scheduled Jobs • Dynamic Audience Updates every…" at bounding box center [596, 549] width 1143 height 1357
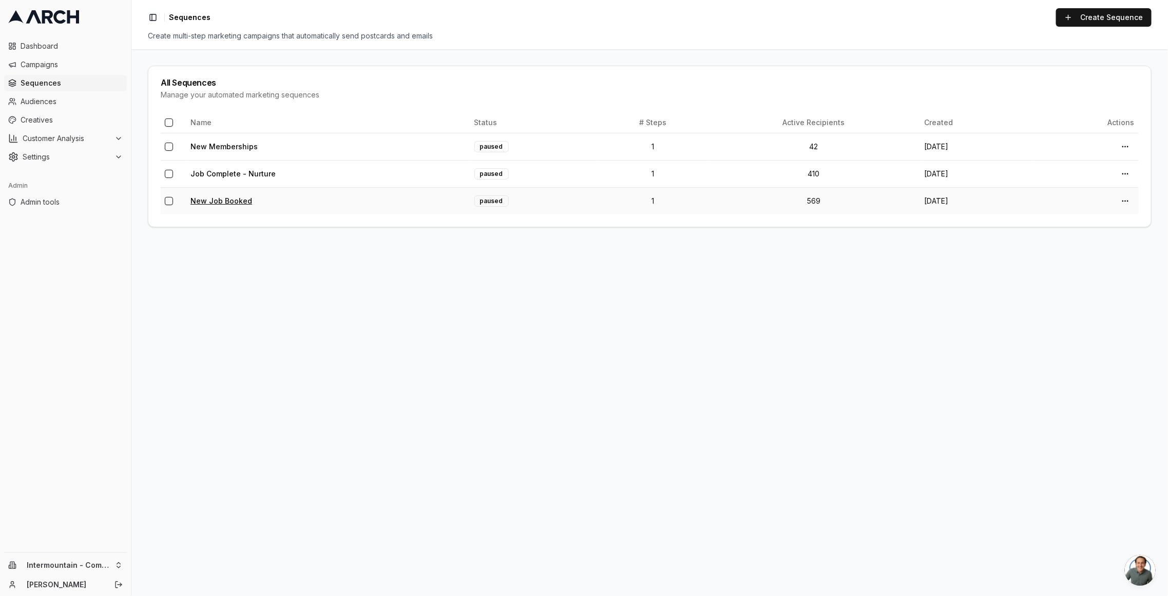
click at [220, 199] on link "New Job Booked" at bounding box center [221, 201] width 62 height 9
click at [225, 200] on link "New Job Booked" at bounding box center [221, 201] width 62 height 9
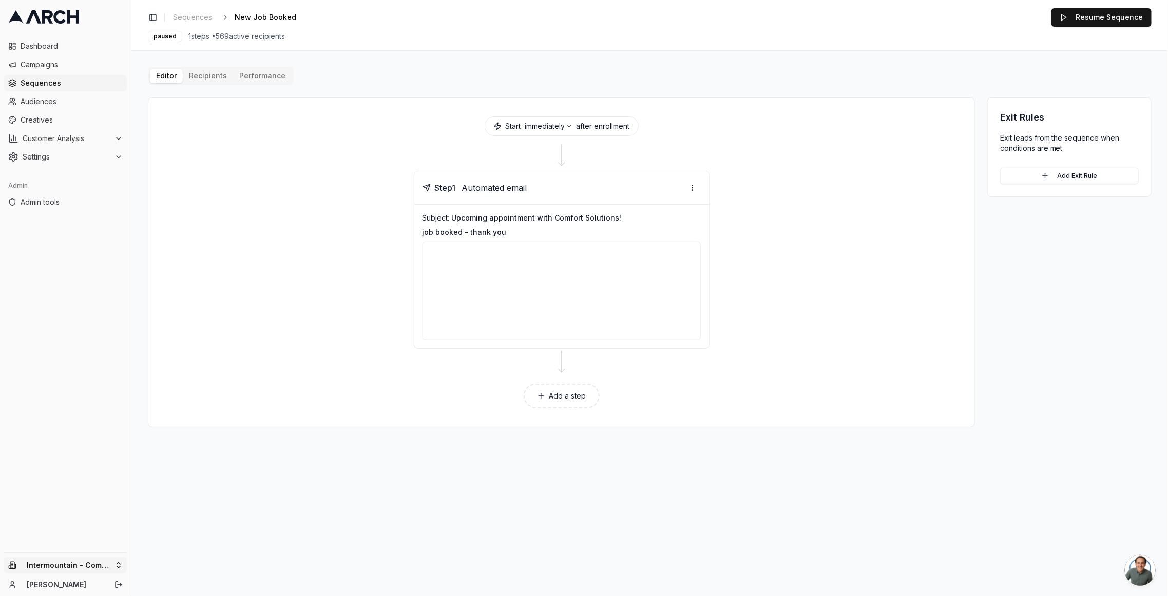
click at [63, 564] on html "Dashboard Campaigns Sequences Audiences Creatives Customer Analysis Settings Ad…" at bounding box center [584, 298] width 1168 height 596
click at [175, 395] on div "[PERSON_NAME] Arch Arch Demo Arch Sandbox - !! LOB=LIVE !! Blue Cardinal - Adva…" at bounding box center [190, 484] width 123 height 180
click at [177, 405] on input "text" at bounding box center [196, 407] width 93 height 21
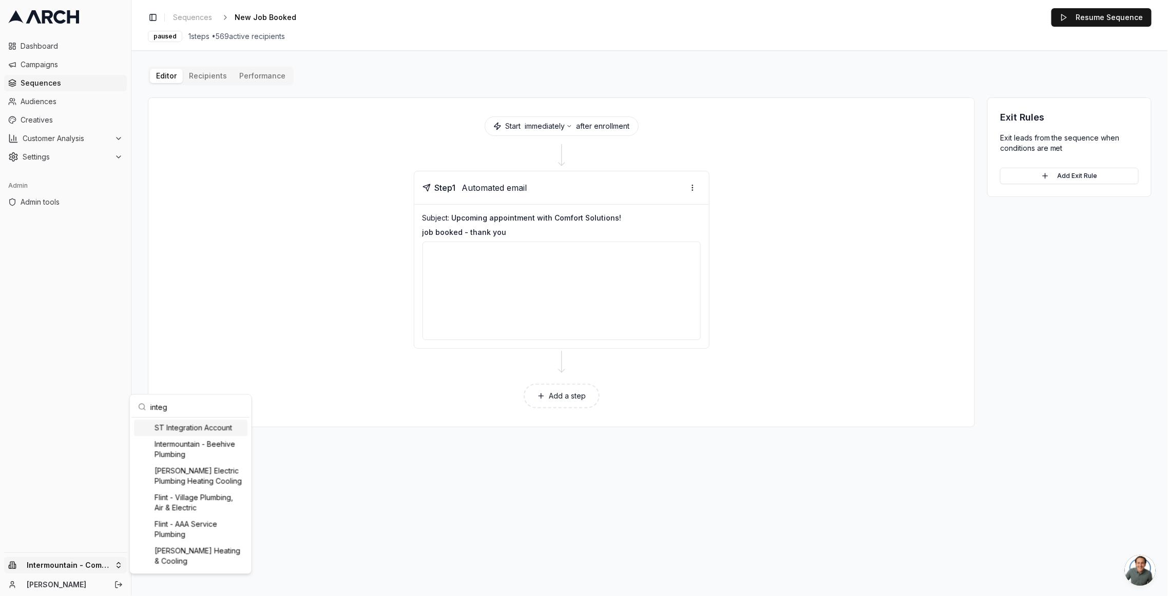
type input "integ"
click at [203, 432] on div "ST Integration Account" at bounding box center [190, 428] width 113 height 16
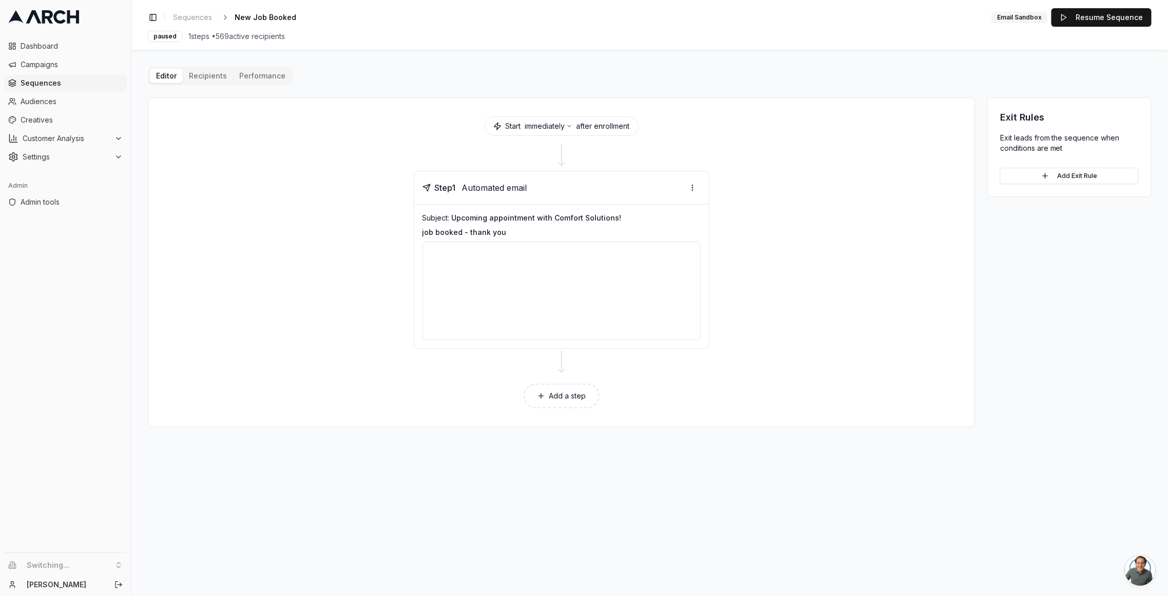
click at [52, 84] on span "Sequences" at bounding box center [72, 83] width 102 height 10
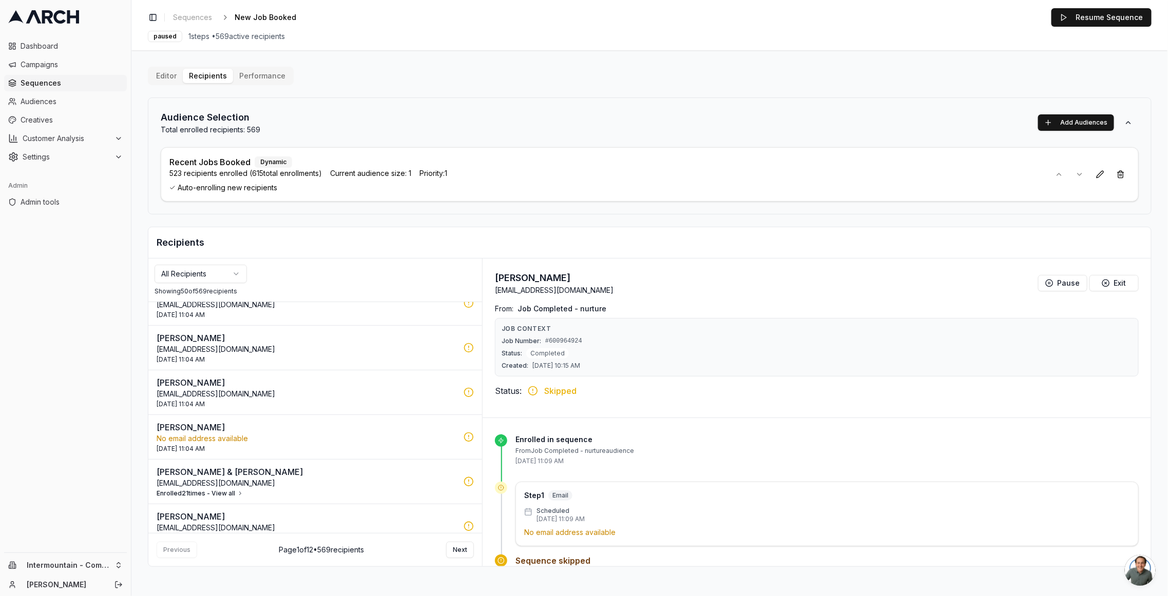
scroll to position [1294, 0]
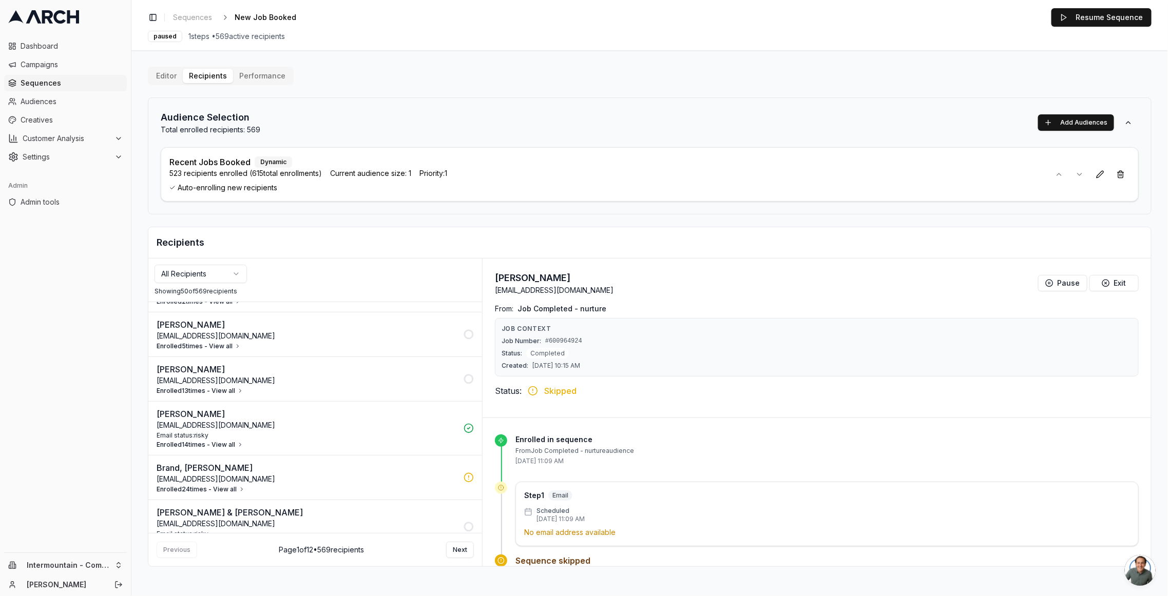
click at [228, 441] on button "Enrolled 14 times - View all" at bounding box center [200, 445] width 87 height 8
click at [278, 459] on p "26 Sep 2025 - 11:02 AM" at bounding box center [312, 464] width 292 height 10
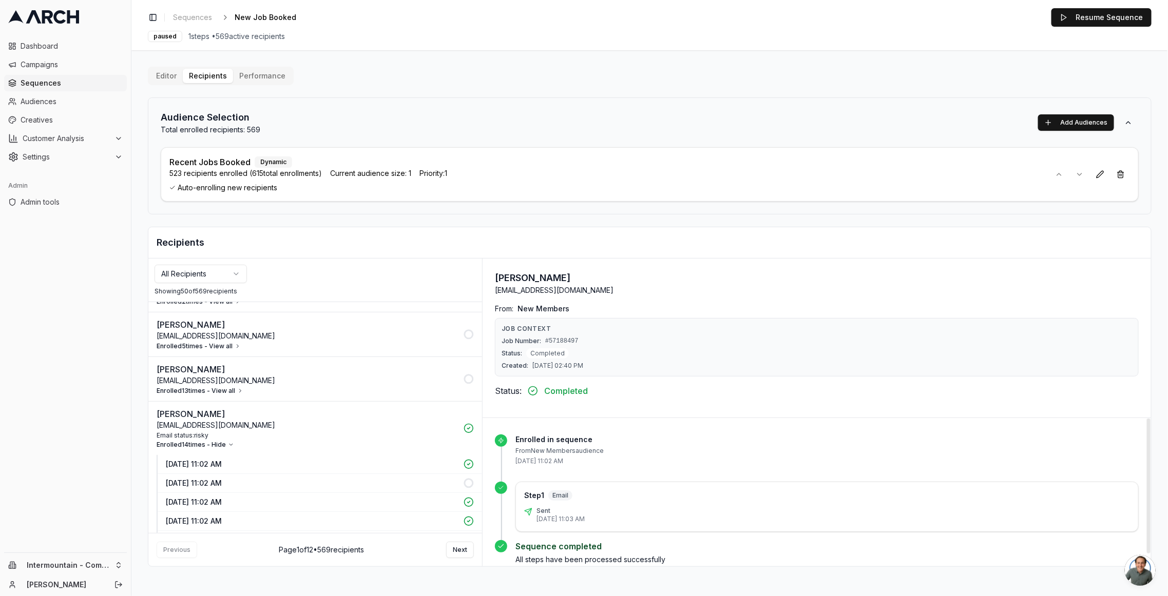
scroll to position [2, 0]
click at [256, 478] on p "26 Sep 2025 - 11:02 AM" at bounding box center [312, 483] width 292 height 10
click at [259, 497] on p "26 Sep 2025 - 11:02 AM" at bounding box center [312, 502] width 292 height 10
click at [261, 516] on p "26 Sep 2025 - 11:02 AM" at bounding box center [312, 521] width 292 height 10
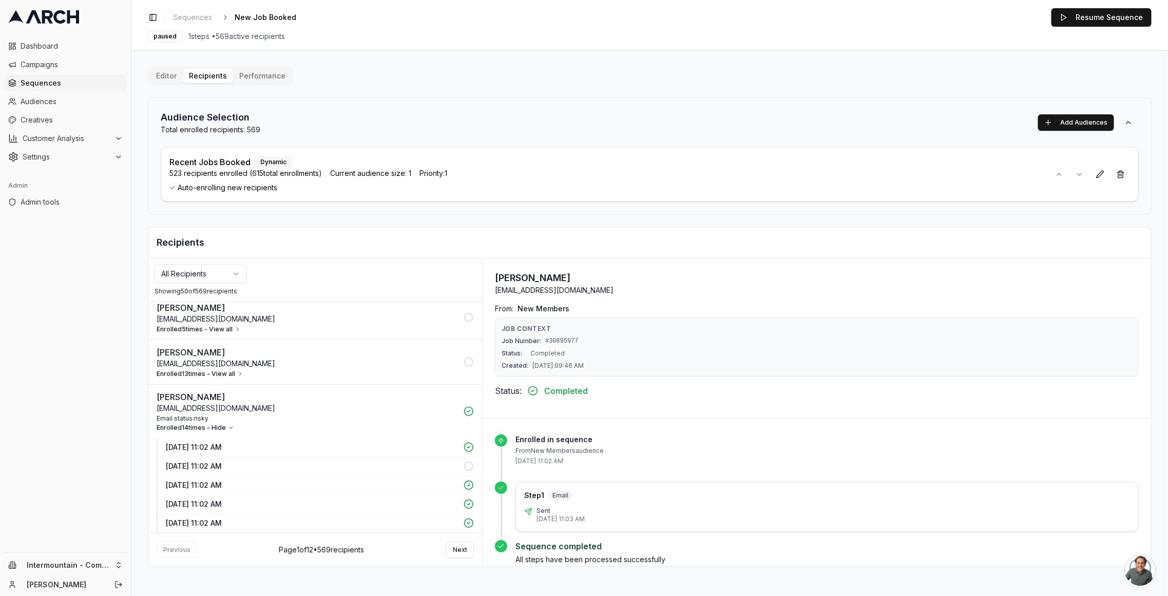
scroll to position [1312, 0]
click at [259, 518] on p "26 Sep 2025 - 11:02 AM" at bounding box center [312, 523] width 292 height 10
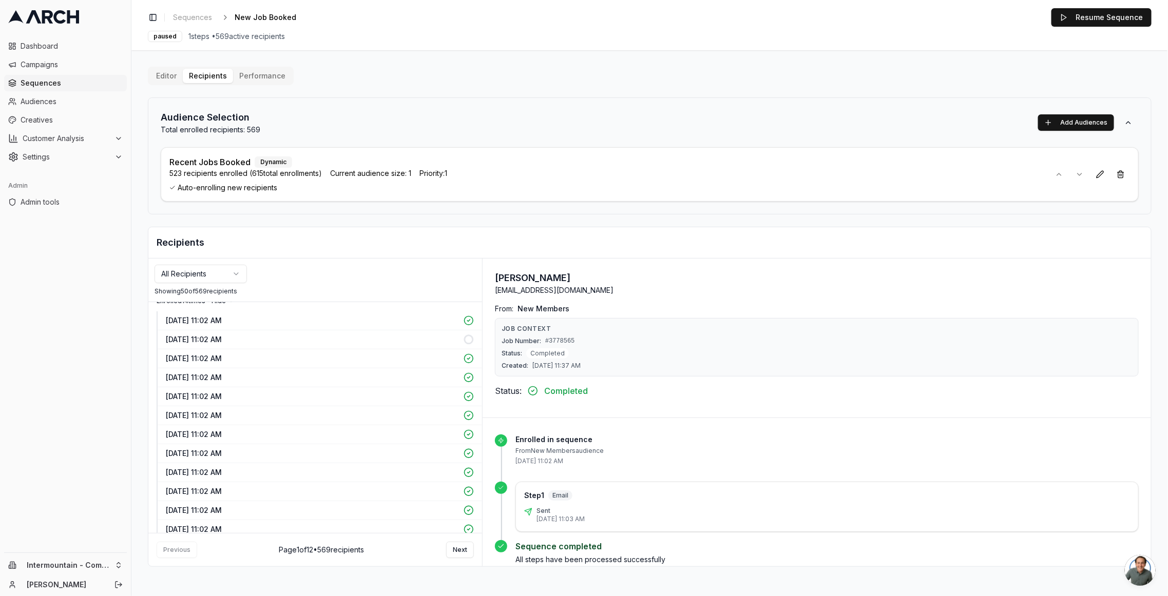
scroll to position [1428, 0]
click at [260, 364] on p "[DATE] 11:02 AM" at bounding box center [312, 369] width 292 height 10
click at [258, 345] on p "26 Sep 2025 - 11:02 AM" at bounding box center [312, 350] width 292 height 10
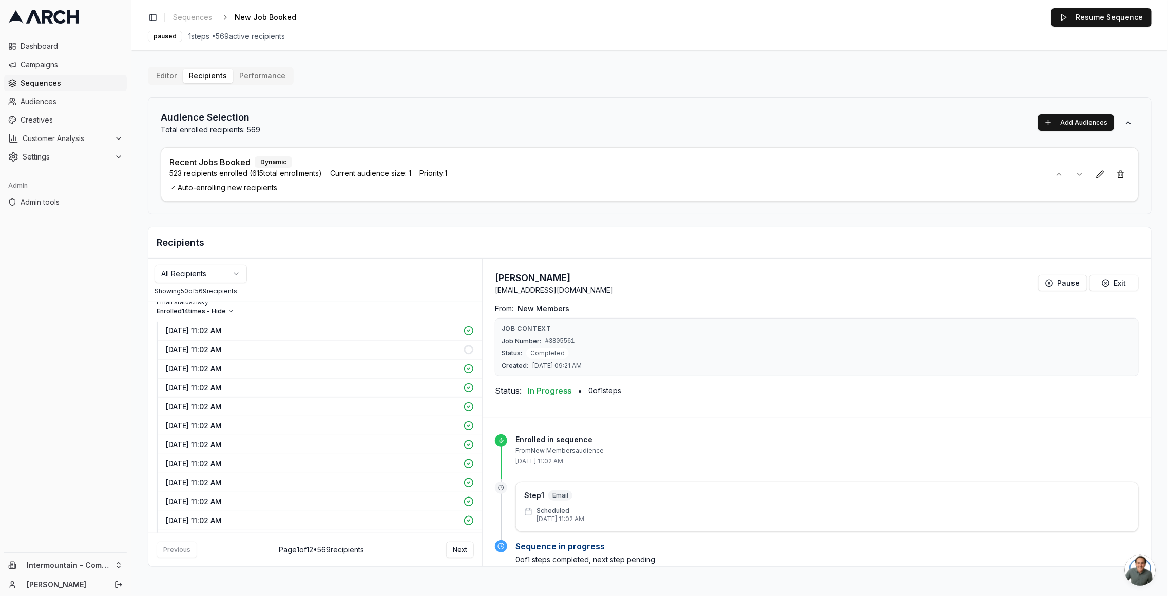
click at [265, 326] on p "26 Sep 2025 - 11:02 AM" at bounding box center [312, 331] width 292 height 10
click at [446, 236] on h2 "Recipients" at bounding box center [650, 243] width 986 height 14
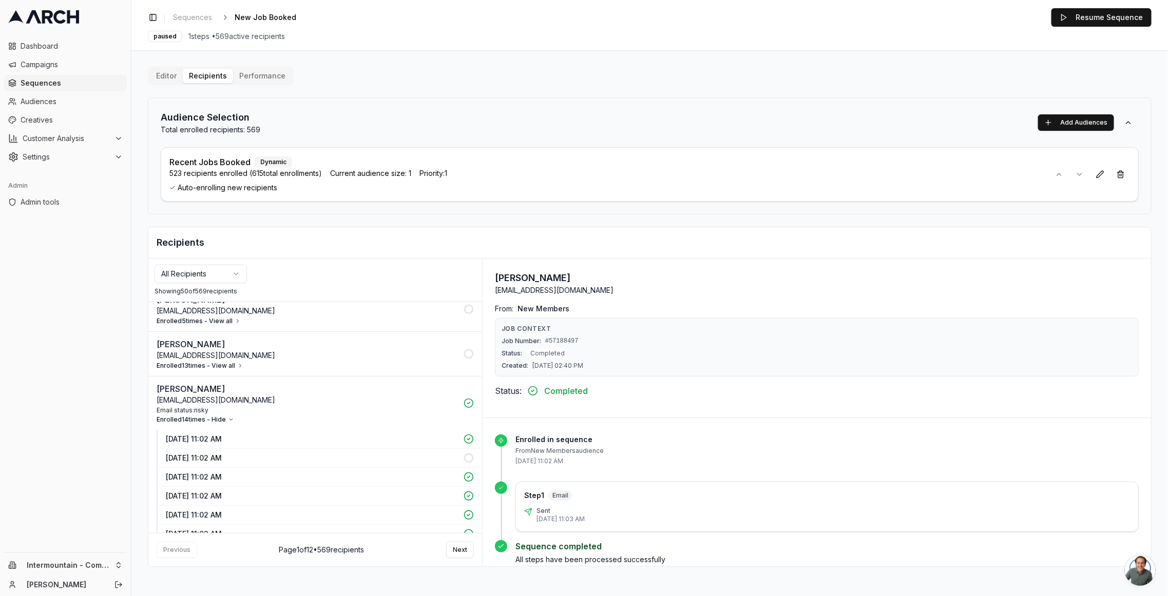
scroll to position [1319, 0]
click at [224, 362] on button "Enrolled 13 times - View all" at bounding box center [200, 366] width 87 height 8
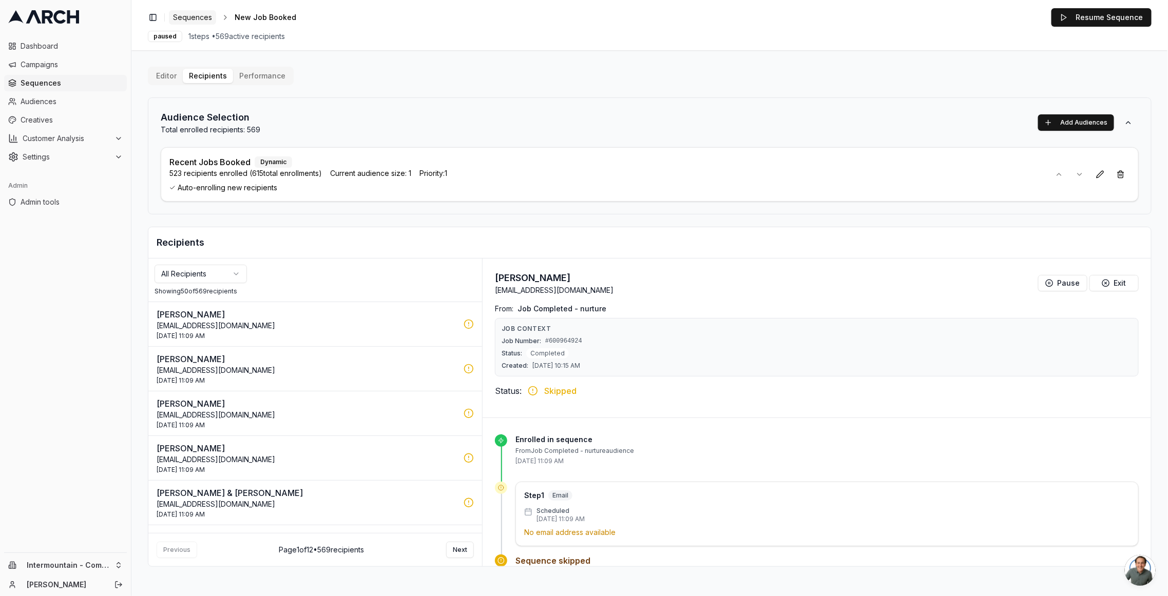
click at [189, 16] on span "Sequences" at bounding box center [192, 17] width 39 height 10
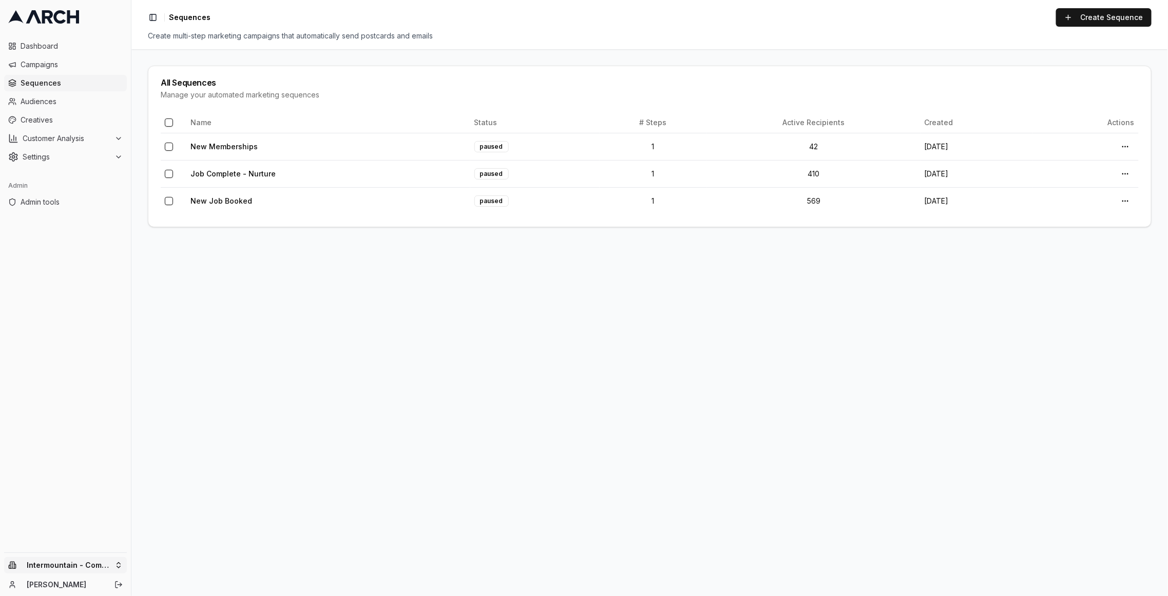
click at [51, 563] on html "Dashboard Campaigns Sequences Audiences Creatives Customer Analysis Settings Ad…" at bounding box center [584, 298] width 1168 height 596
click at [165, 406] on input "text" at bounding box center [196, 407] width 93 height 21
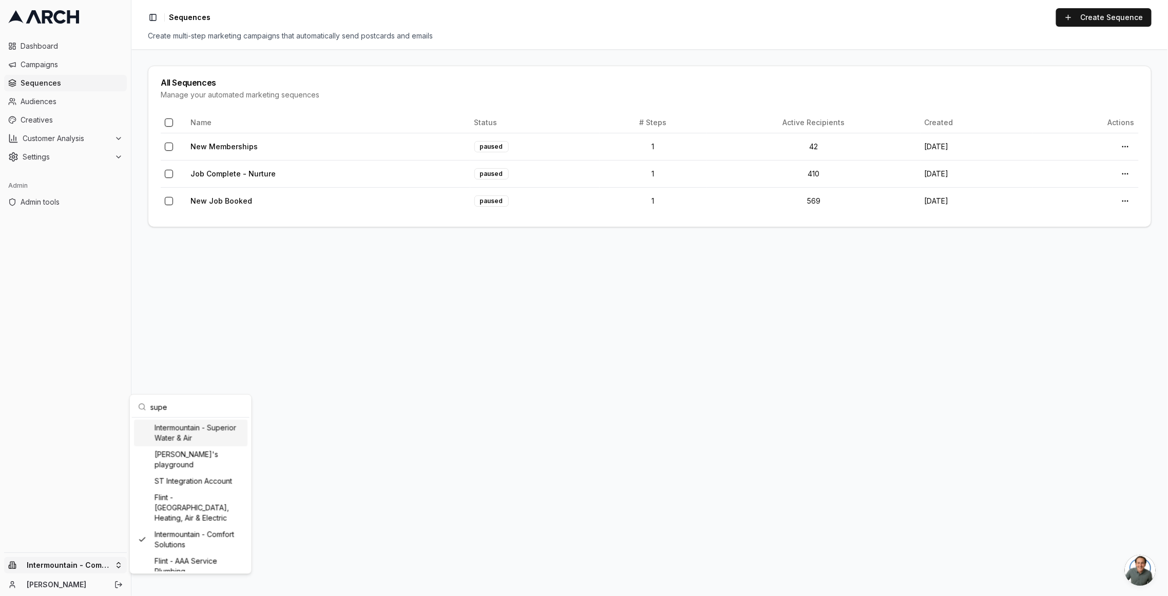
type input "super"
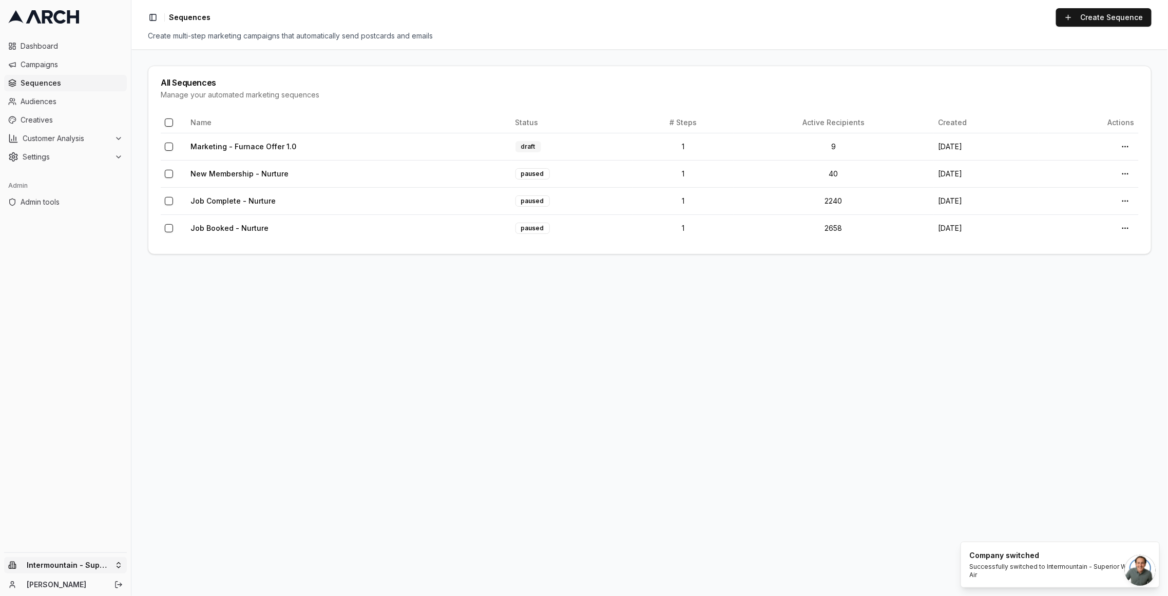
click at [108, 563] on html "Dashboard Campaigns Sequences Audiences Creatives Customer Analysis Settings Ad…" at bounding box center [584, 298] width 1168 height 596
click at [199, 403] on input "text" at bounding box center [196, 407] width 93 height 21
type input "comfo"
click at [378, 336] on main "All Sequences Manage your automated marketing sequences Name Status # Steps Act…" at bounding box center [649, 322] width 1036 height 547
click at [81, 566] on html "Dashboard Campaigns Sequences Audiences Creatives Customer Analysis Settings Ad…" at bounding box center [584, 298] width 1168 height 596
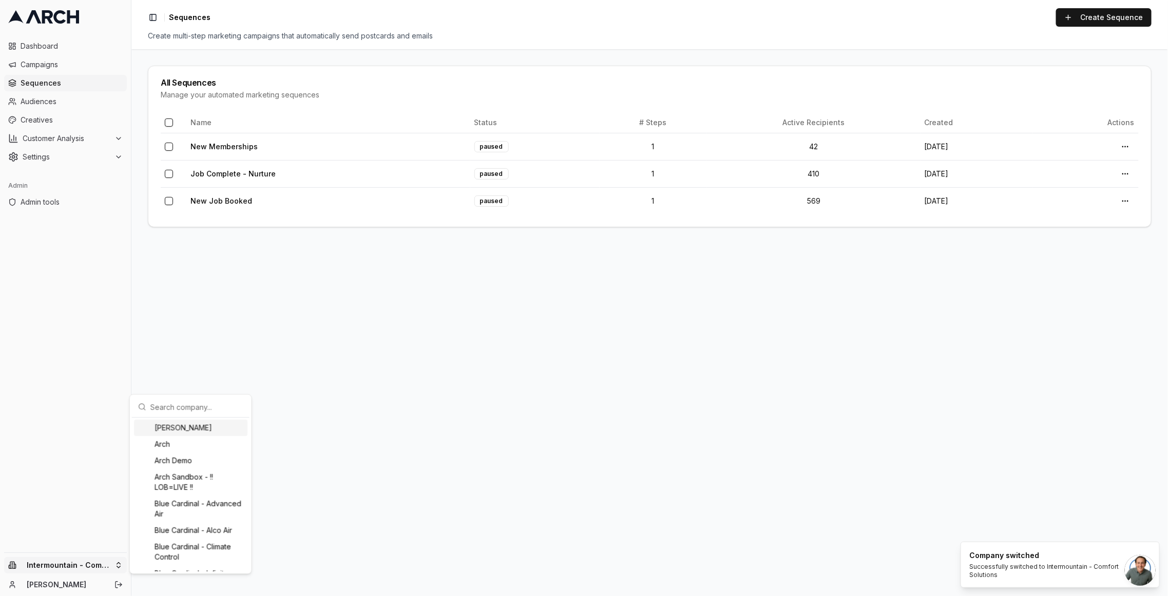
click at [168, 410] on input "text" at bounding box center [196, 407] width 93 height 21
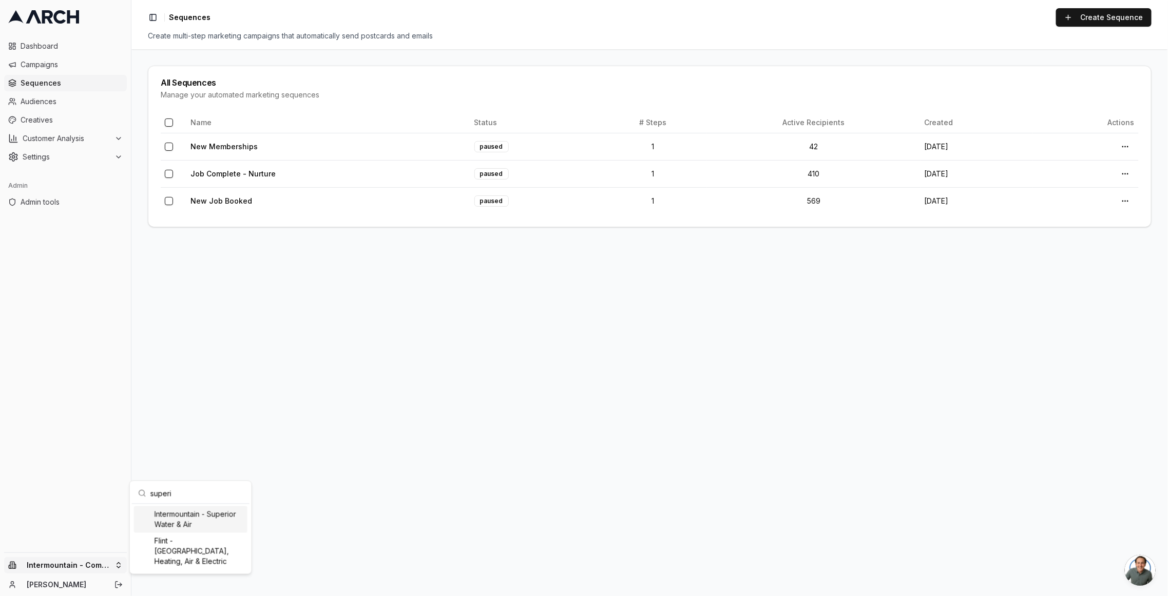
type input "superio"
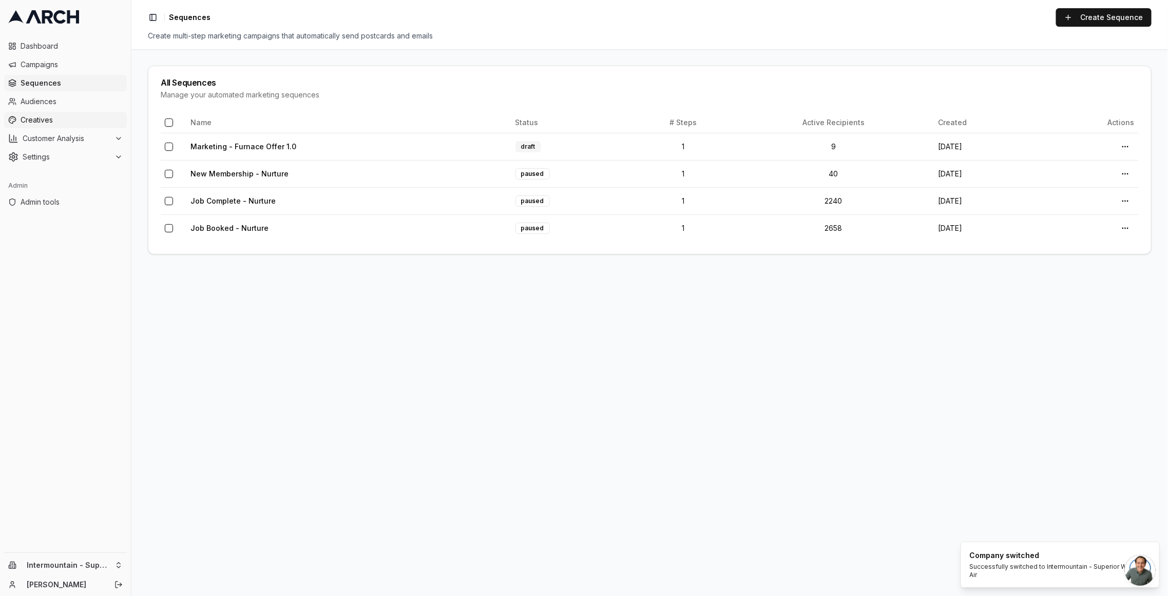
click at [75, 114] on link "Creatives" at bounding box center [65, 120] width 123 height 16
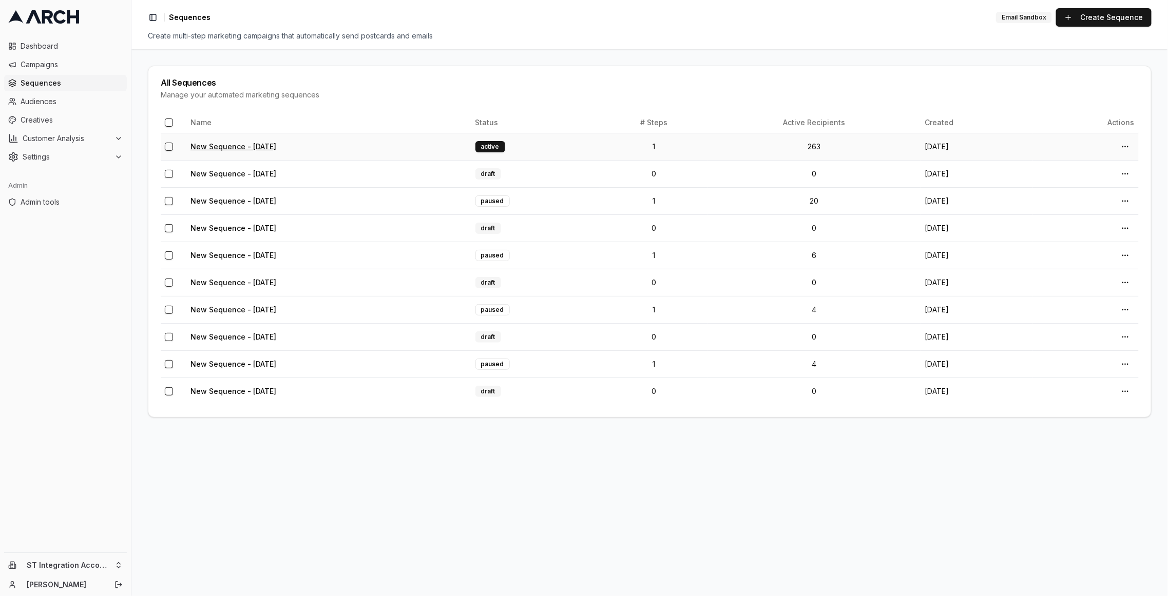
click at [266, 146] on link "New Sequence - [DATE]" at bounding box center [233, 146] width 86 height 9
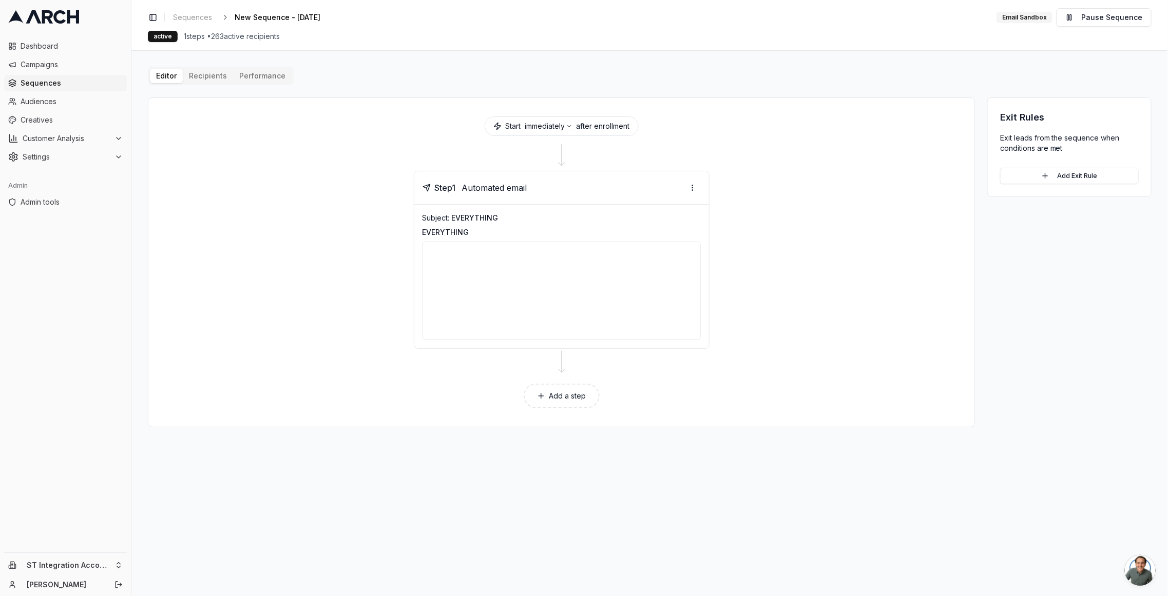
click at [195, 83] on div "Editor Recipients Performance" at bounding box center [221, 76] width 146 height 18
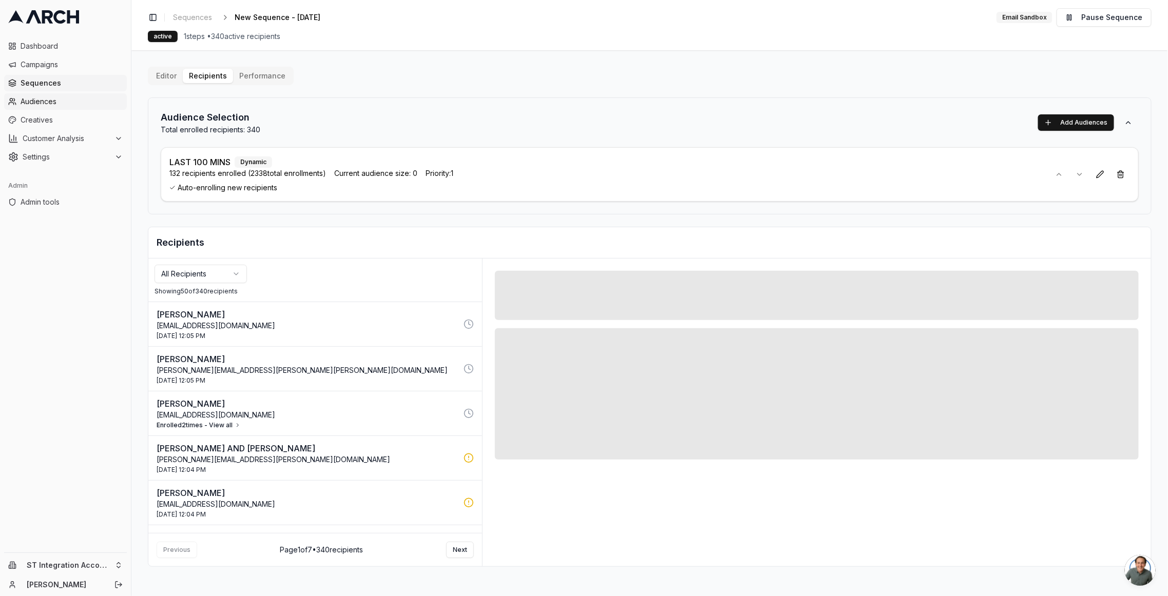
click at [68, 101] on span "Audiences" at bounding box center [72, 102] width 102 height 10
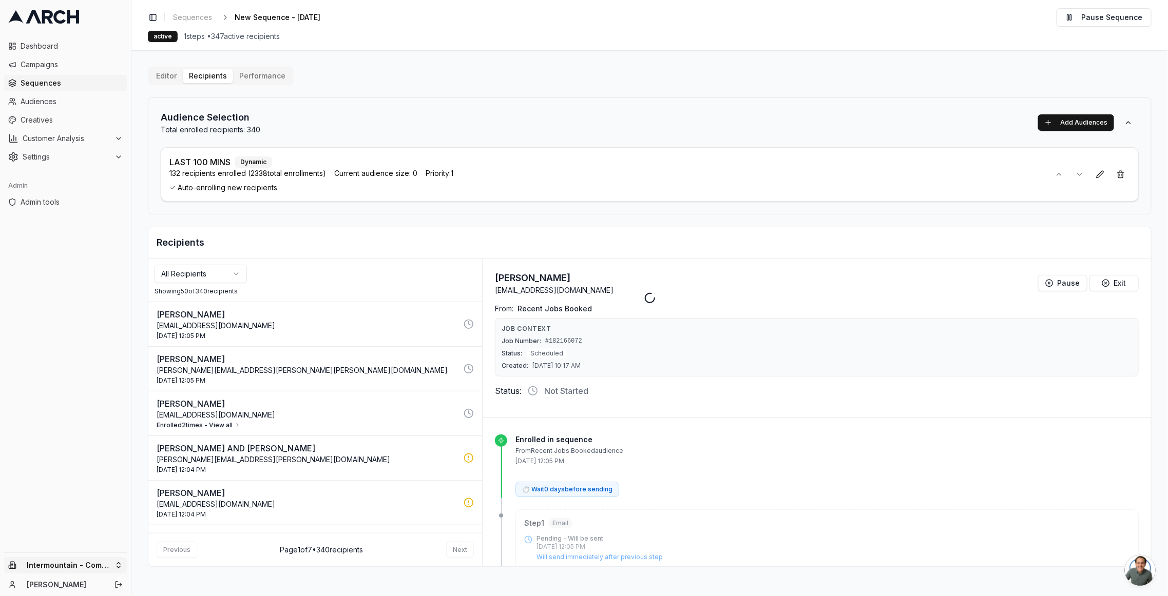
click at [78, 571] on html "Dashboard Campaigns Sequences Audiences Creatives Customer Analysis Settings Ad…" at bounding box center [584, 298] width 1168 height 596
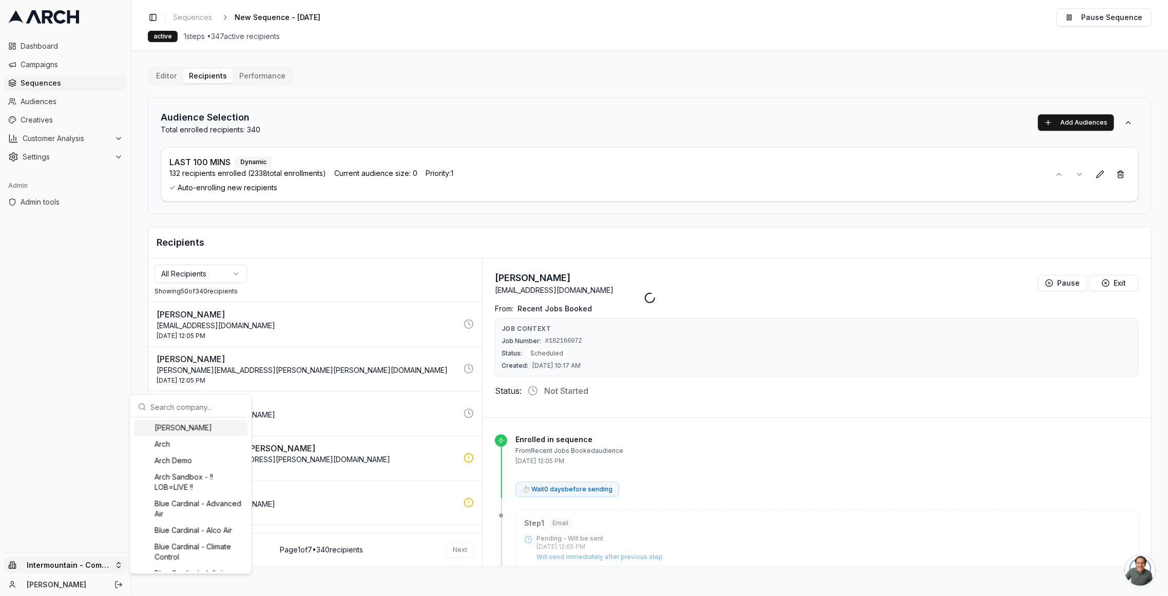
click at [164, 411] on input "text" at bounding box center [196, 407] width 93 height 21
type input "integ"
click at [195, 432] on div "ST Integration Account" at bounding box center [190, 428] width 113 height 16
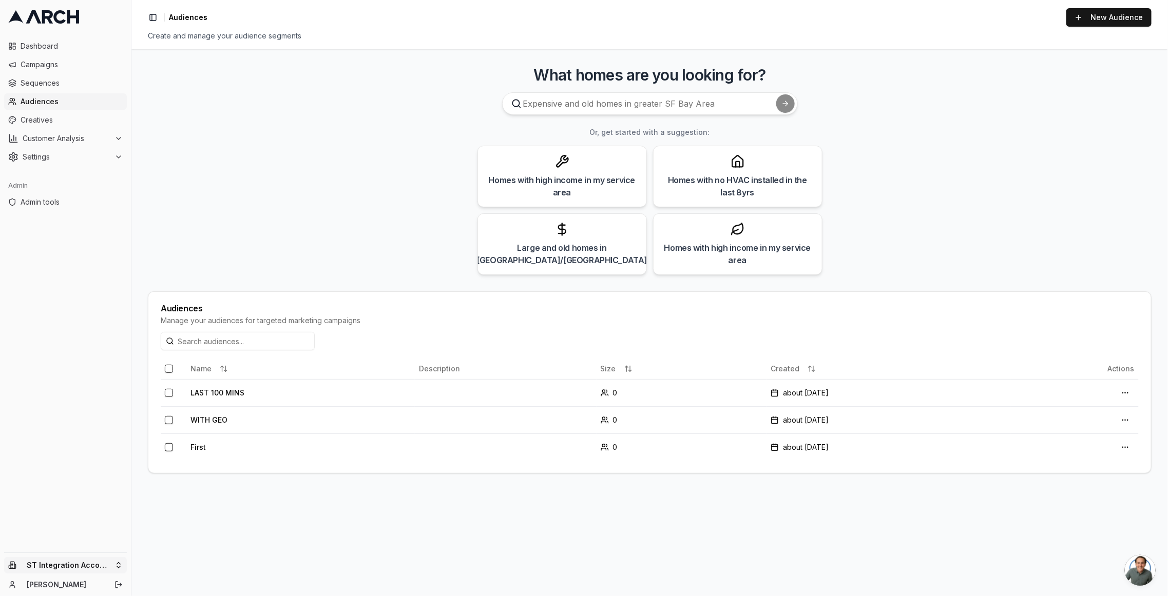
click at [79, 572] on html "Dashboard Campaigns Sequences Audiences Creatives Customer Analysis Settings Ad…" at bounding box center [584, 298] width 1168 height 596
click at [203, 408] on input "text" at bounding box center [196, 407] width 93 height 21
type input "comfor"
click at [217, 551] on div "Intermountain - Comfort Solutions" at bounding box center [190, 557] width 113 height 27
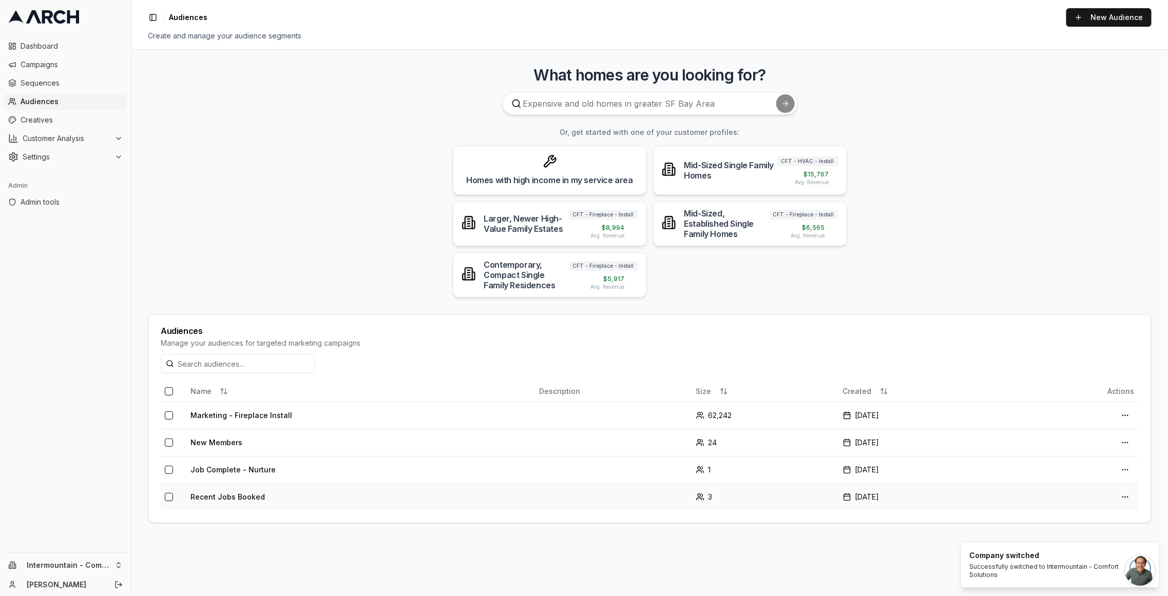
click at [229, 492] on td "Recent Jobs Booked" at bounding box center [360, 497] width 349 height 27
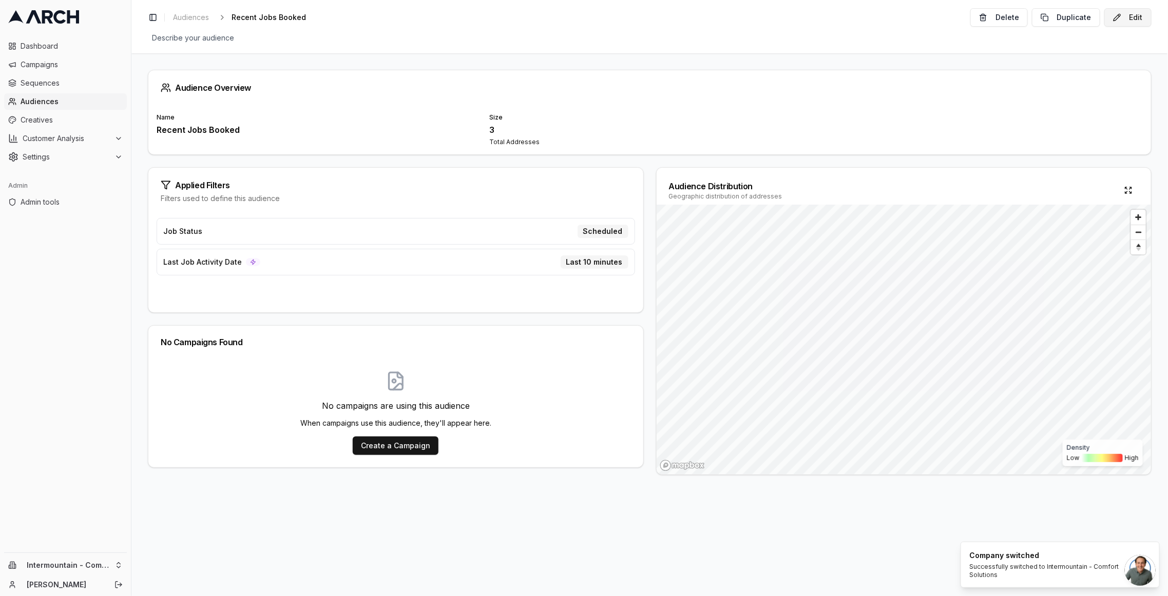
click at [1125, 12] on button "Edit" at bounding box center [1127, 17] width 47 height 18
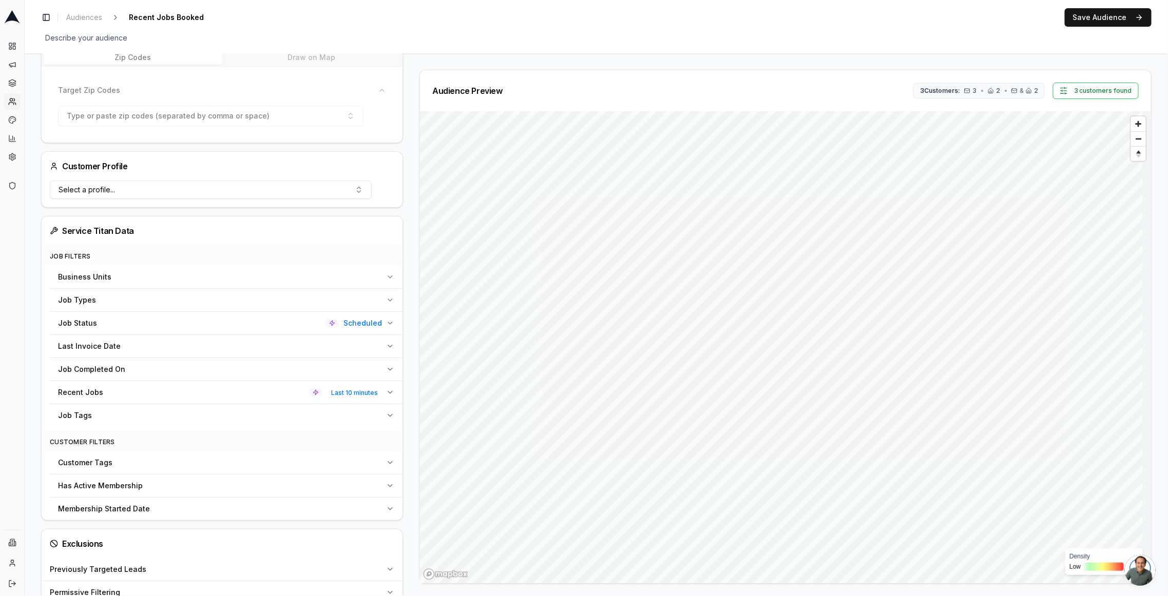
scroll to position [168, 0]
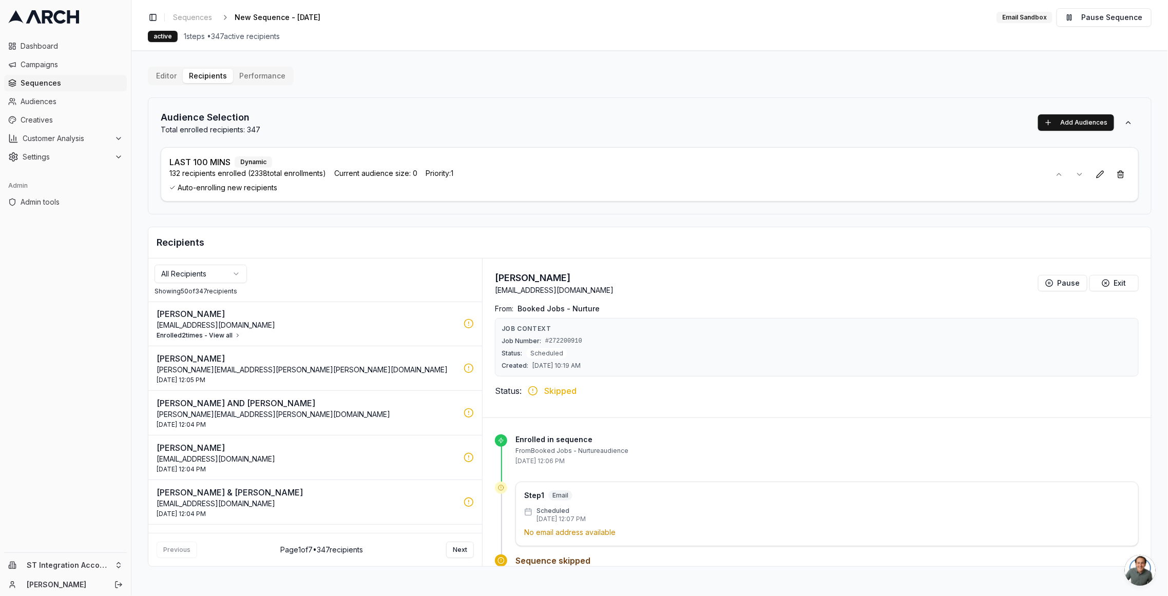
scroll to position [357, 0]
click at [212, 333] on button "Enrolled 2 times - View all" at bounding box center [199, 336] width 84 height 8
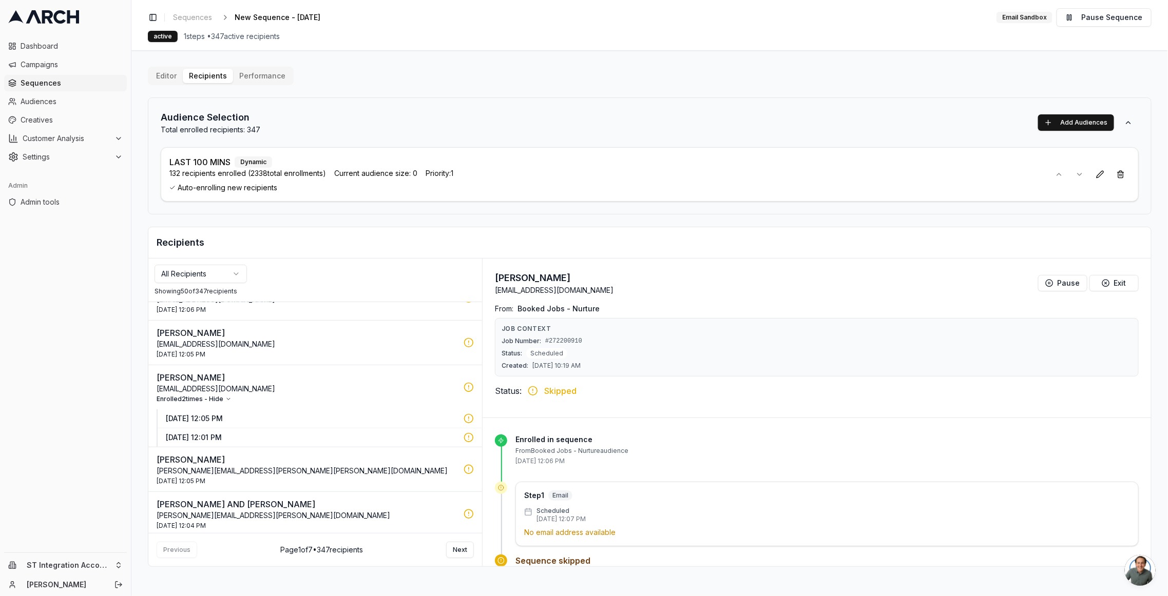
scroll to position [295, 0]
click at [205, 350] on span "[DATE] 12:05 PM" at bounding box center [181, 354] width 49 height 8
click at [254, 414] on p "[DATE] 12:05 PM" at bounding box center [312, 418] width 292 height 10
click at [239, 434] on p "[DATE] 12:01 PM" at bounding box center [312, 437] width 292 height 10
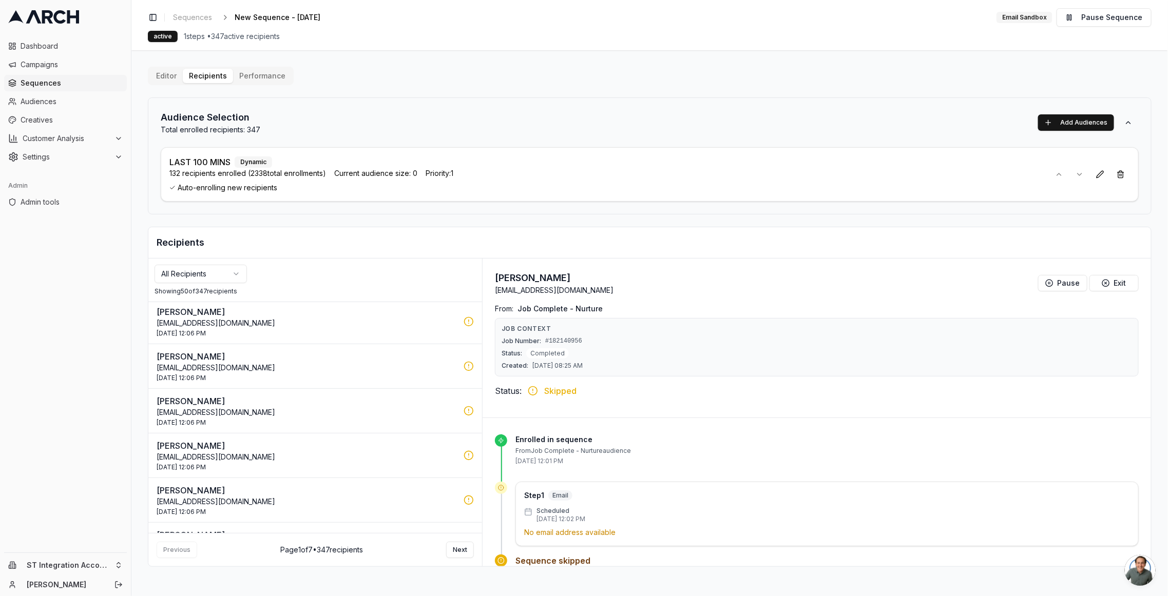
scroll to position [0, 0]
click at [195, 162] on p "LAST 100 MINS" at bounding box center [199, 162] width 61 height 12
copy p "LAST 100 MINS"
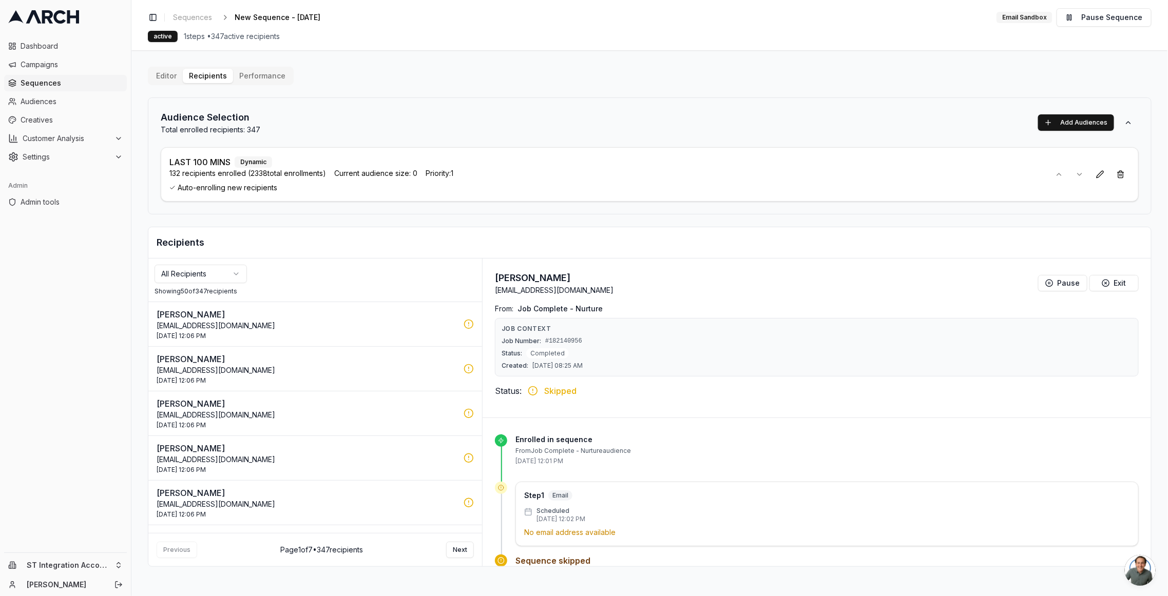
click at [403, 113] on div "Audience Selection Total enrolled recipients: 347 Add Audiences" at bounding box center [650, 122] width 978 height 25
click at [513, 65] on main "Editor Recipients Performance Audience Selection Total enrolled recipients: 347…" at bounding box center [649, 323] width 1036 height 546
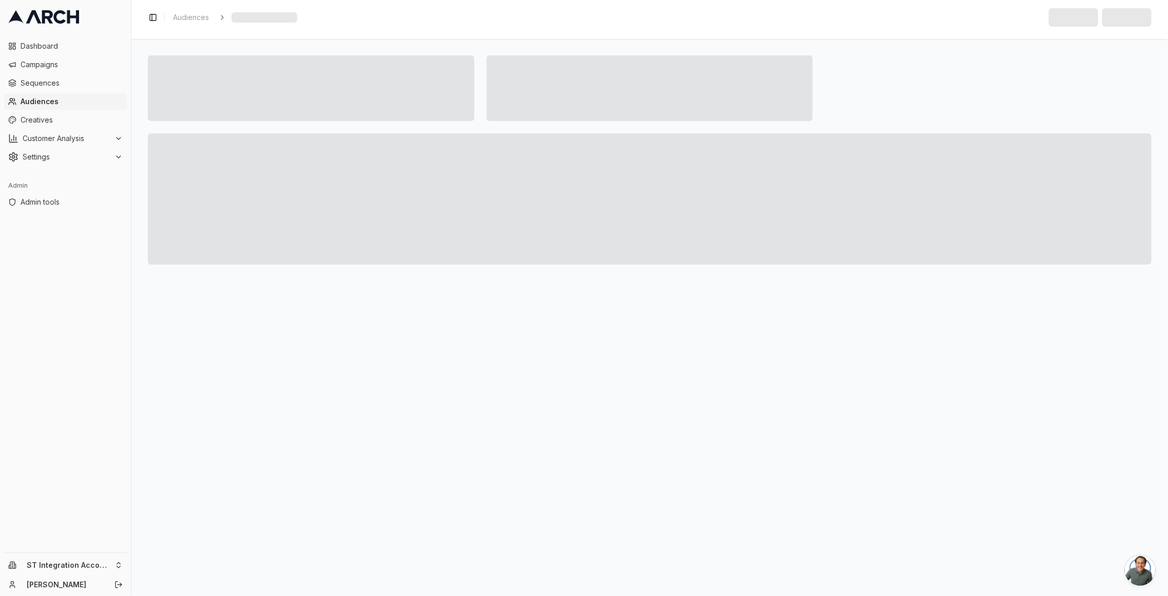
click at [52, 95] on link "Audiences" at bounding box center [65, 101] width 123 height 16
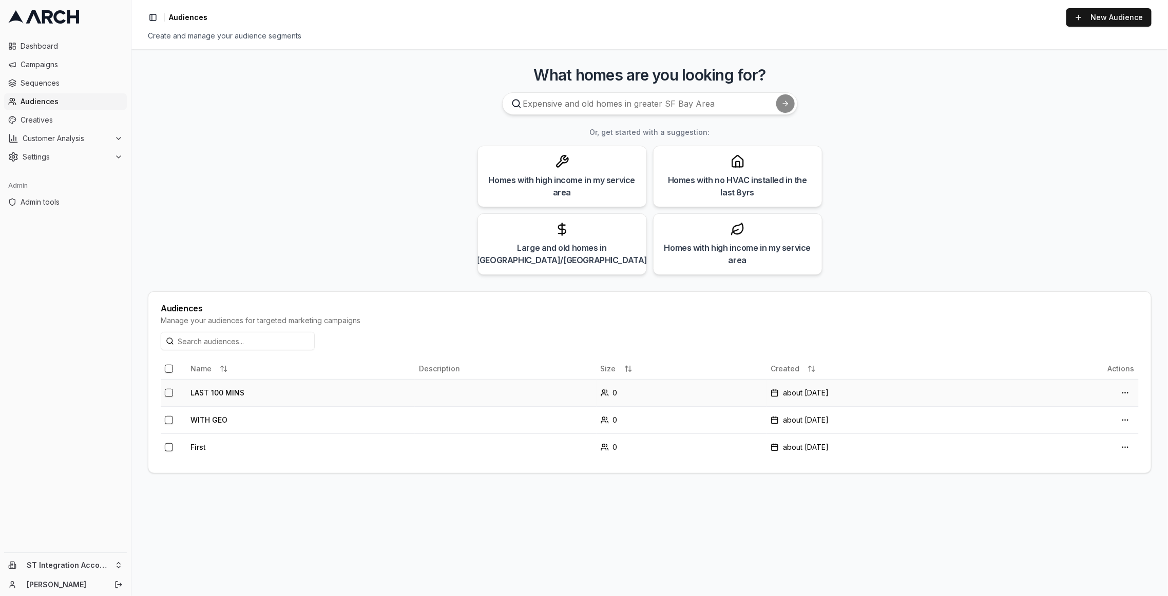
click at [231, 389] on td "LAST 100 MINS" at bounding box center [300, 392] width 228 height 27
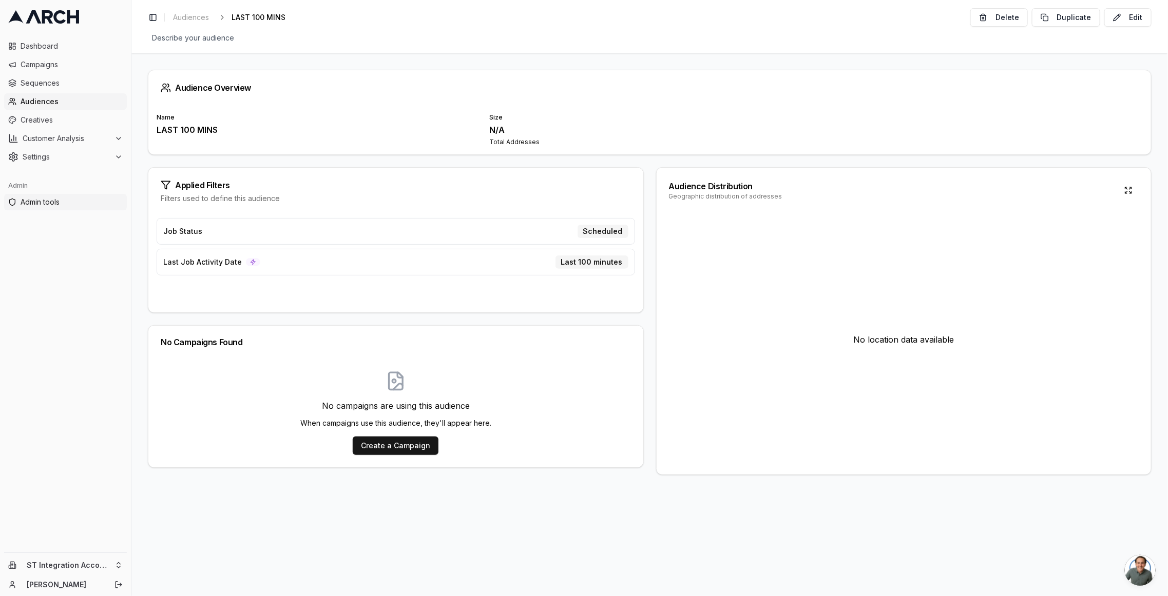
click at [76, 198] on span "Admin tools" at bounding box center [72, 202] width 102 height 10
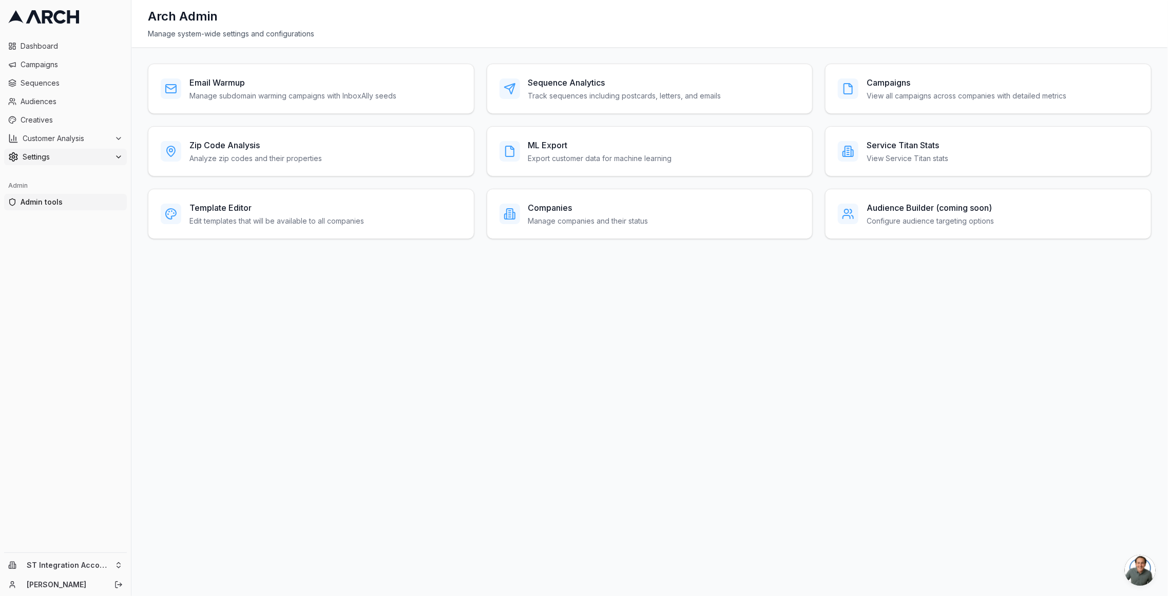
click at [66, 156] on span "Settings" at bounding box center [67, 157] width 88 height 10
click at [89, 267] on link "Integrations" at bounding box center [66, 272] width 98 height 14
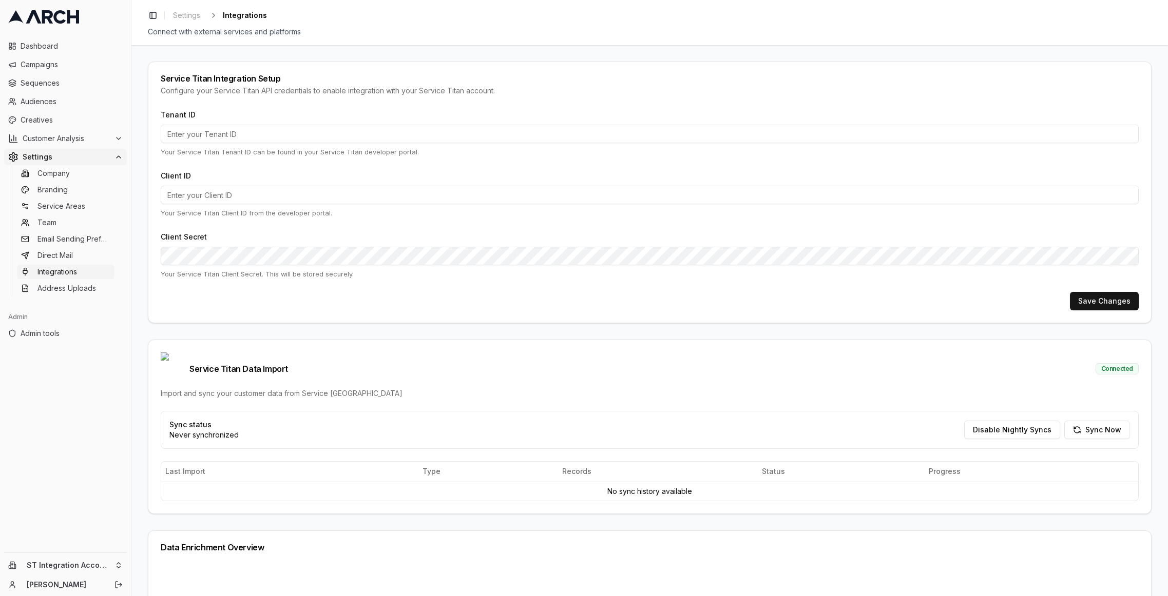
type input "996282532"
type input "cid.oqll8euntztwmsh7n9l0isilp"
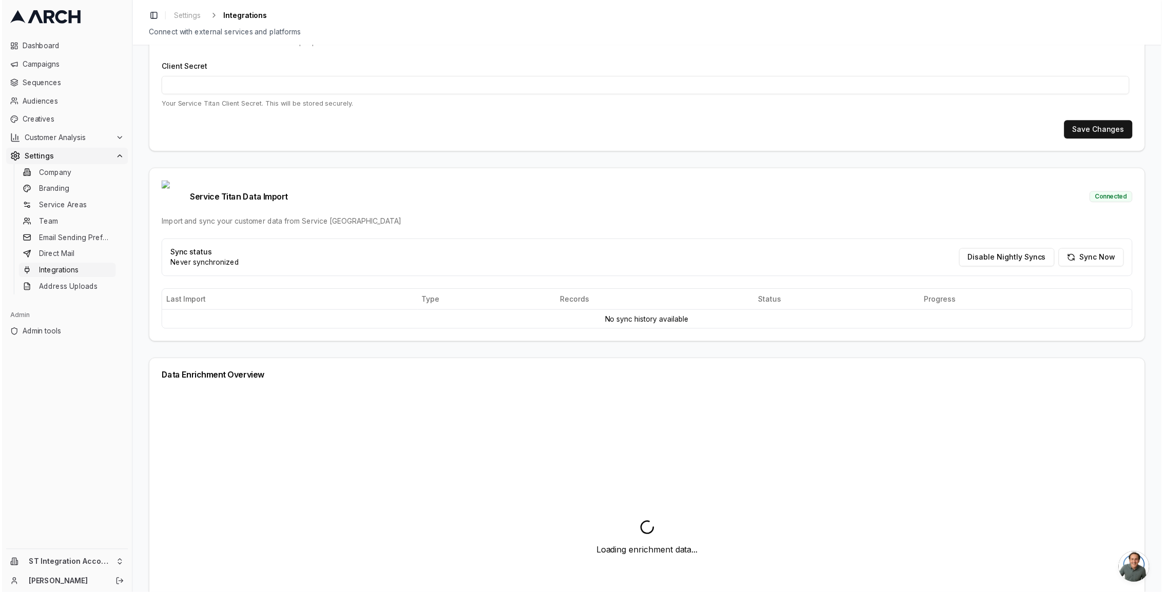
scroll to position [176, 0]
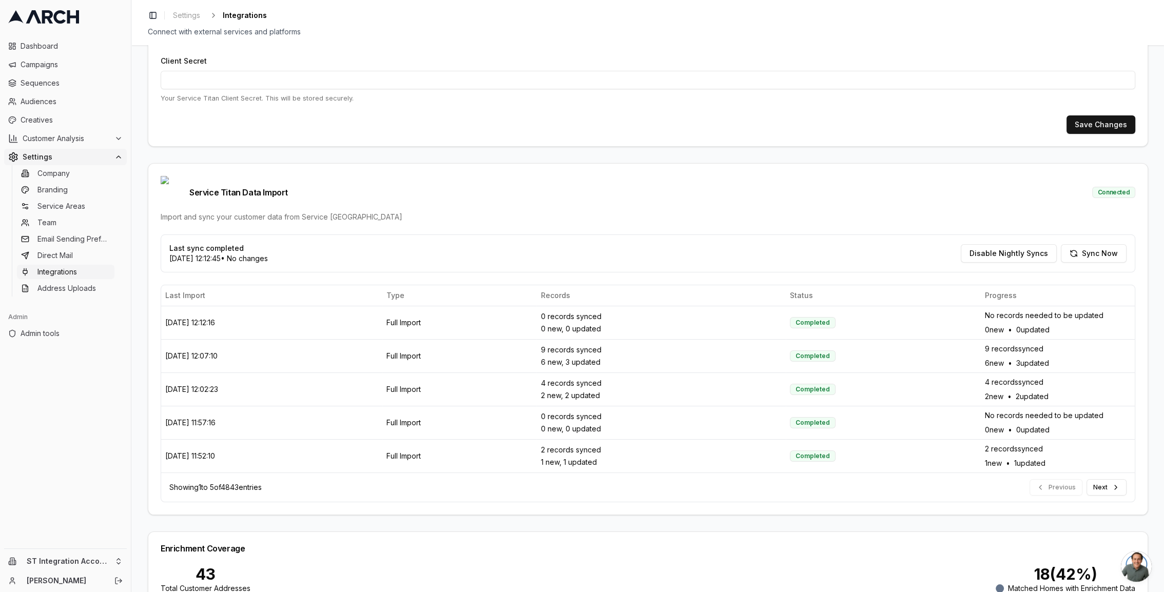
click at [479, 91] on div "Client Secret Your Service Titan Client Secret. This will be stored securely." at bounding box center [648, 78] width 975 height 49
click at [1080, 244] on button "Sync Now" at bounding box center [1094, 253] width 66 height 18
click at [1088, 244] on button "Sync Now" at bounding box center [1094, 253] width 66 height 18
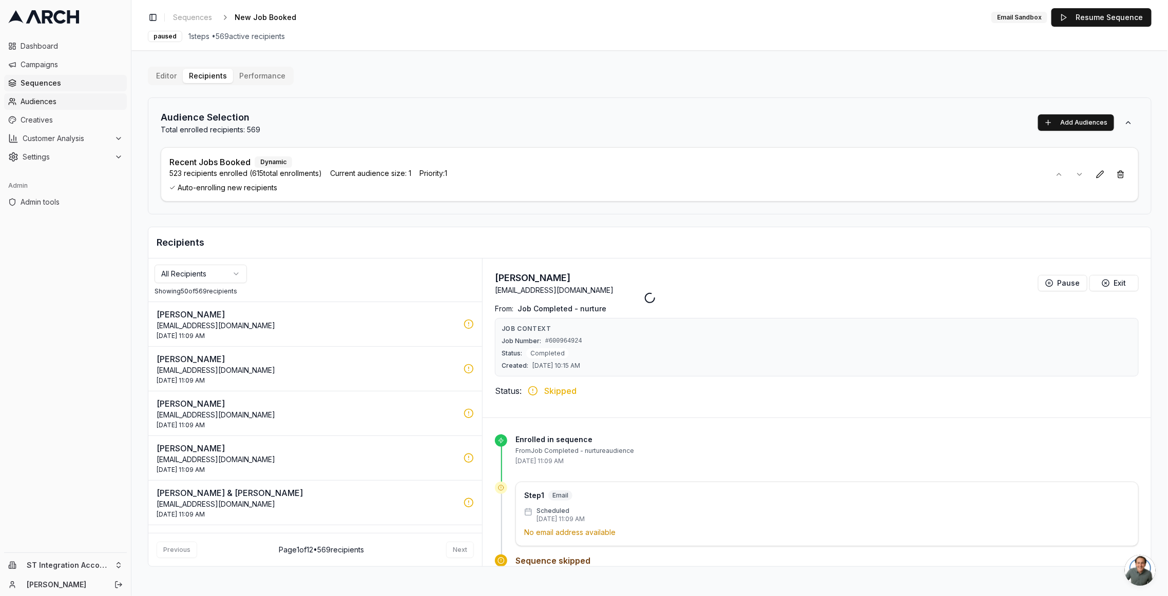
click at [42, 107] on link "Audiences" at bounding box center [65, 101] width 123 height 16
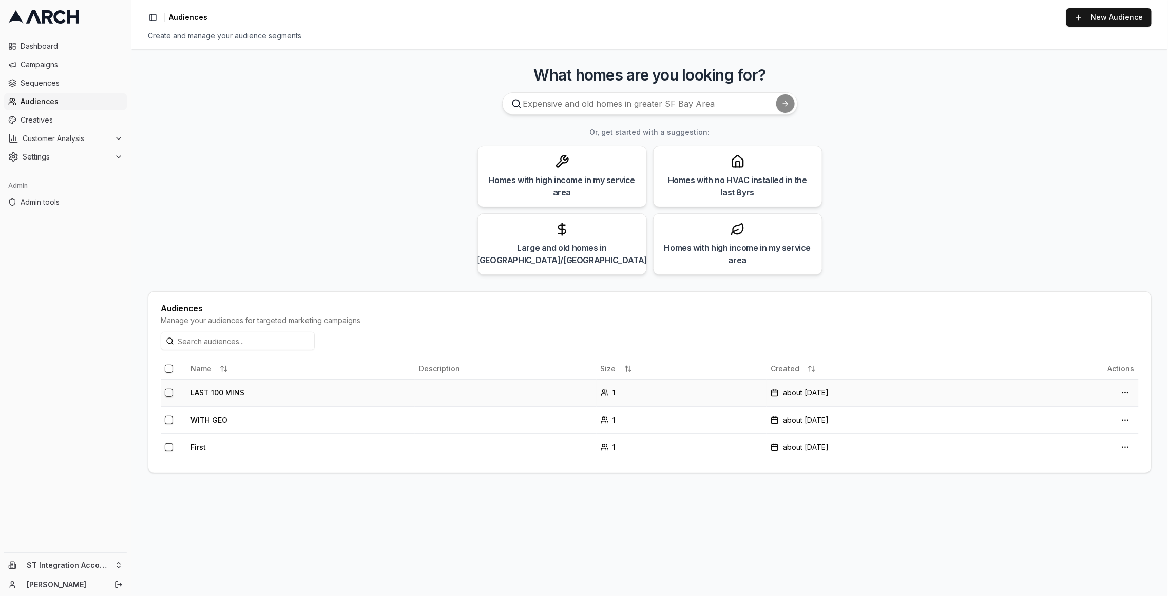
click at [222, 398] on td "LAST 100 MINS" at bounding box center [300, 392] width 228 height 27
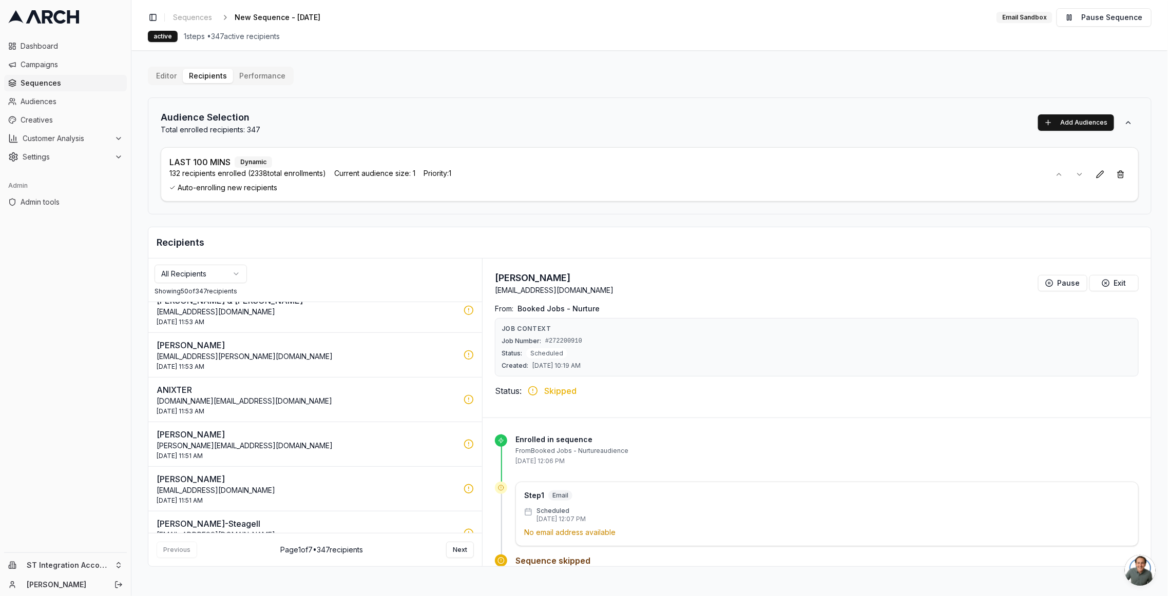
scroll to position [1989, 0]
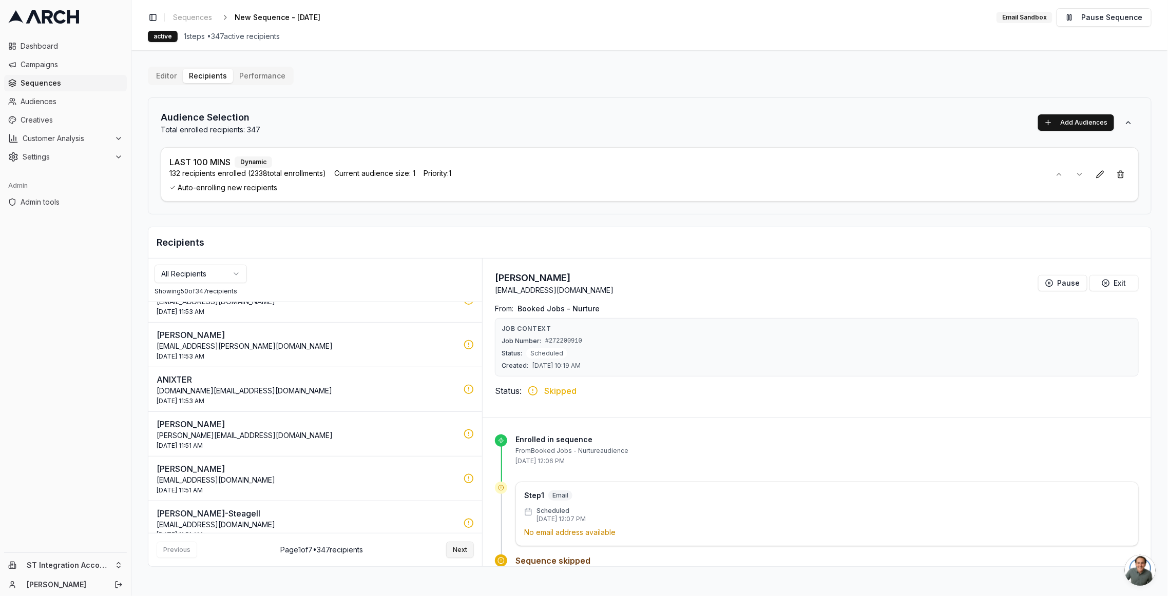
click at [459, 552] on button "Next" at bounding box center [460, 550] width 28 height 16
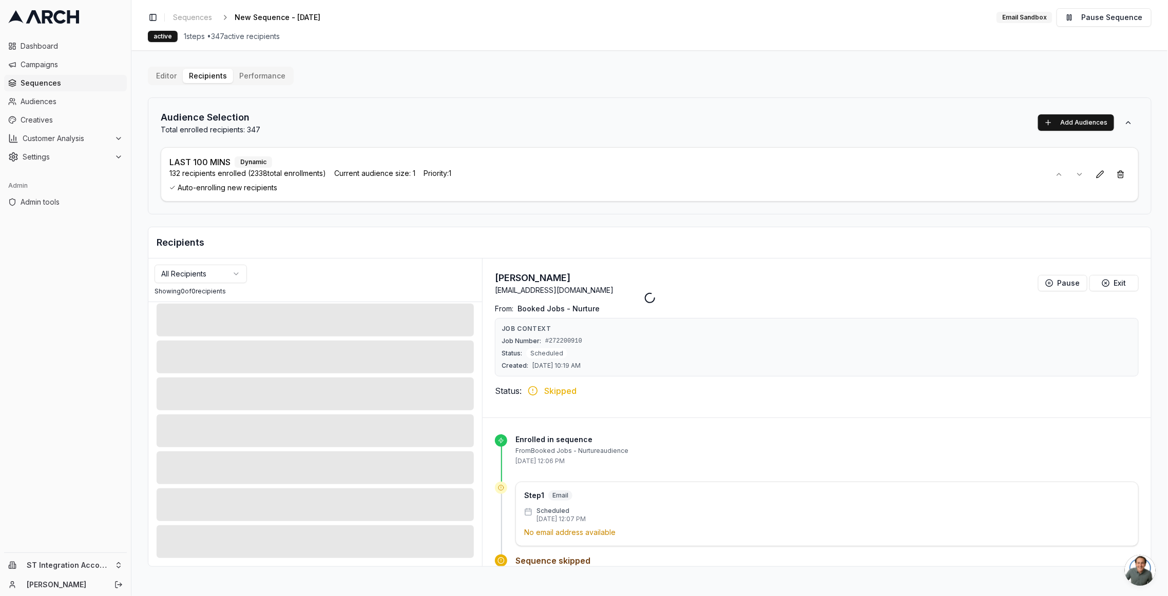
scroll to position [117, 0]
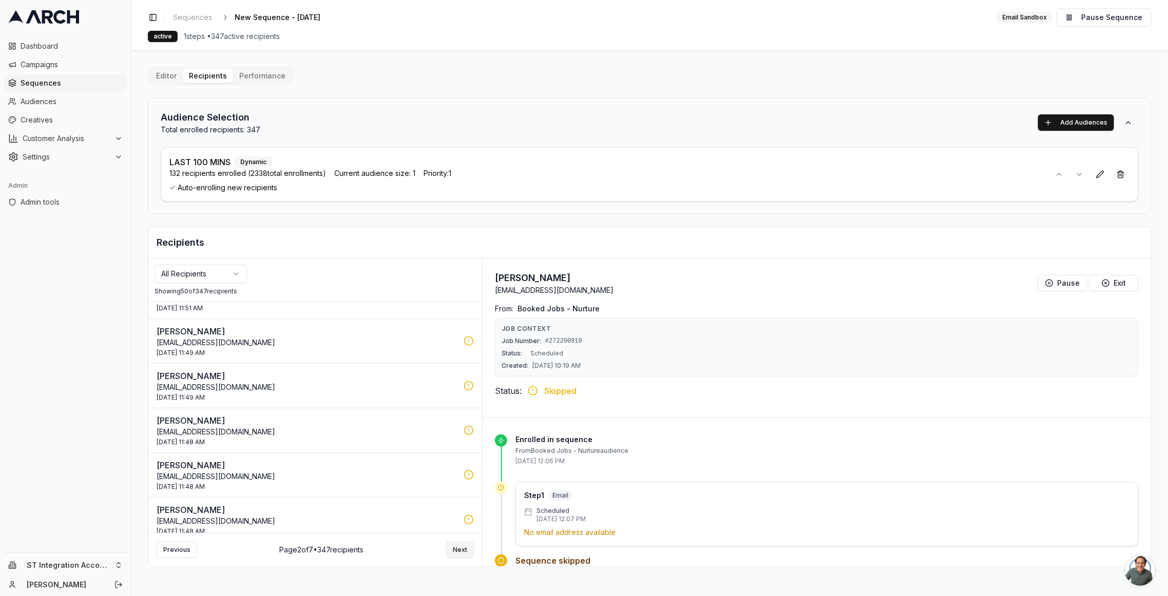
click at [469, 553] on button "Next" at bounding box center [460, 550] width 28 height 16
click at [462, 548] on button "Next" at bounding box center [460, 550] width 28 height 16
click at [464, 542] on button "Next" at bounding box center [460, 550] width 28 height 16
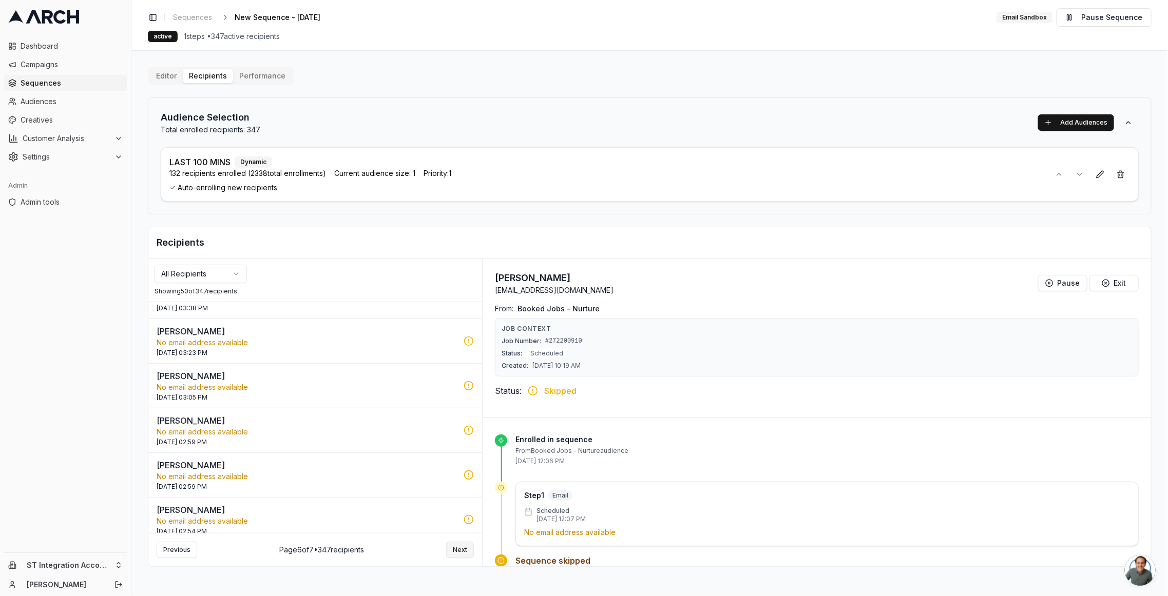
click at [465, 550] on button "Next" at bounding box center [460, 550] width 28 height 16
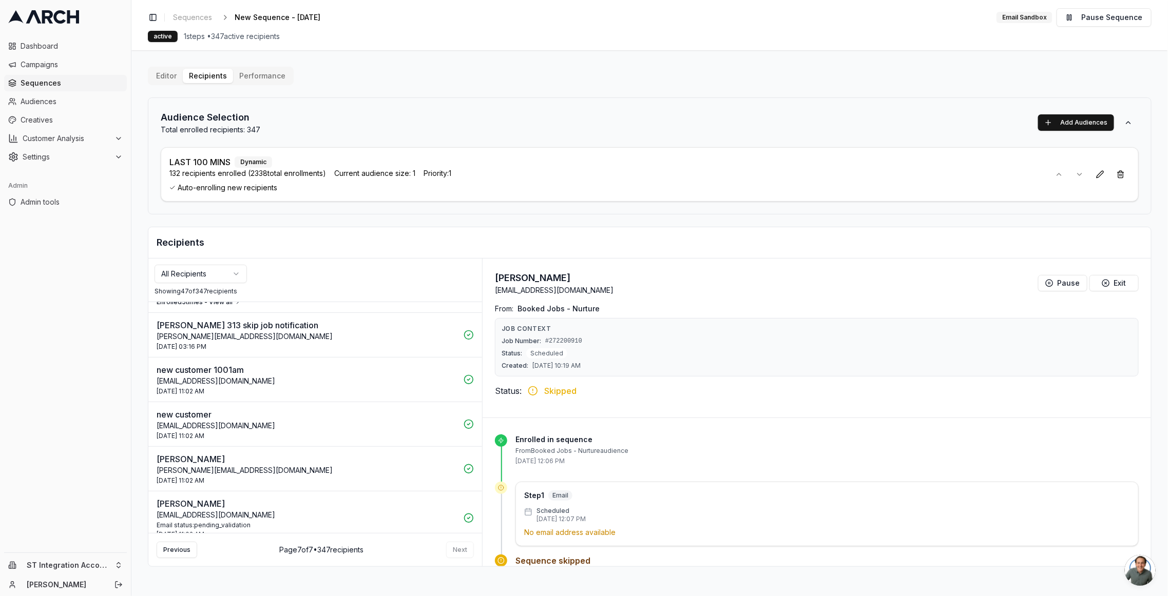
click at [243, 522] on div "Email status: pending_validation" at bounding box center [307, 526] width 301 height 8
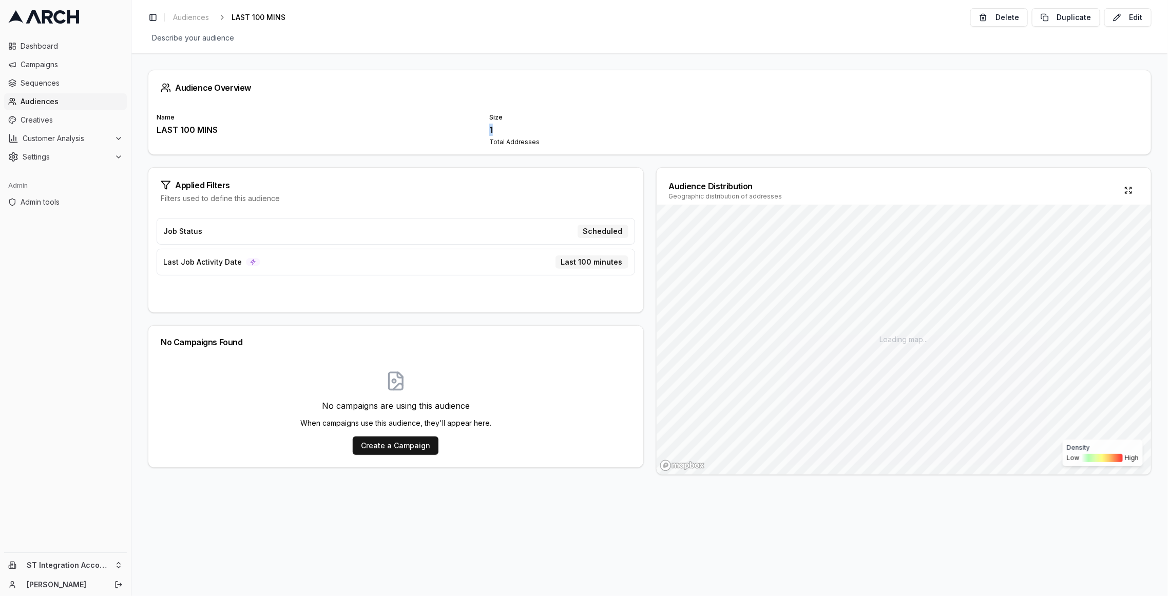
drag, startPoint x: 488, startPoint y: 129, endPoint x: 497, endPoint y: 129, distance: 9.8
click at [497, 129] on div "Name LAST 100 MINS Size 1 Total Addresses" at bounding box center [650, 129] width 986 height 33
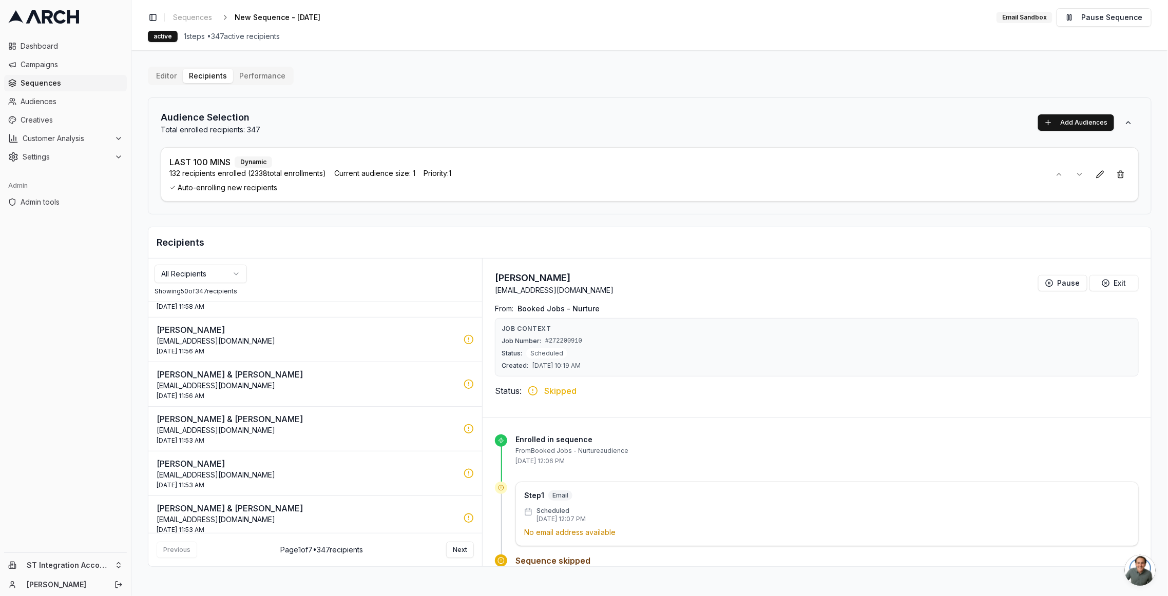
scroll to position [1989, 0]
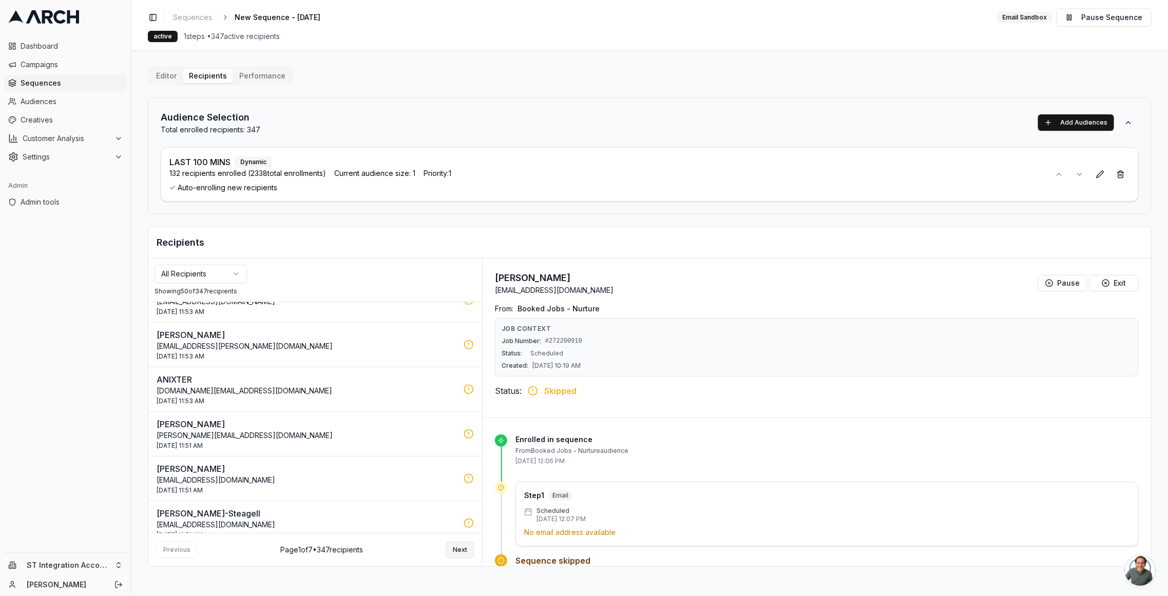
click at [458, 543] on button "Next" at bounding box center [460, 550] width 28 height 16
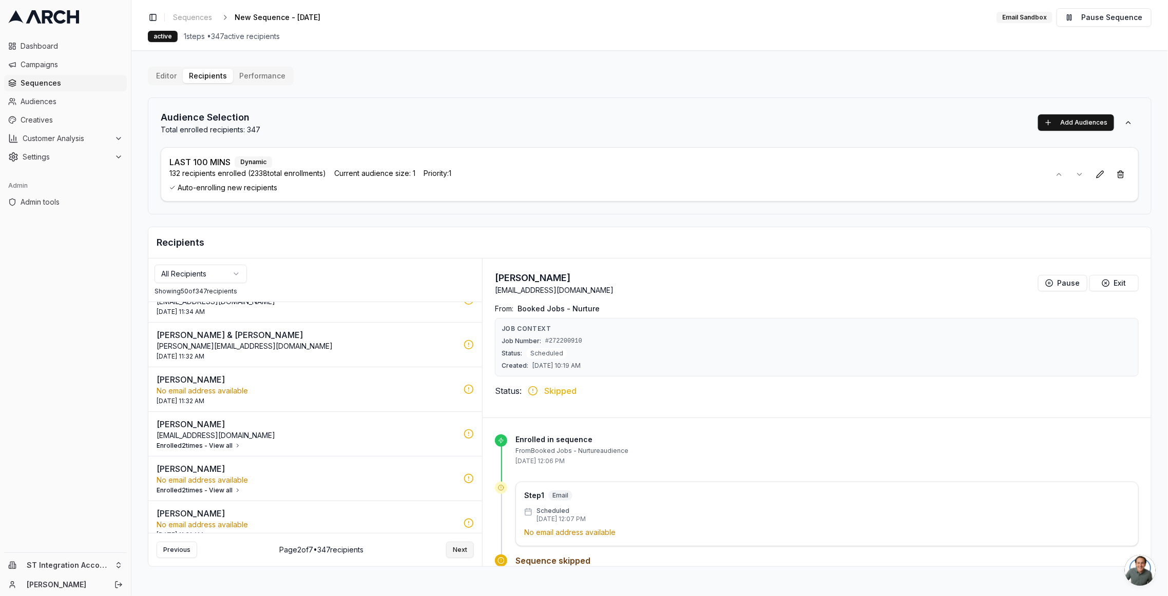
click at [465, 551] on button "Next" at bounding box center [460, 550] width 28 height 16
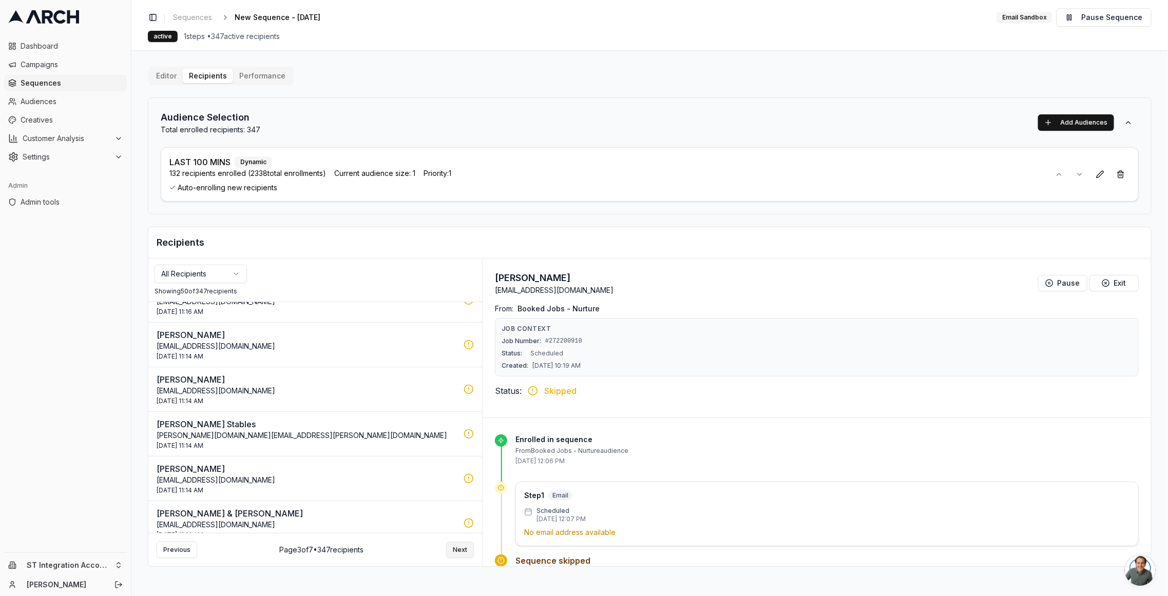
click at [458, 543] on button "Next" at bounding box center [460, 550] width 28 height 16
click at [457, 549] on button "Next" at bounding box center [460, 550] width 28 height 16
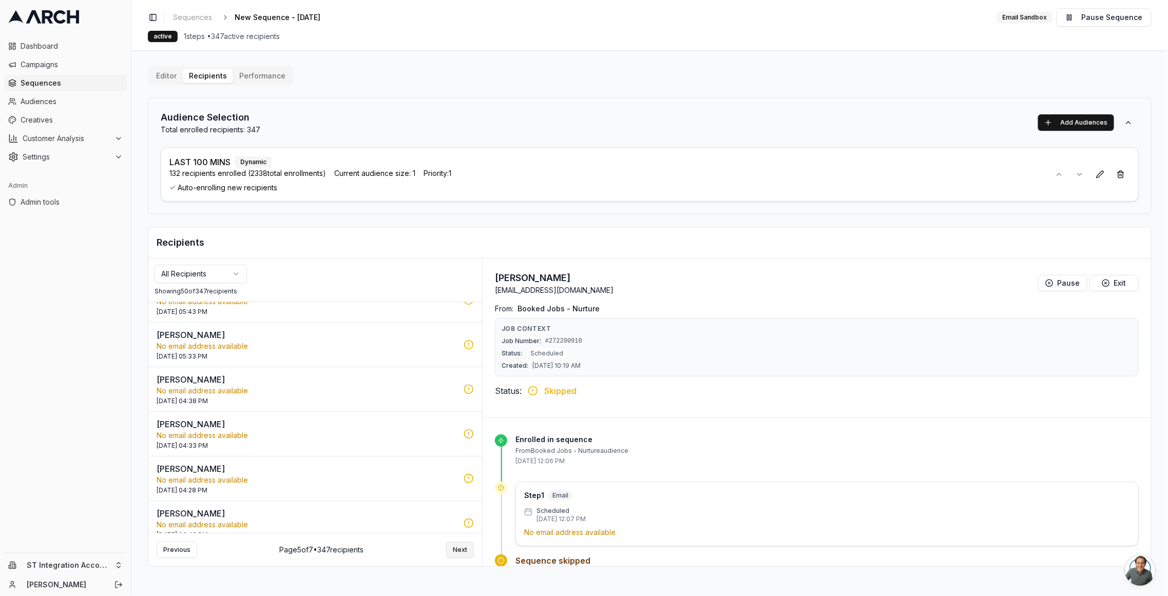
click at [458, 550] on button "Next" at bounding box center [460, 550] width 28 height 16
click at [456, 546] on button "Next" at bounding box center [460, 550] width 28 height 16
click at [427, 383] on p "No email address available" at bounding box center [307, 387] width 301 height 10
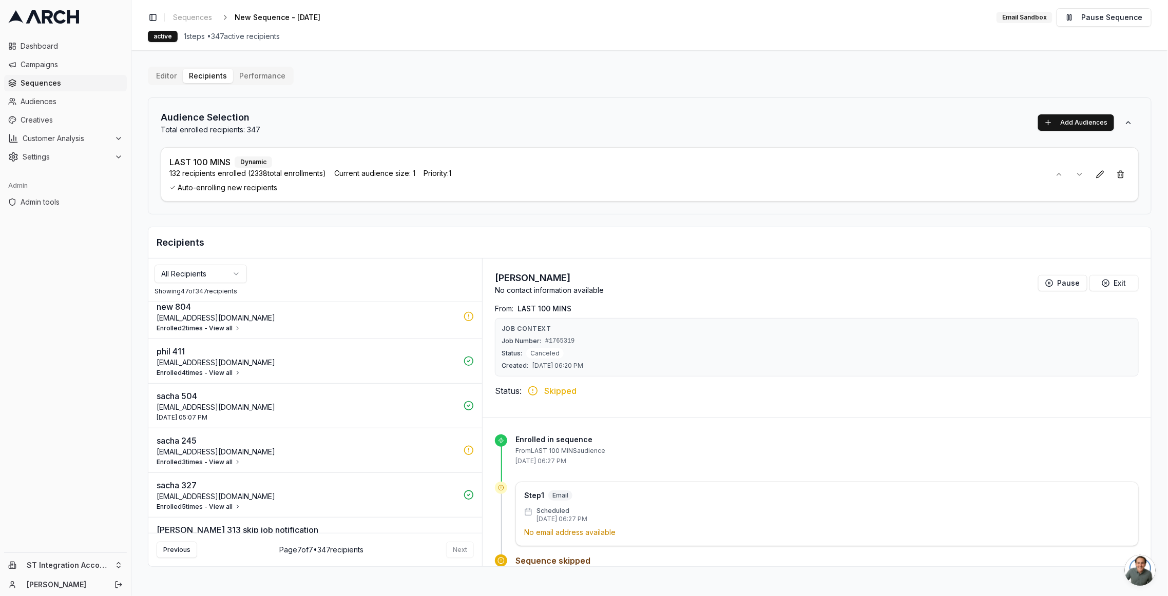
scroll to position [1647, 0]
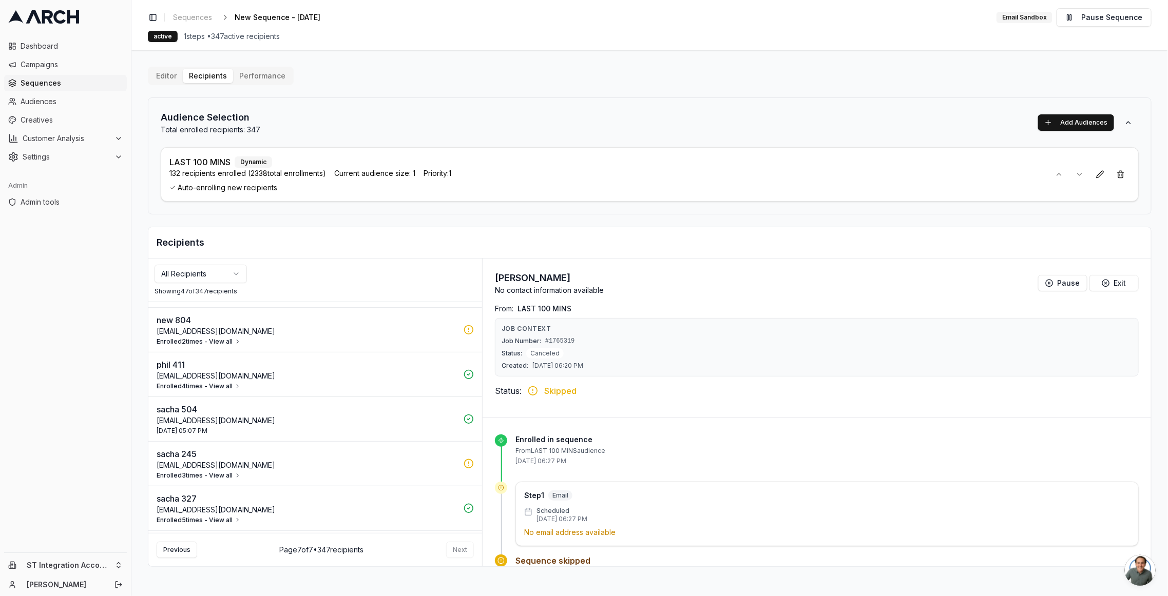
click at [280, 371] on p "[EMAIL_ADDRESS][DOMAIN_NAME]" at bounding box center [307, 376] width 301 height 10
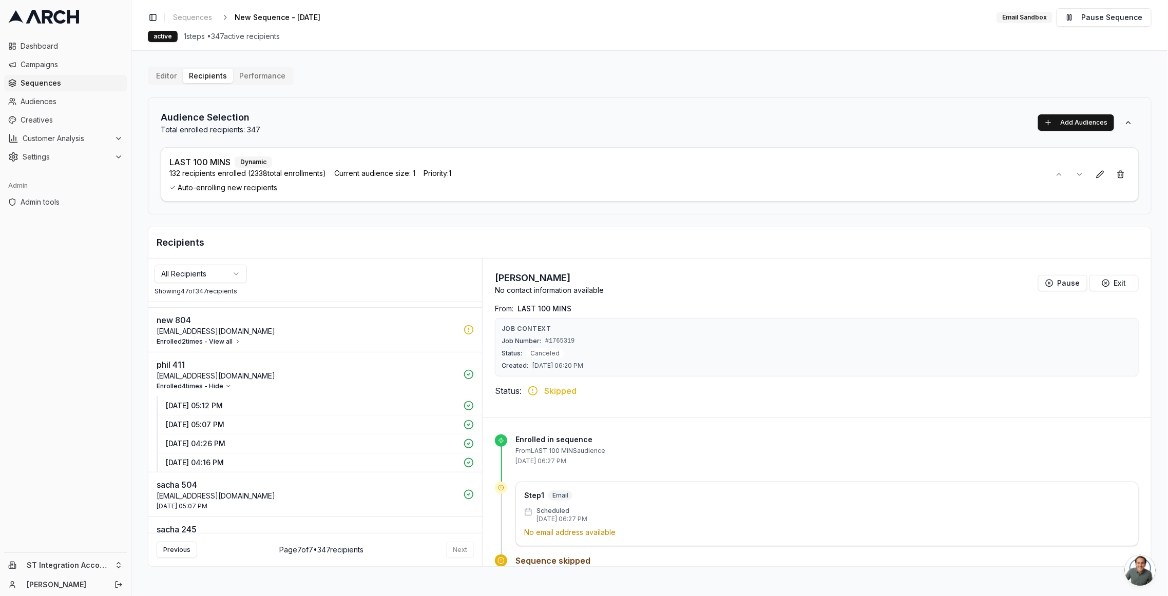
drag, startPoint x: 158, startPoint y: 356, endPoint x: 199, endPoint y: 359, distance: 41.2
click at [199, 359] on div "phil 411 [EMAIL_ADDRESS][DOMAIN_NAME]" at bounding box center [307, 370] width 301 height 23
click at [188, 371] on p "phil+411@getarch.com" at bounding box center [307, 376] width 301 height 10
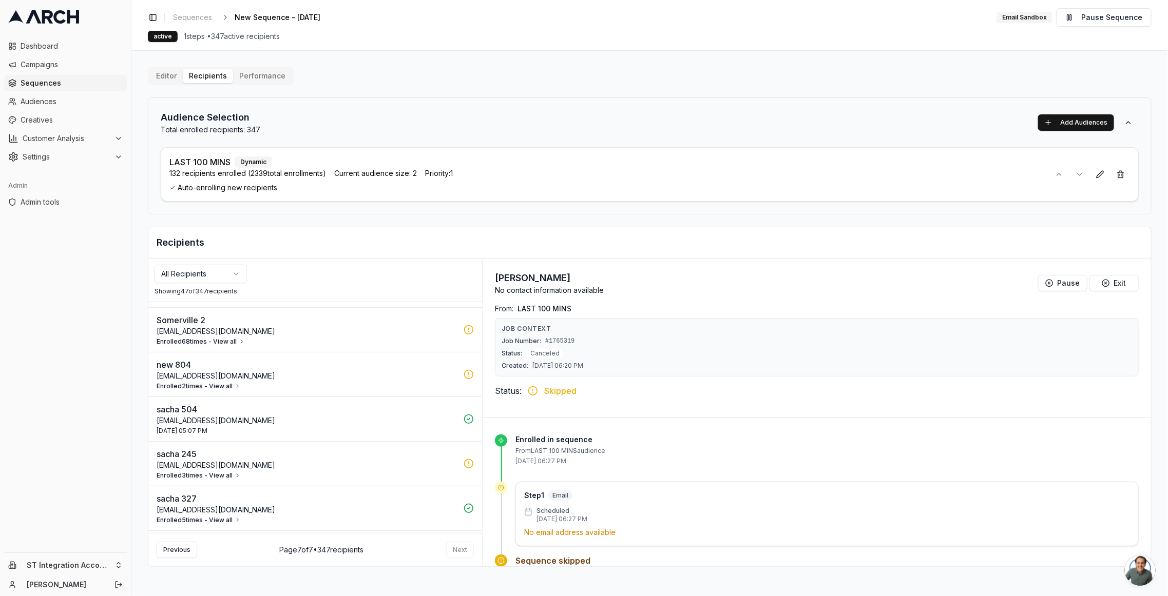
scroll to position [1691, 0]
click at [84, 561] on html "Dashboard Campaigns Sequences Audiences Creatives Customer Analysis Settings Ad…" at bounding box center [584, 298] width 1168 height 596
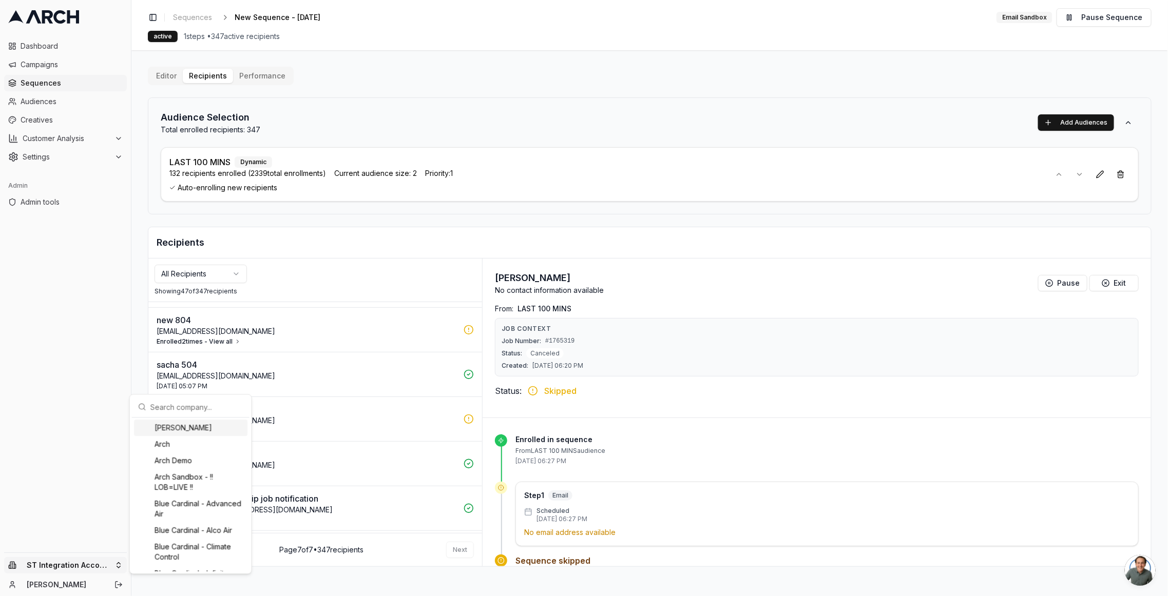
click at [177, 411] on input "text" at bounding box center [196, 407] width 93 height 21
type input "comfor"
click at [213, 551] on div "Intermountain - Comfort Solutions" at bounding box center [190, 557] width 113 height 27
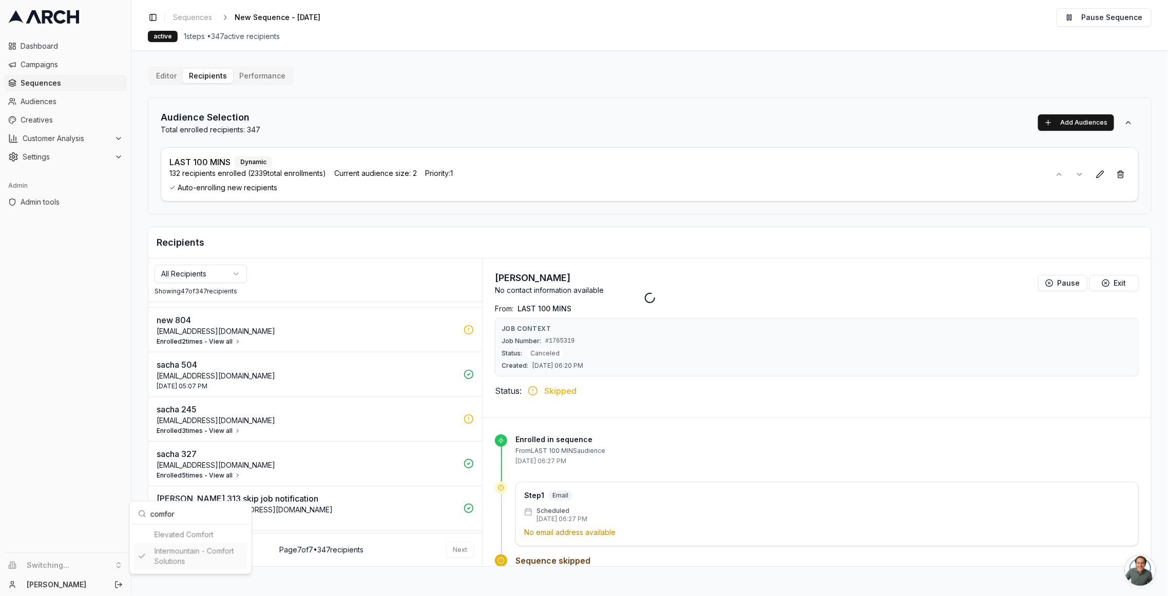
click at [97, 569] on html "Dashboard Campaigns Sequences Audiences Creatives Customer Analysis Settings Ad…" at bounding box center [584, 298] width 1168 height 596
click at [99, 486] on div "Dashboard Campaigns Sequences Audiences Creatives Customer Analysis Settings Ad…" at bounding box center [65, 293] width 131 height 519
click at [116, 568] on li "Switching..." at bounding box center [65, 565] width 123 height 16
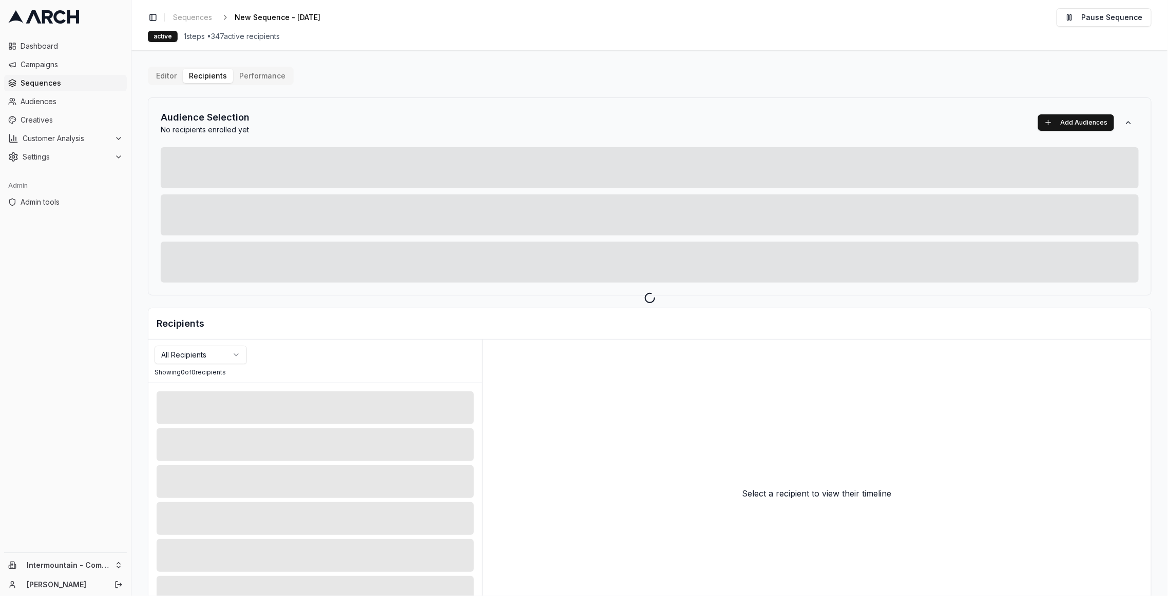
click at [106, 569] on html "Dashboard Campaigns Sequences Audiences Creatives Customer Analysis Settings Ad…" at bounding box center [584, 298] width 1168 height 596
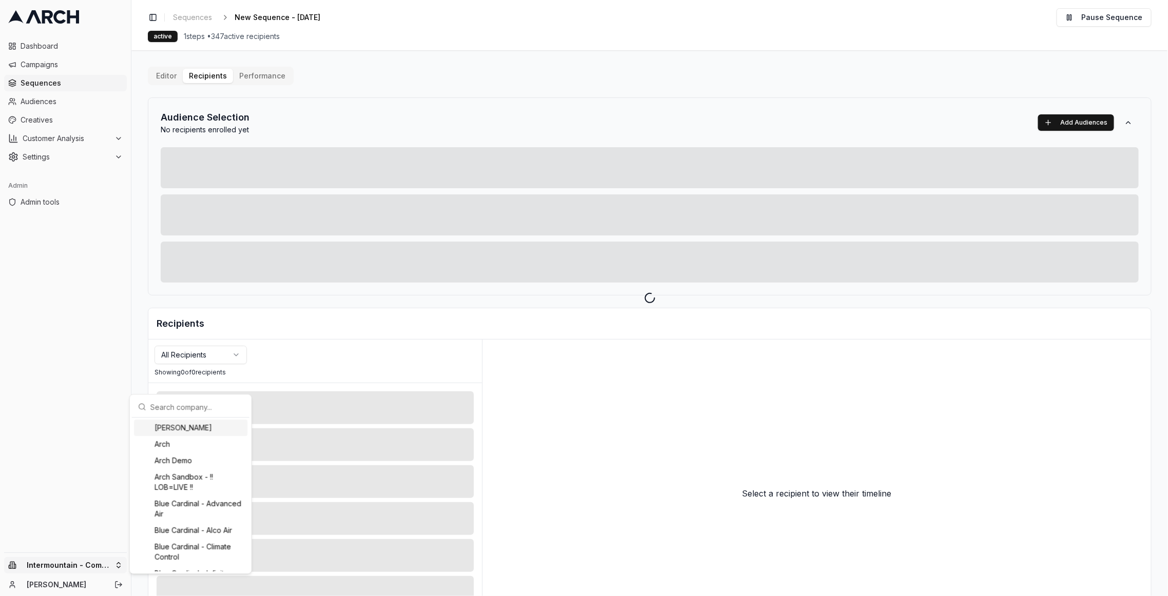
click at [169, 413] on input "text" at bounding box center [196, 407] width 93 height 21
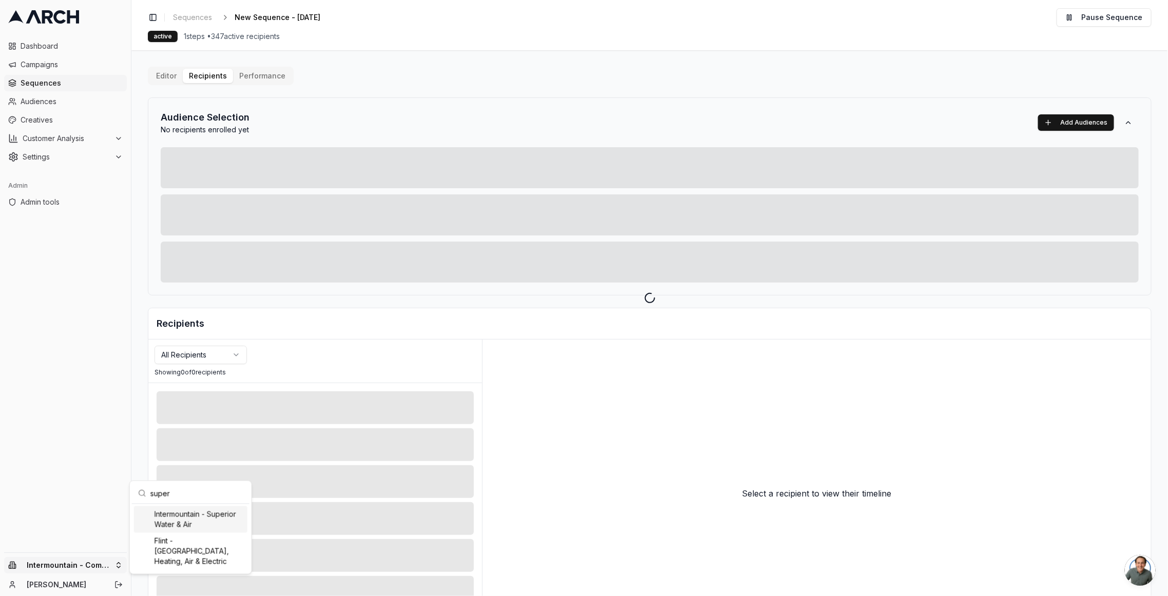
type input "super"
click at [296, 99] on html "Dashboard Campaigns Sequences Audiences Creatives Customer Analysis Settings Ad…" at bounding box center [584, 298] width 1168 height 596
click at [205, 16] on div at bounding box center [649, 298] width 1036 height 596
click at [200, 17] on div at bounding box center [649, 298] width 1036 height 596
click at [60, 122] on span "Creatives" at bounding box center [72, 120] width 102 height 10
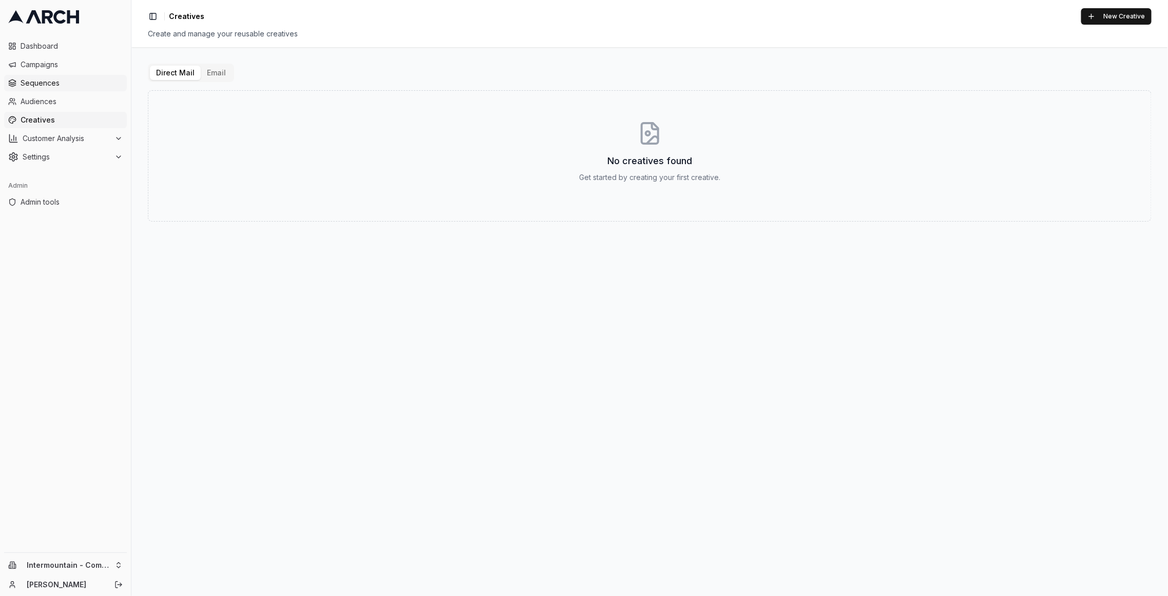
click at [54, 82] on span "Sequences" at bounding box center [72, 83] width 102 height 10
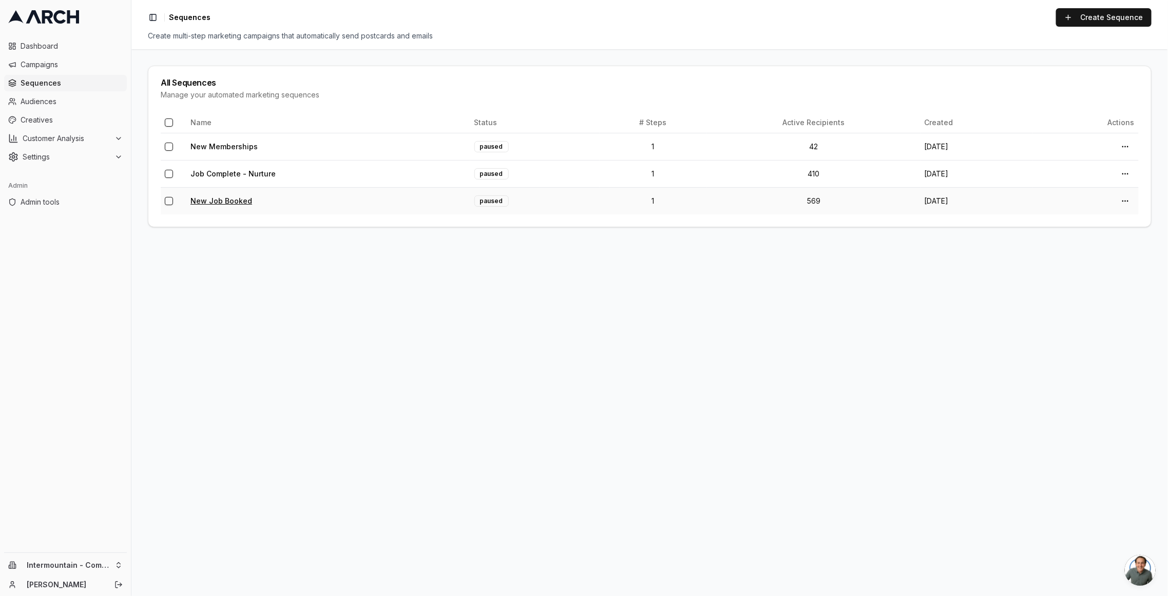
click at [242, 198] on link "New Job Booked" at bounding box center [221, 201] width 62 height 9
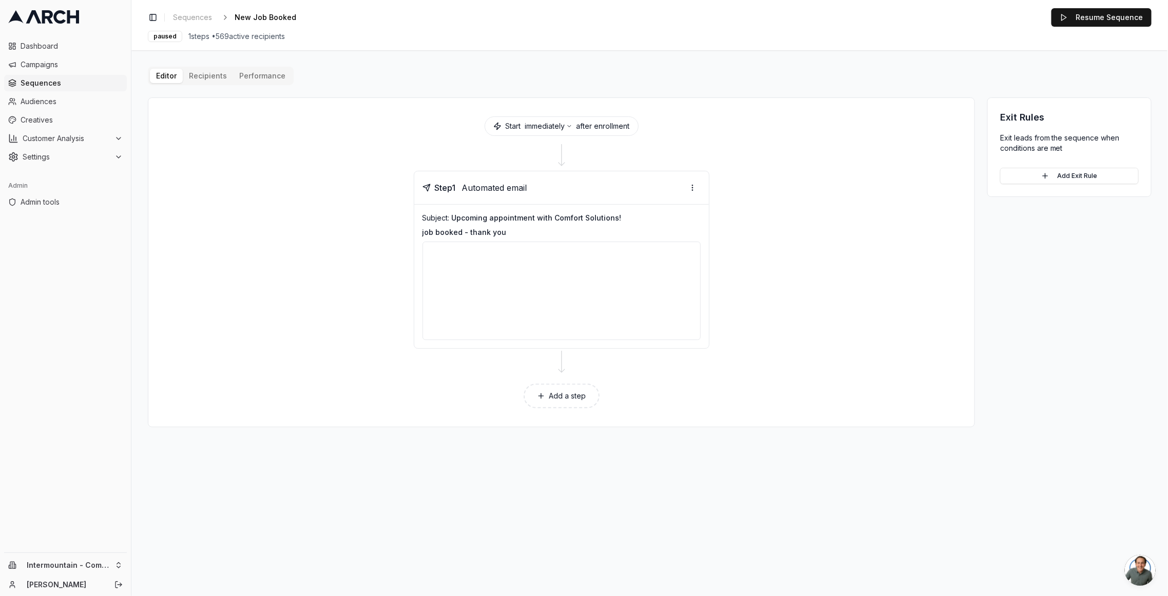
click at [259, 73] on button "Performance" at bounding box center [262, 76] width 59 height 14
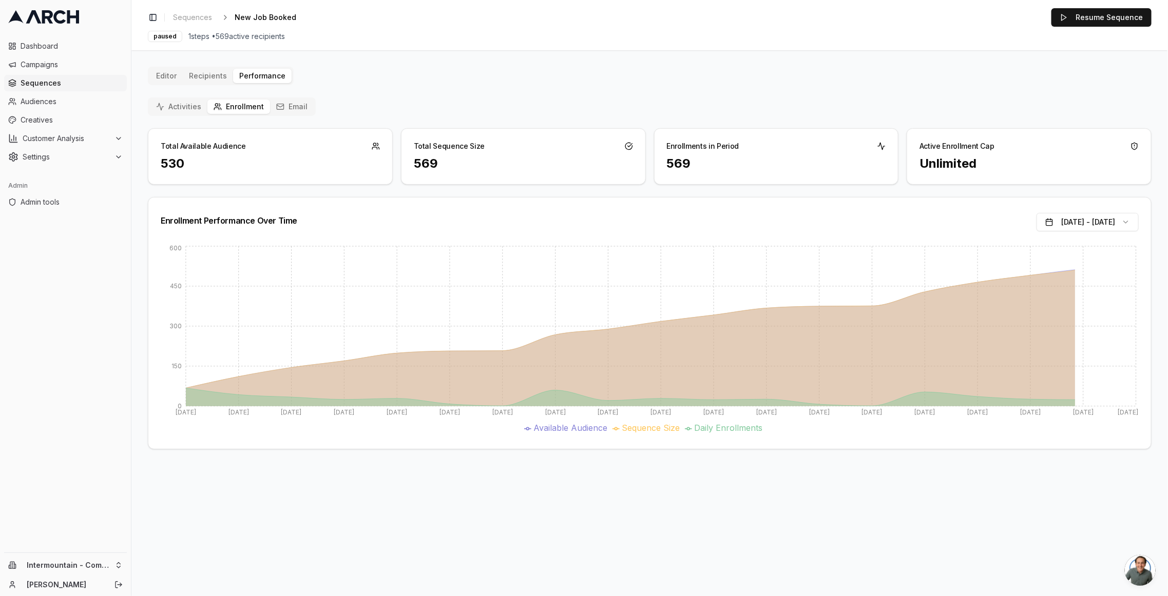
click at [209, 77] on div "Editor Recipients Performance Activities Enrollment Email Total Available Audie…" at bounding box center [650, 258] width 1004 height 383
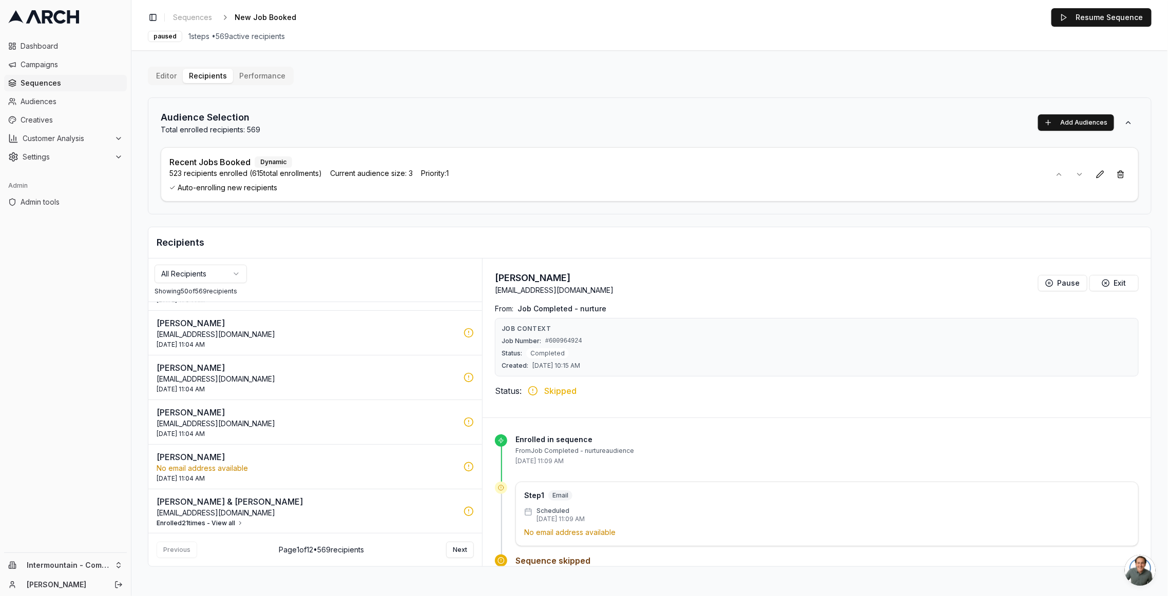
scroll to position [440, 0]
click at [228, 428] on button "Enrolled 21 times - View all" at bounding box center [200, 432] width 87 height 8
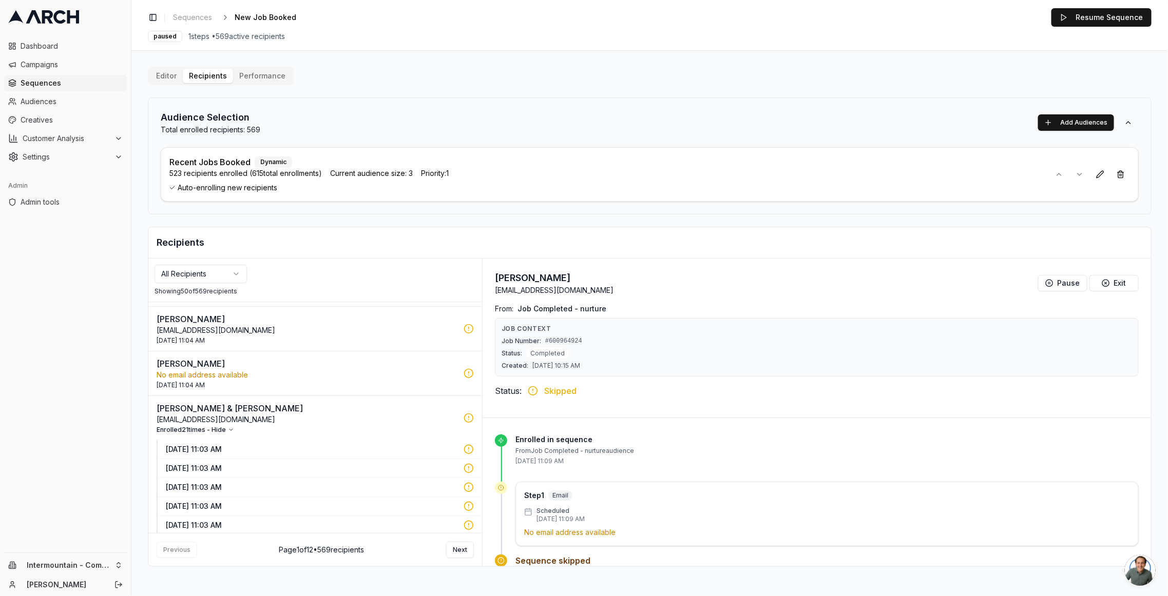
scroll to position [442, 0]
drag, startPoint x: 157, startPoint y: 414, endPoint x: 233, endPoint y: 420, distance: 76.3
click at [233, 420] on div "[PERSON_NAME] & [PERSON_NAME] [EMAIL_ADDRESS][DOMAIN_NAME] Enrolled 21 times - …" at bounding box center [307, 418] width 301 height 32
click at [229, 415] on p "[EMAIL_ADDRESS][DOMAIN_NAME]" at bounding box center [307, 419] width 301 height 10
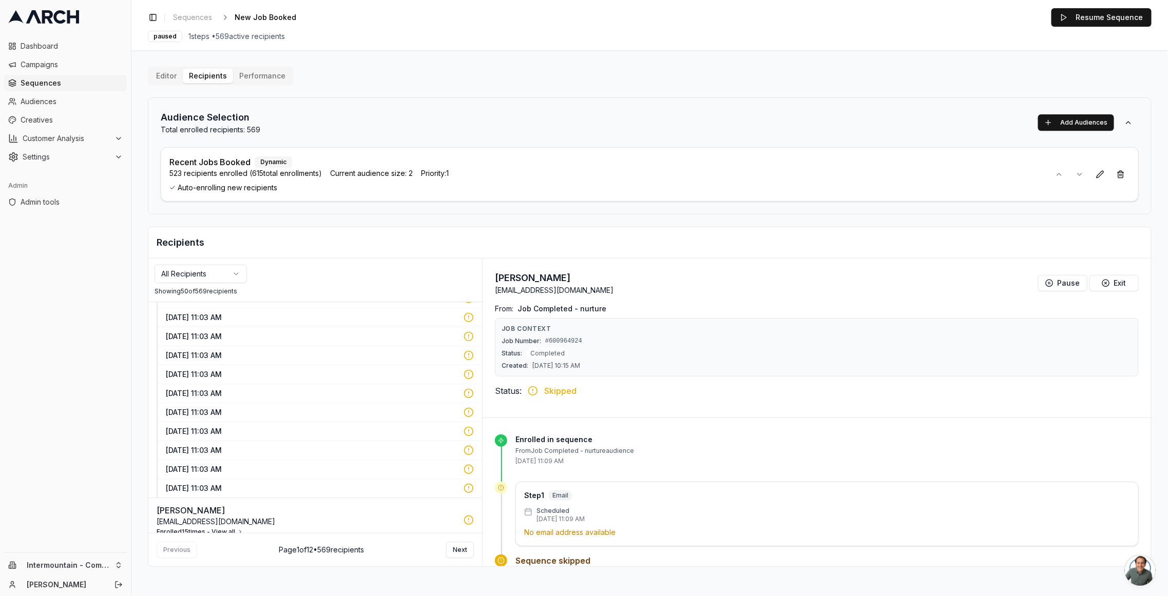
scroll to position [783, 0]
